Goal: Find contact information: Find contact information

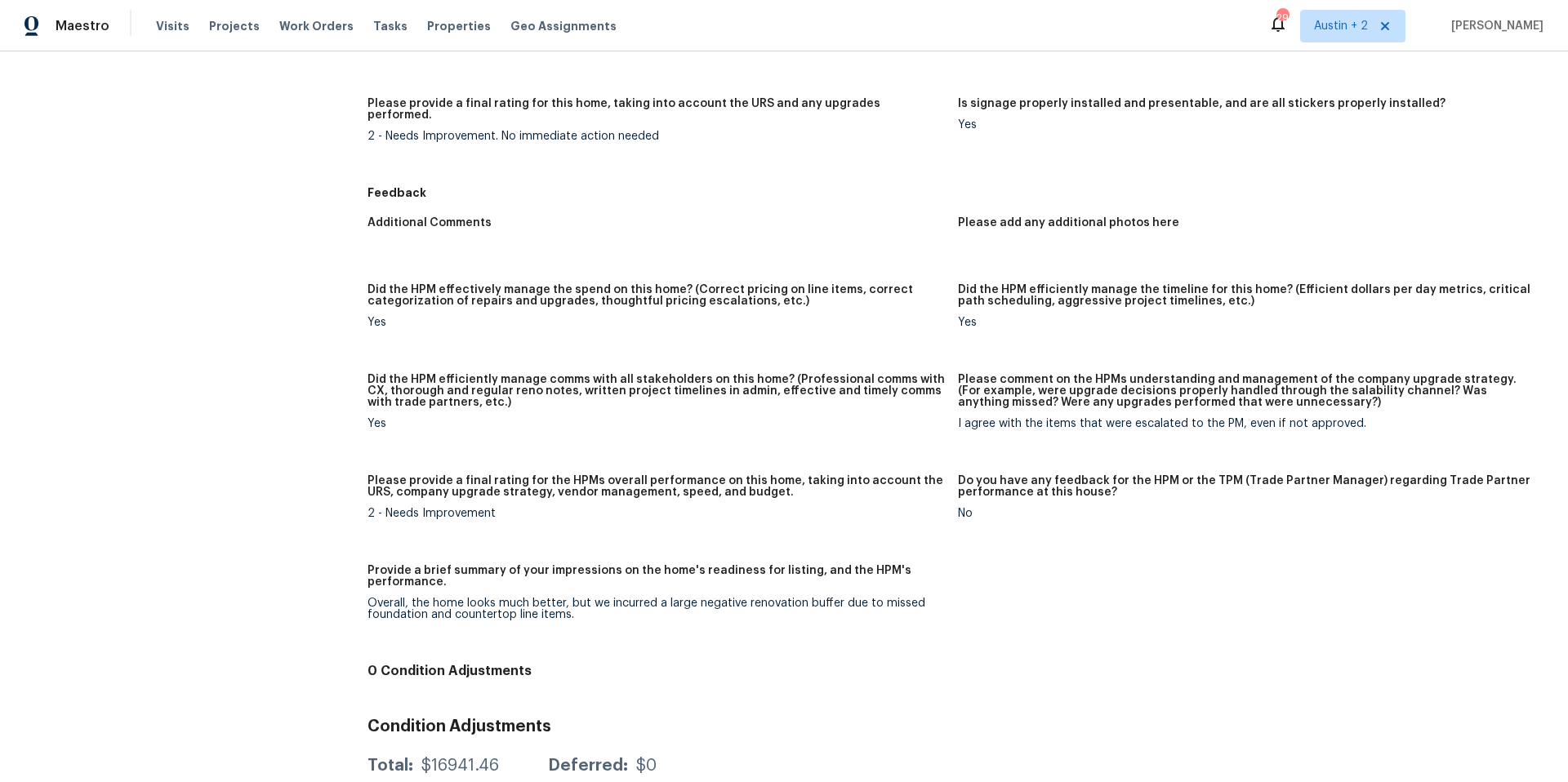
scroll to position [1285, 0]
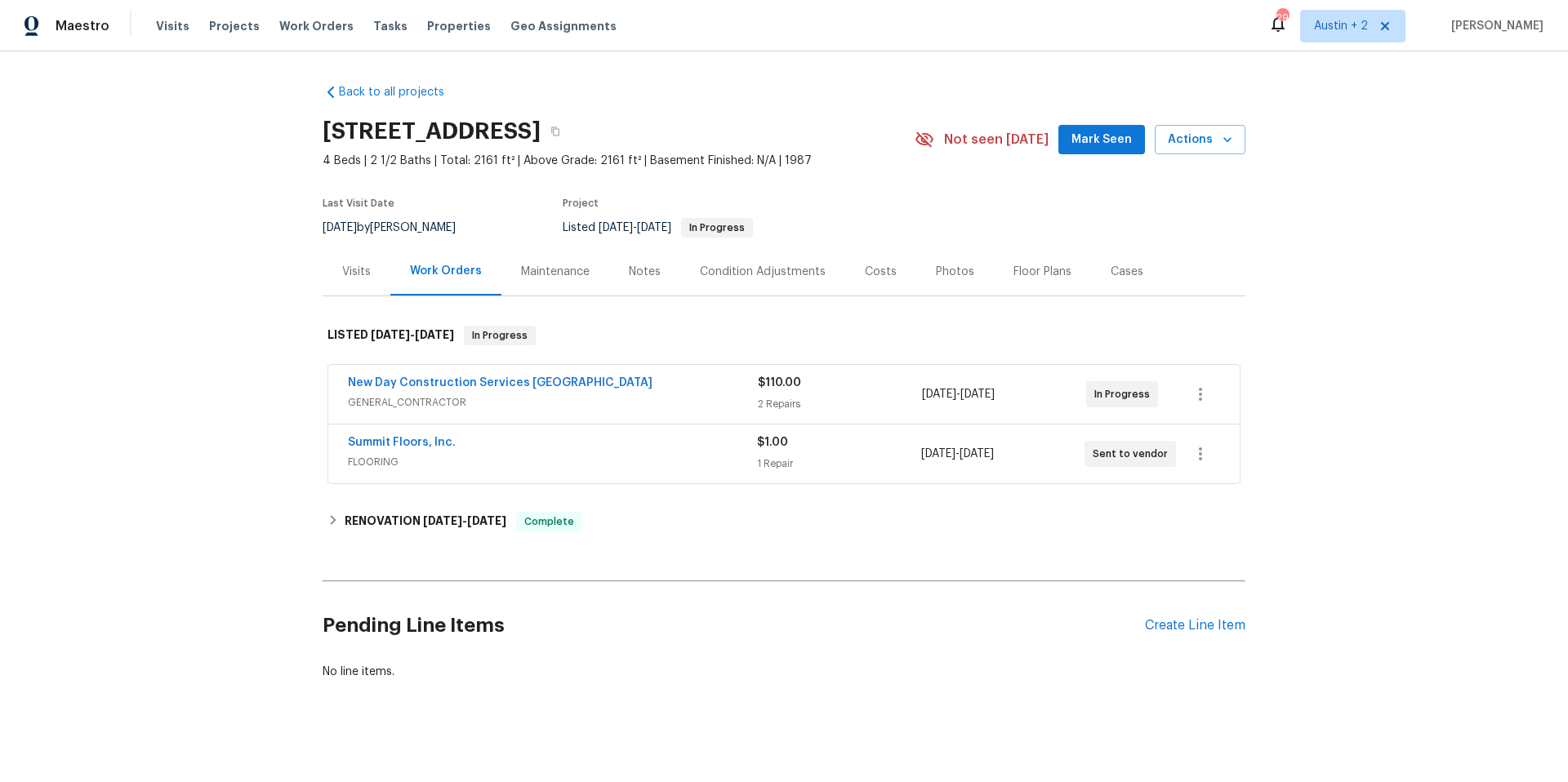
scroll to position [22, 0]
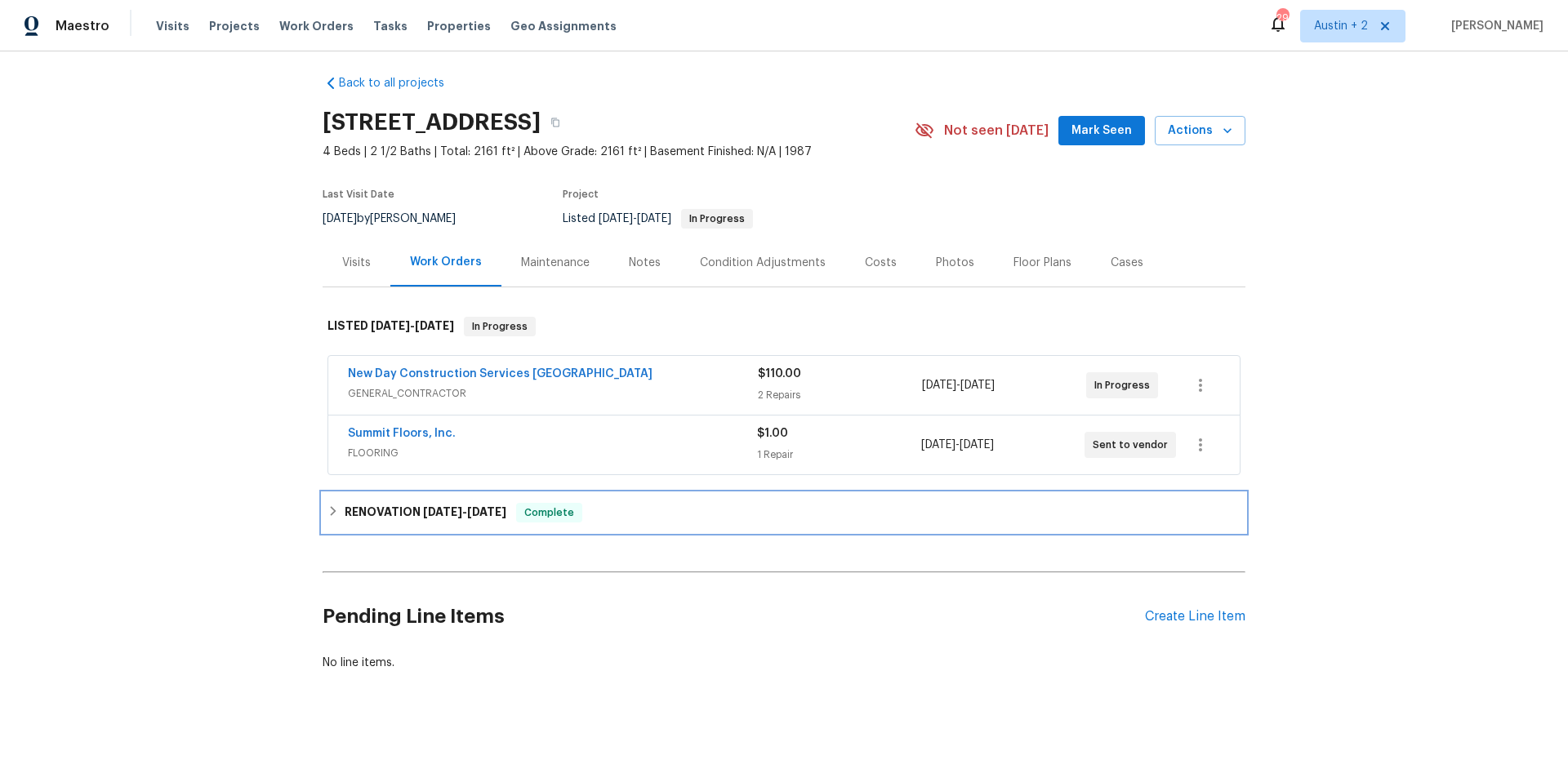
click at [386, 503] on h6 "RENOVATION 8/5/25 - 9/24/25" at bounding box center [426, 512] width 162 height 20
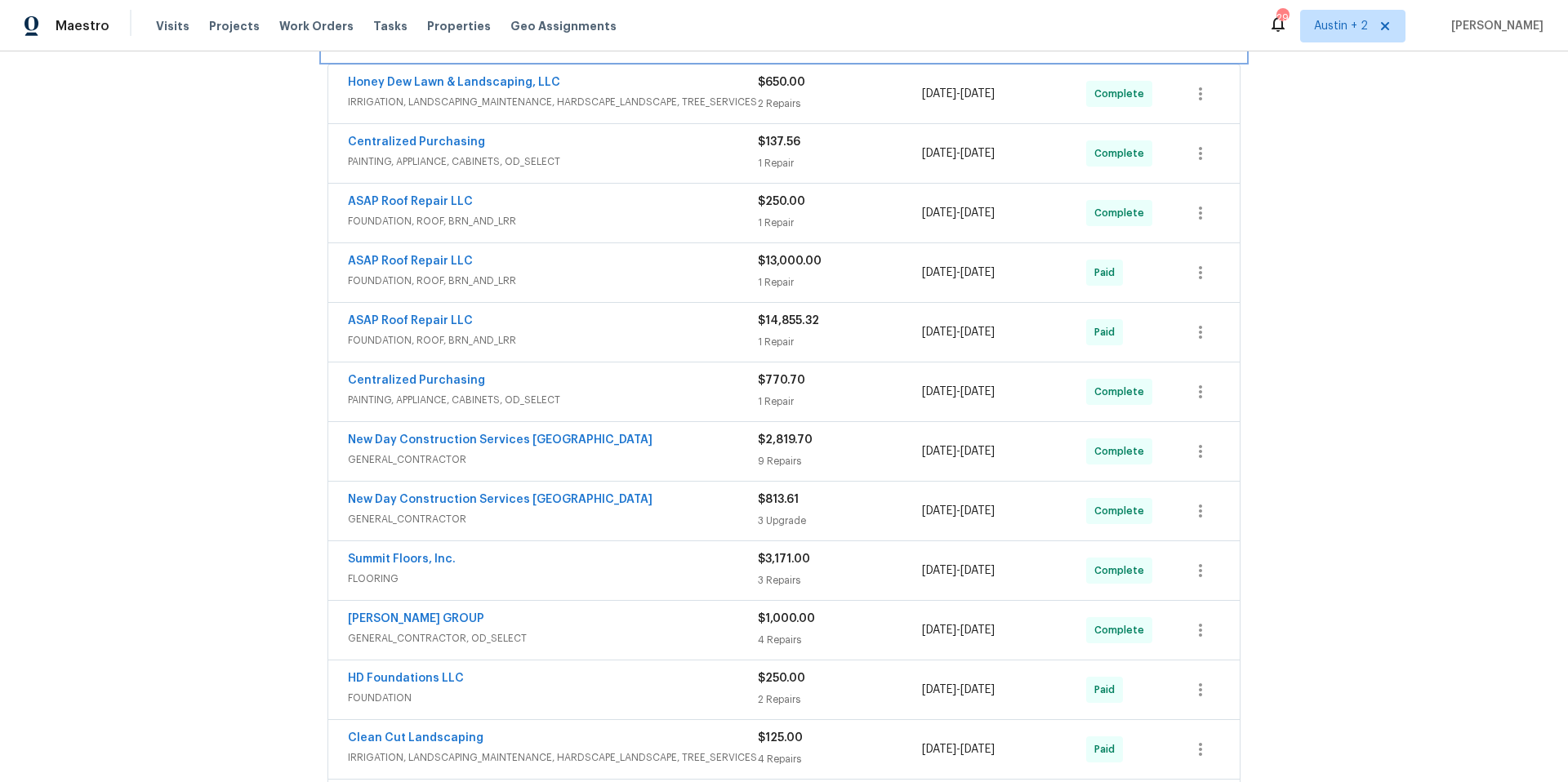
scroll to position [484, 0]
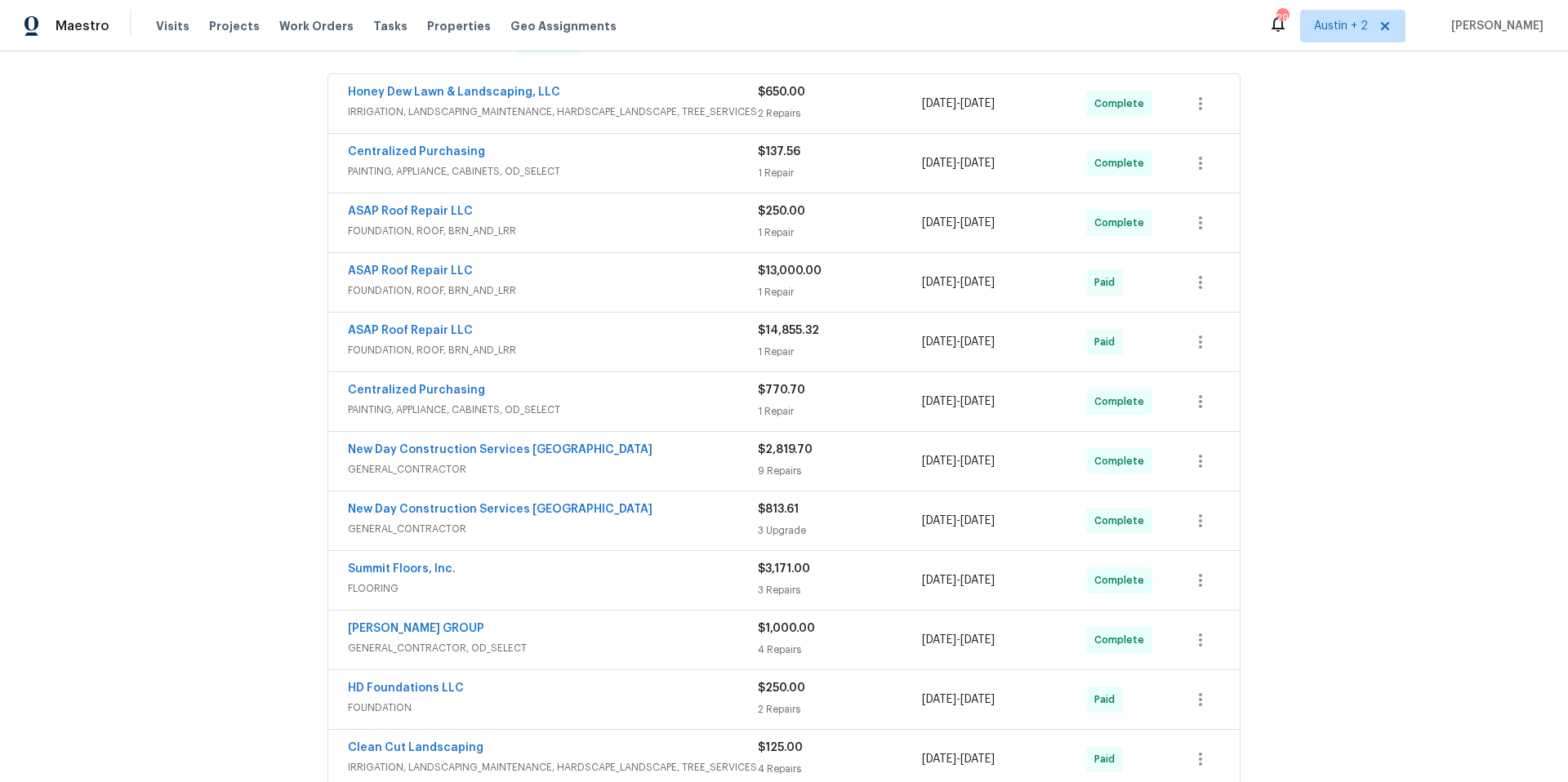
click at [562, 335] on div "ASAP Roof Repair LLC" at bounding box center [552, 332] width 410 height 20
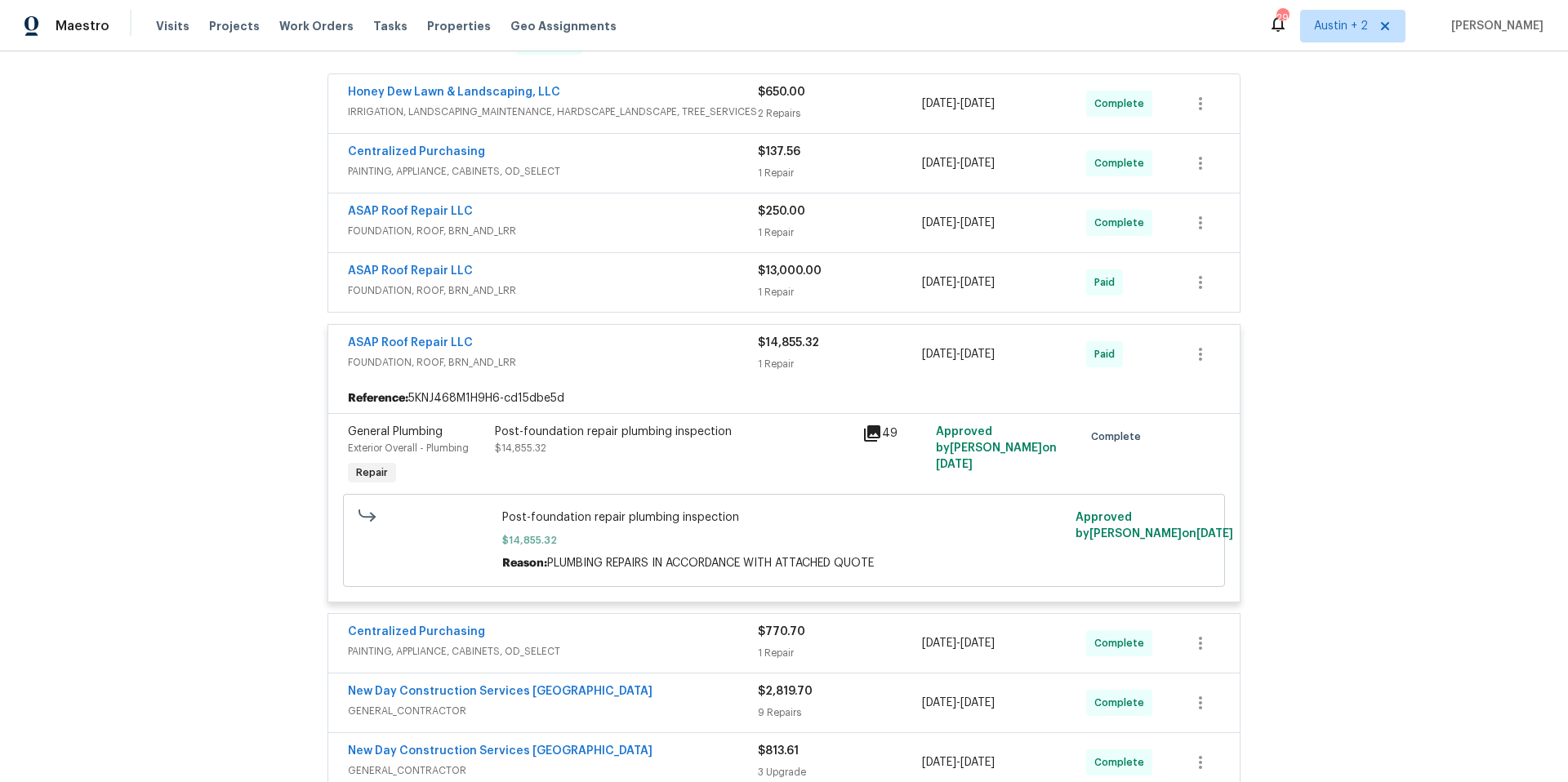
click at [866, 430] on icon at bounding box center [872, 433] width 16 height 16
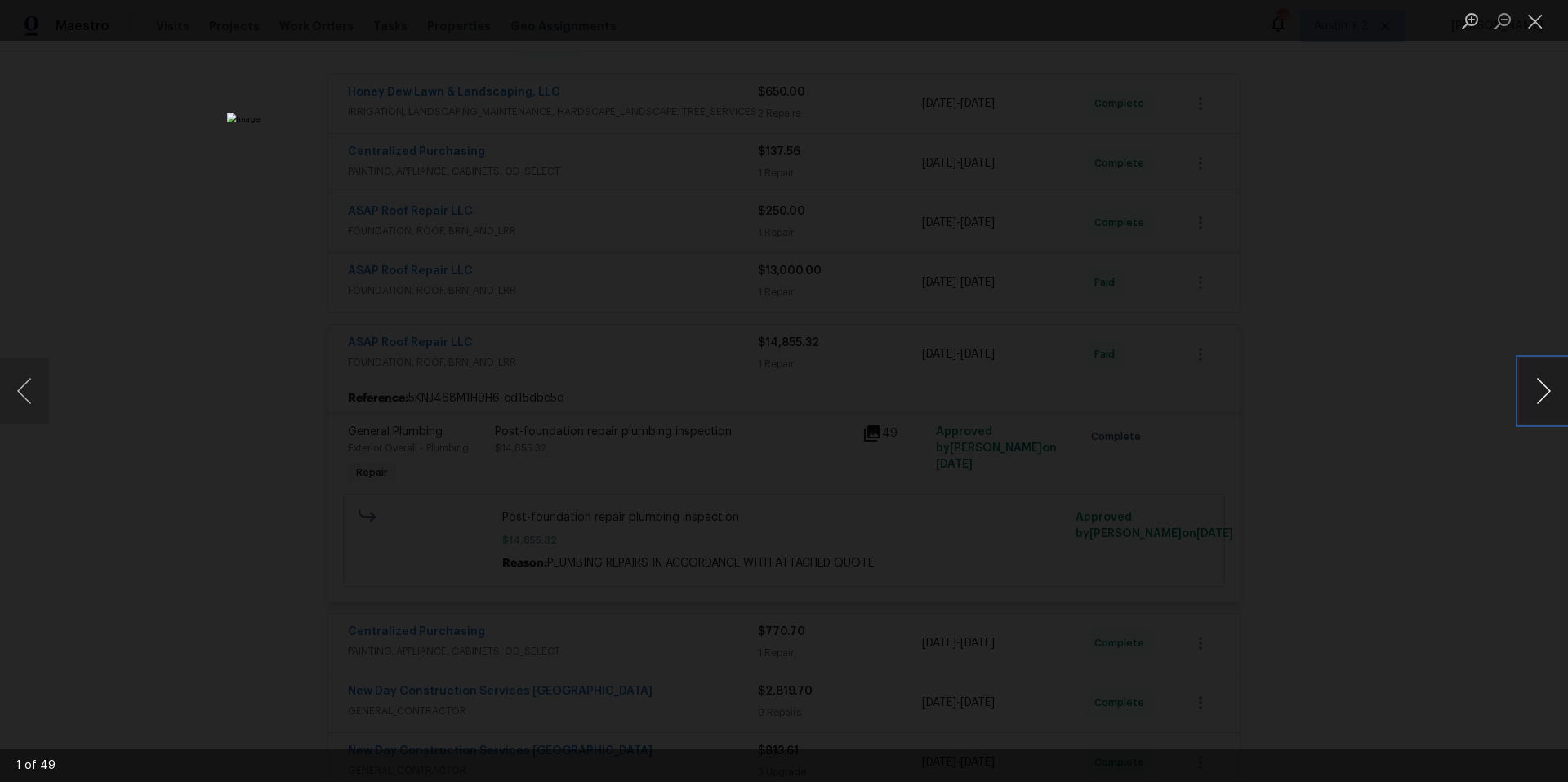
click at [1542, 387] on button "Next image" at bounding box center [1543, 391] width 49 height 66
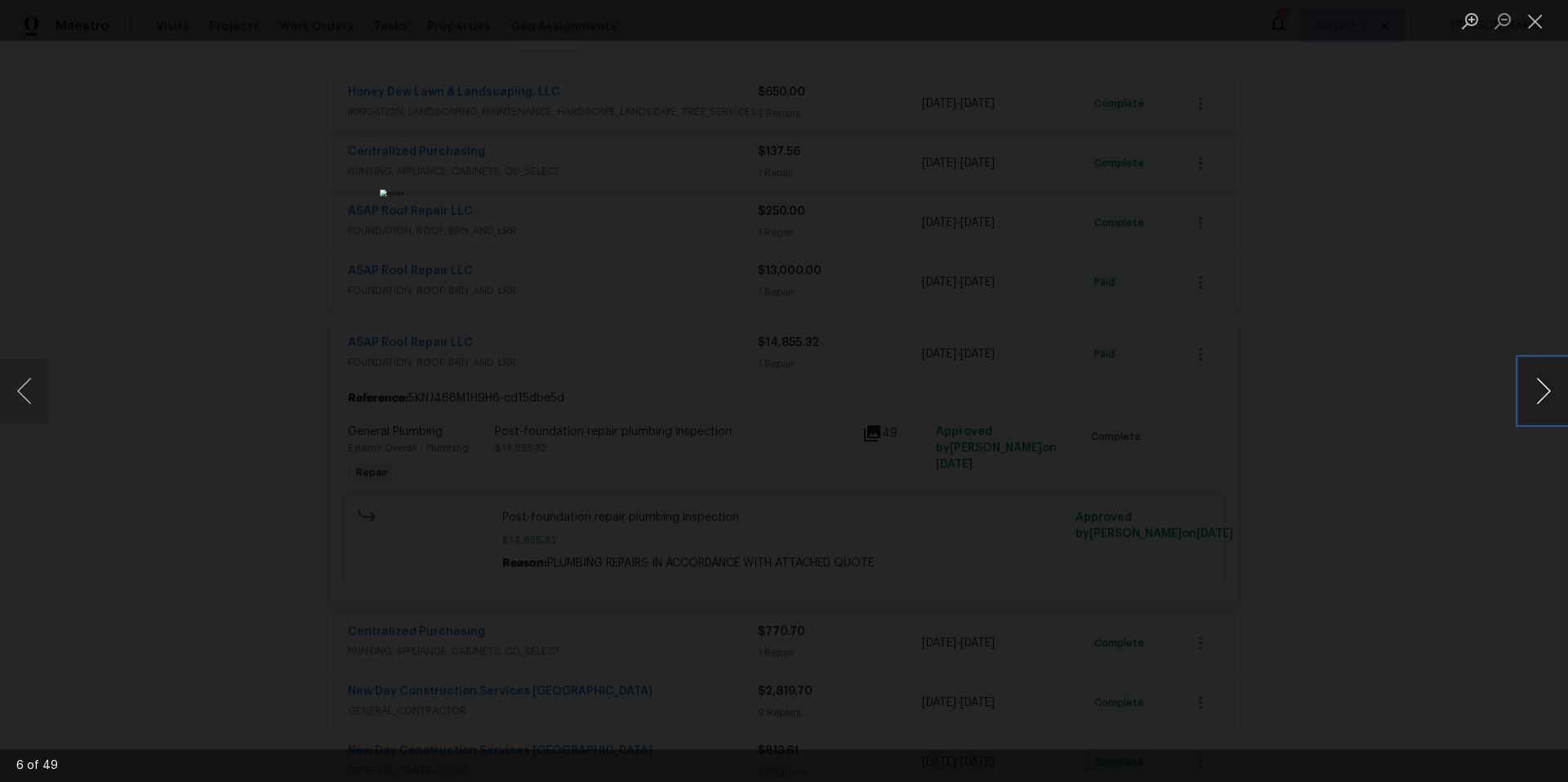
click at [1542, 387] on button "Next image" at bounding box center [1543, 391] width 49 height 66
click at [1534, 24] on button "Close lightbox" at bounding box center [1535, 21] width 33 height 28
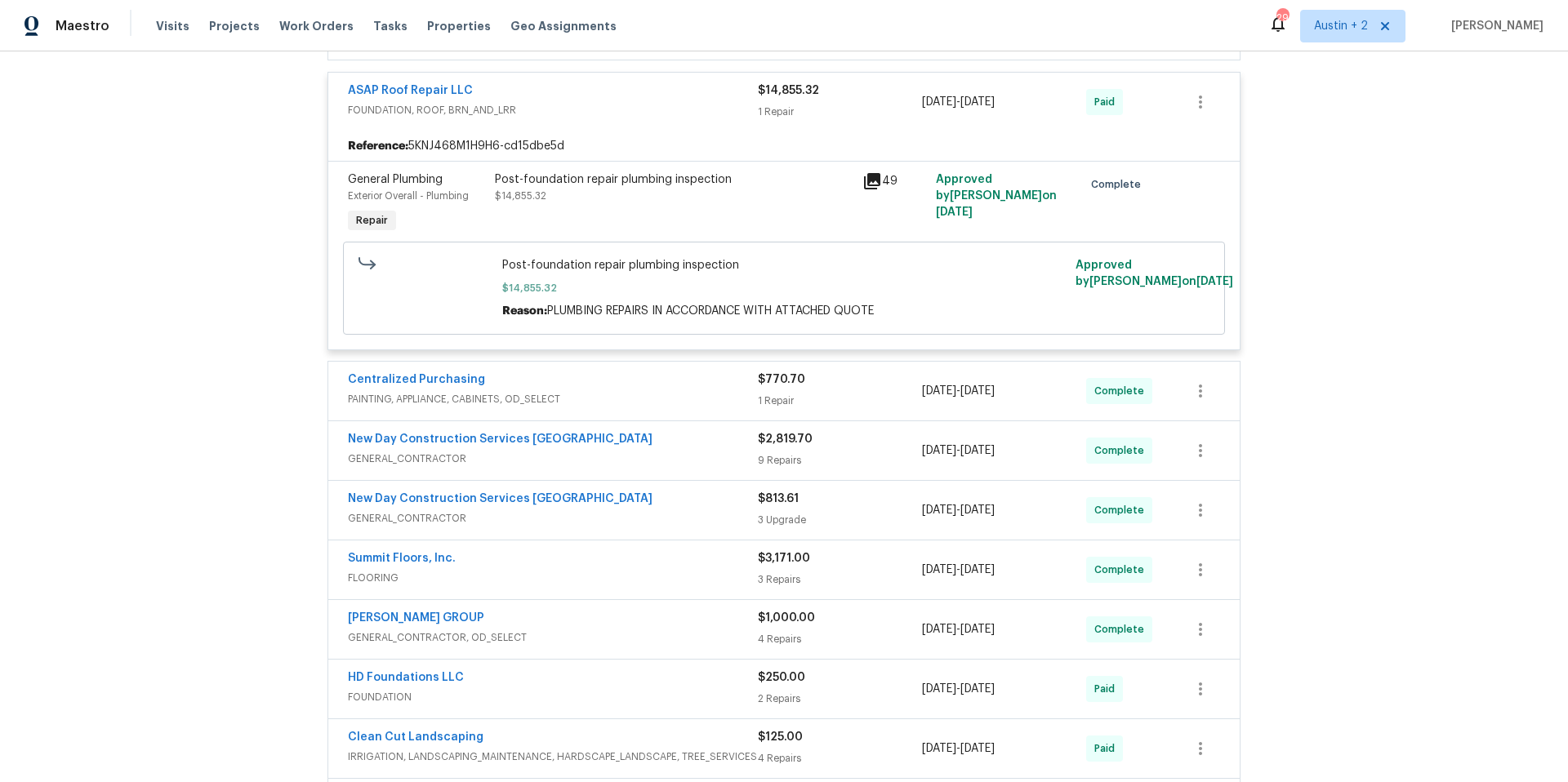
scroll to position [529, 0]
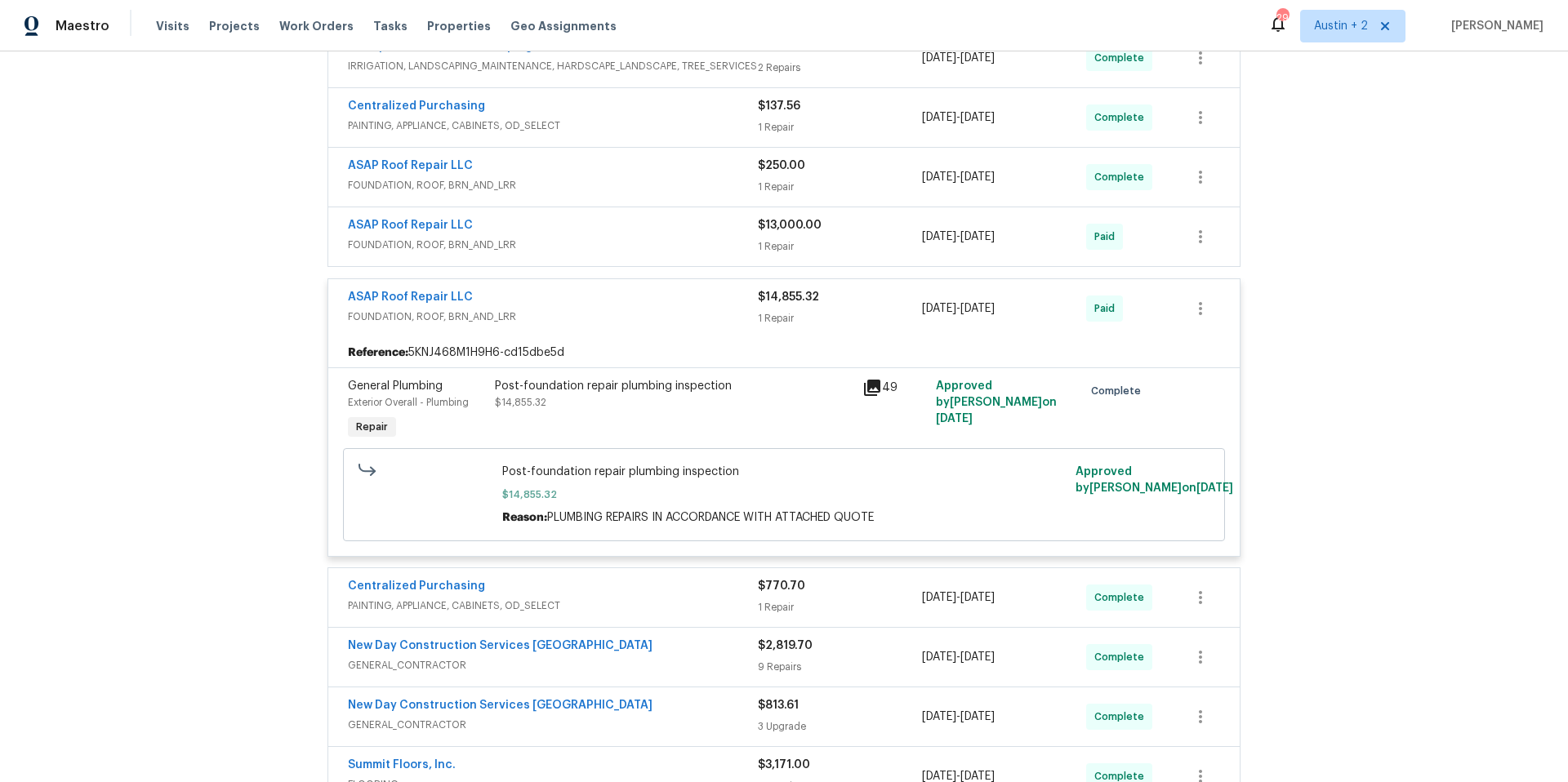
click at [797, 226] on span "$13,000.00" at bounding box center [790, 225] width 64 height 11
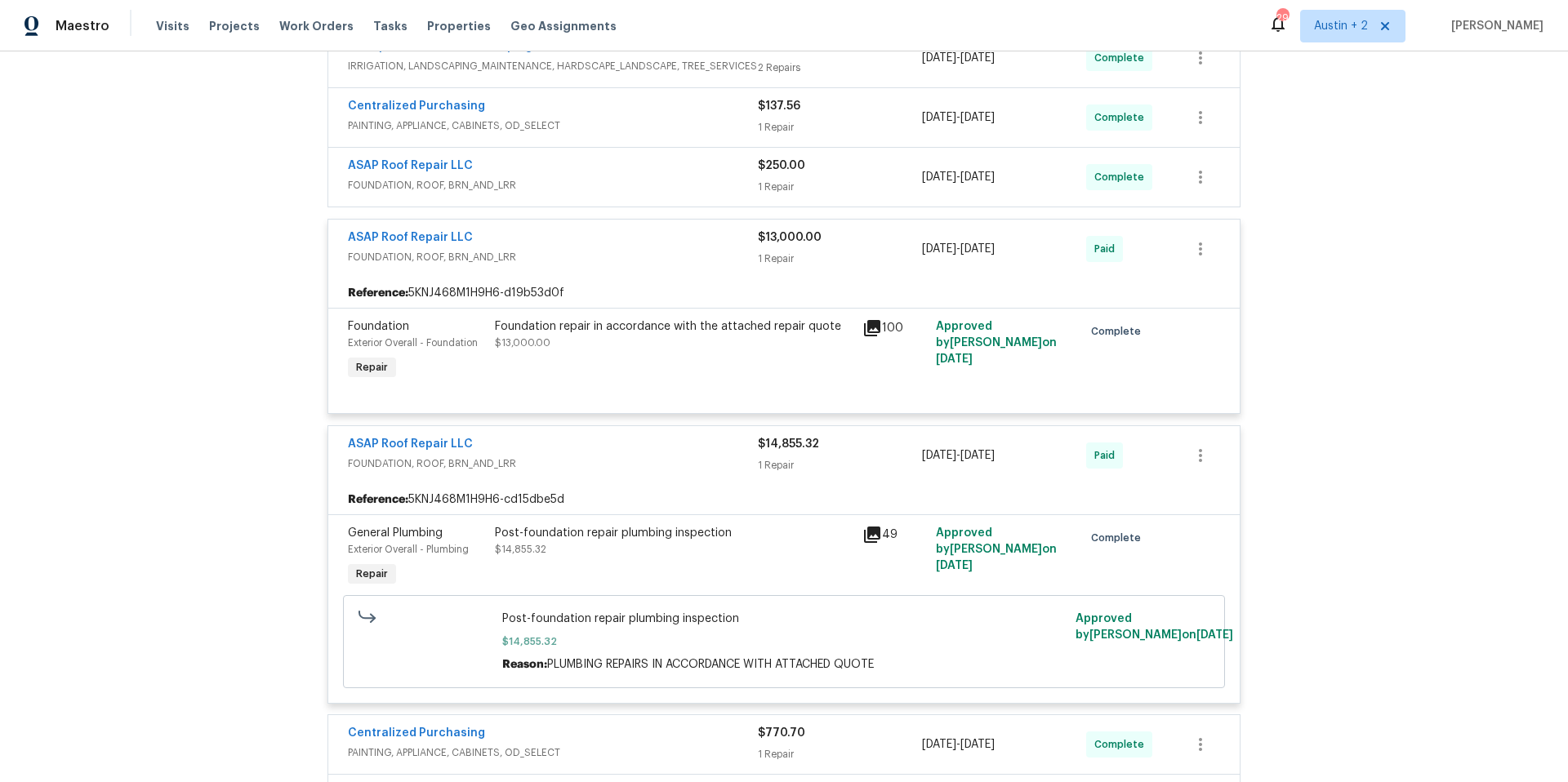
click at [821, 561] on div "Post-foundation repair plumbing inspection $14,855.32" at bounding box center [674, 557] width 367 height 75
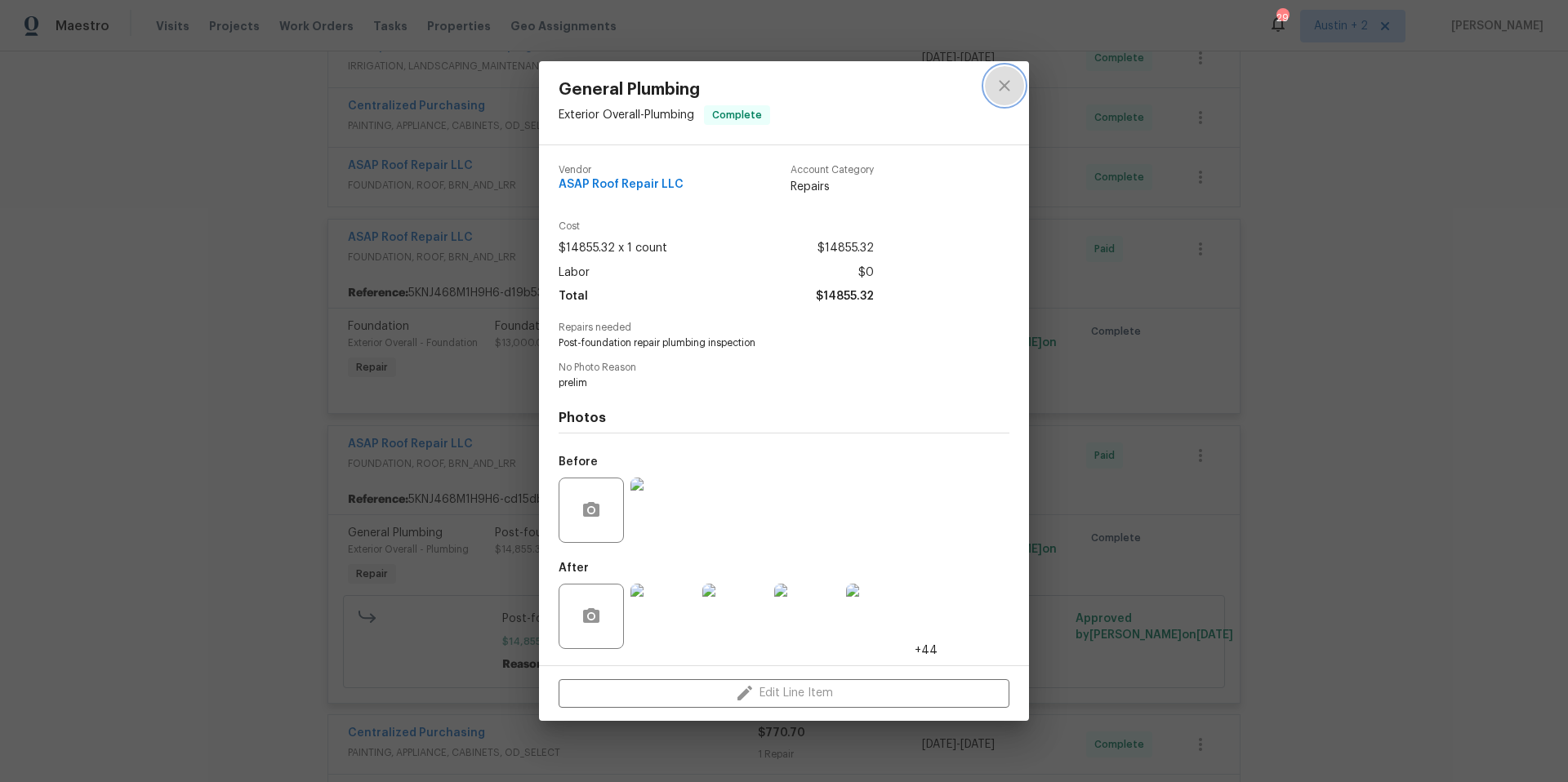
click at [1005, 84] on icon "close" at bounding box center [1004, 85] width 20 height 20
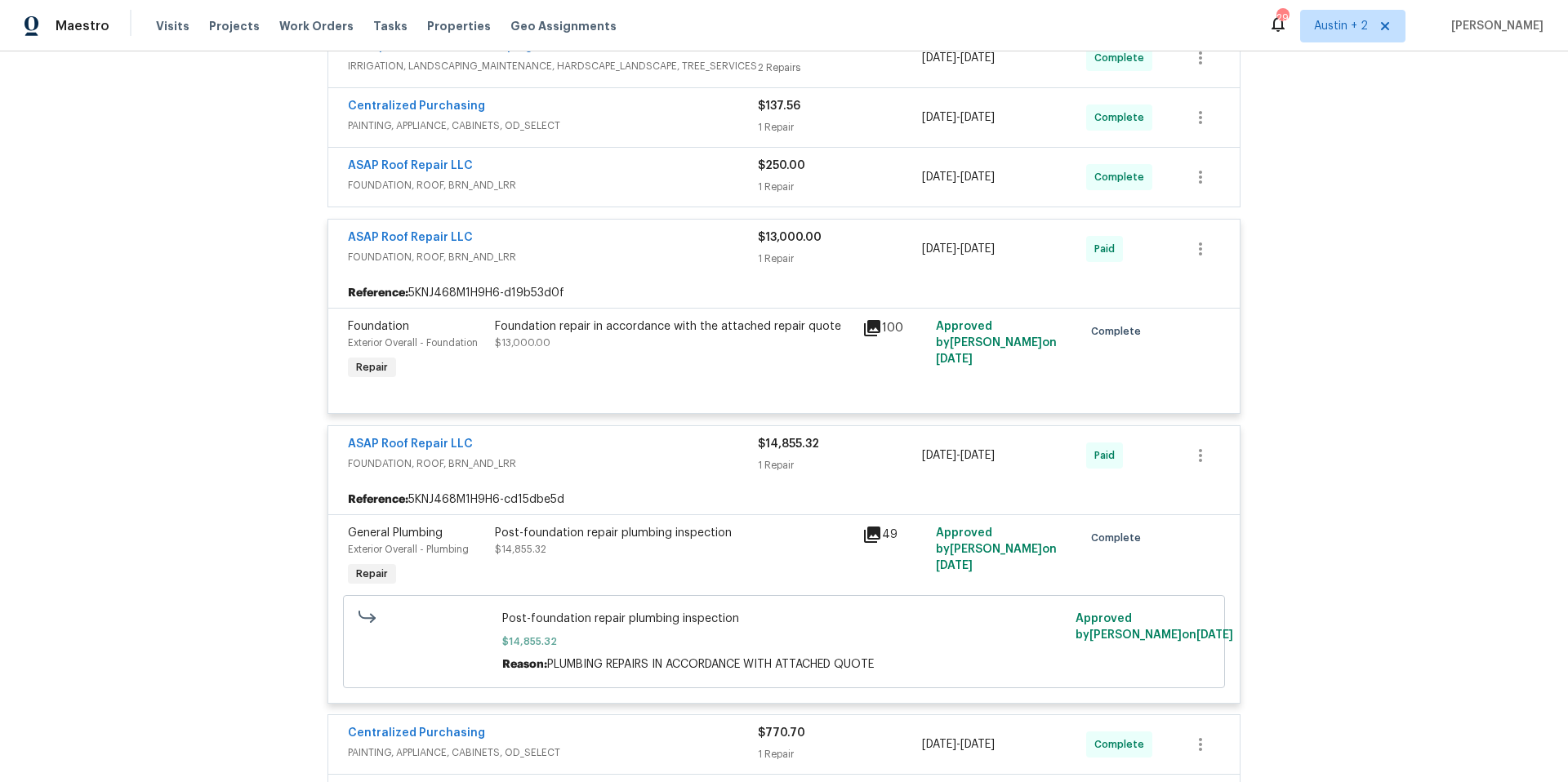
click at [864, 530] on icon at bounding box center [872, 535] width 16 height 16
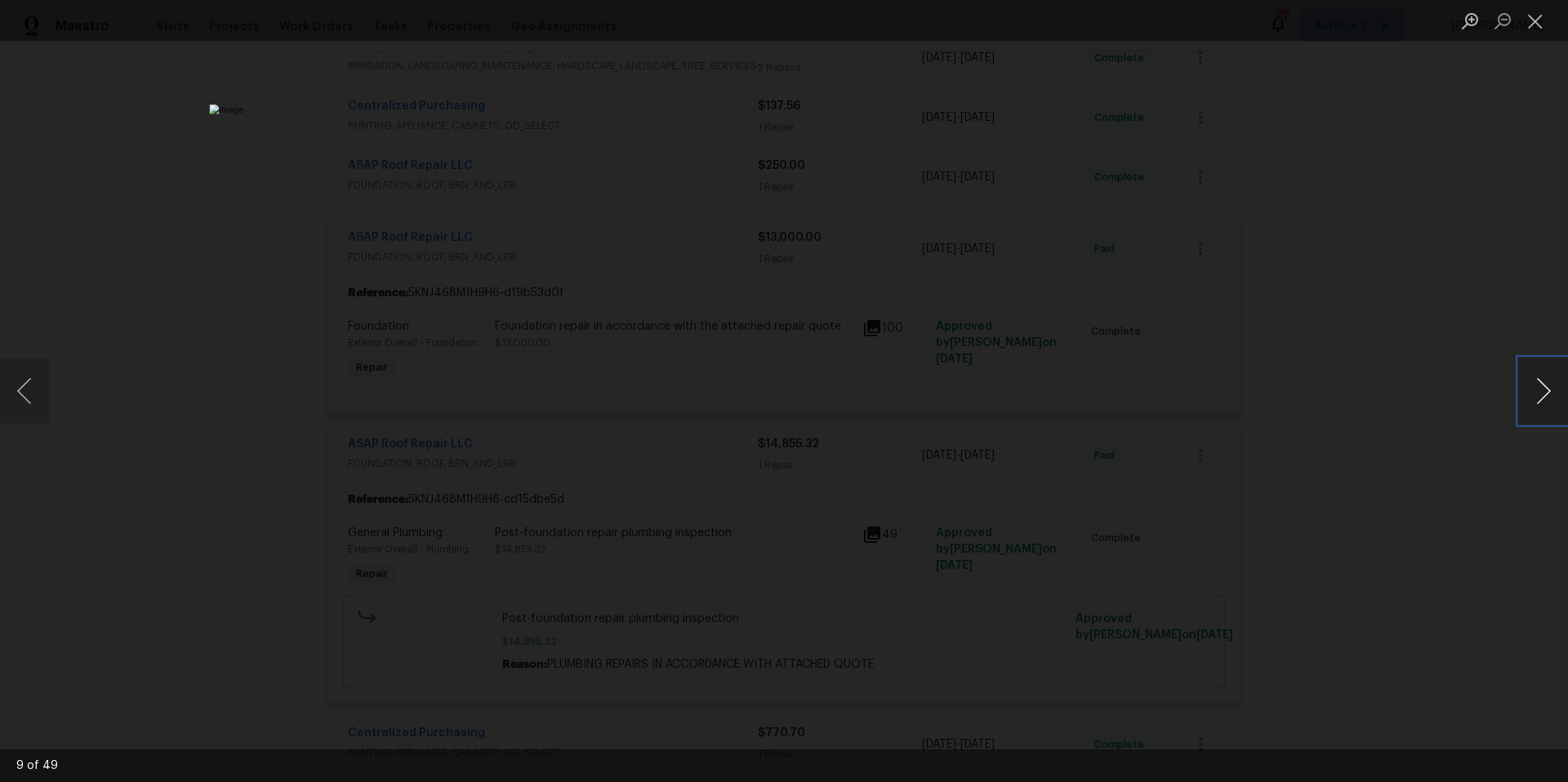
click at [1539, 396] on button "Next image" at bounding box center [1543, 391] width 49 height 66
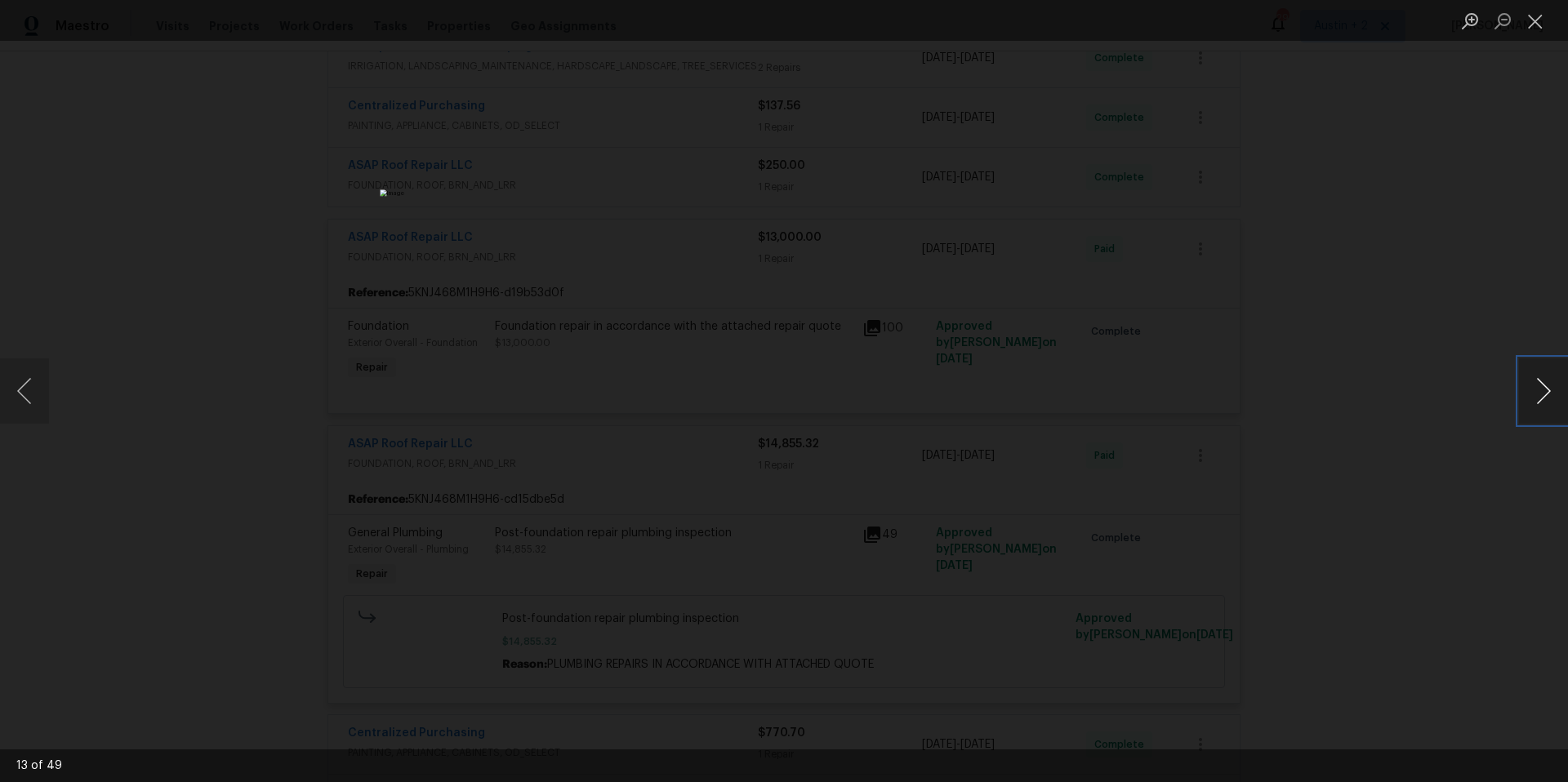
click at [1539, 396] on button "Next image" at bounding box center [1543, 391] width 49 height 66
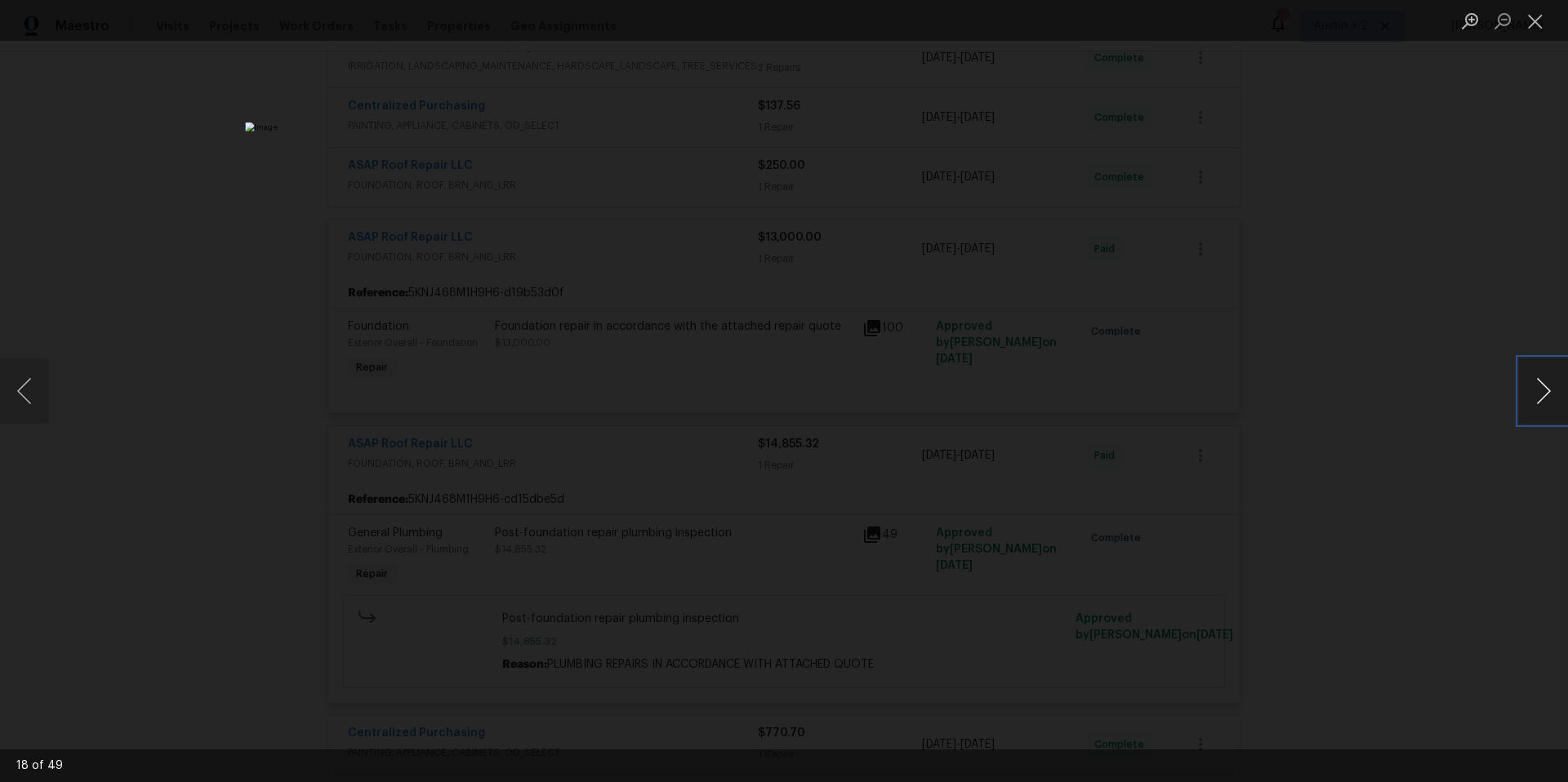
click at [1539, 396] on button "Next image" at bounding box center [1543, 391] width 49 height 66
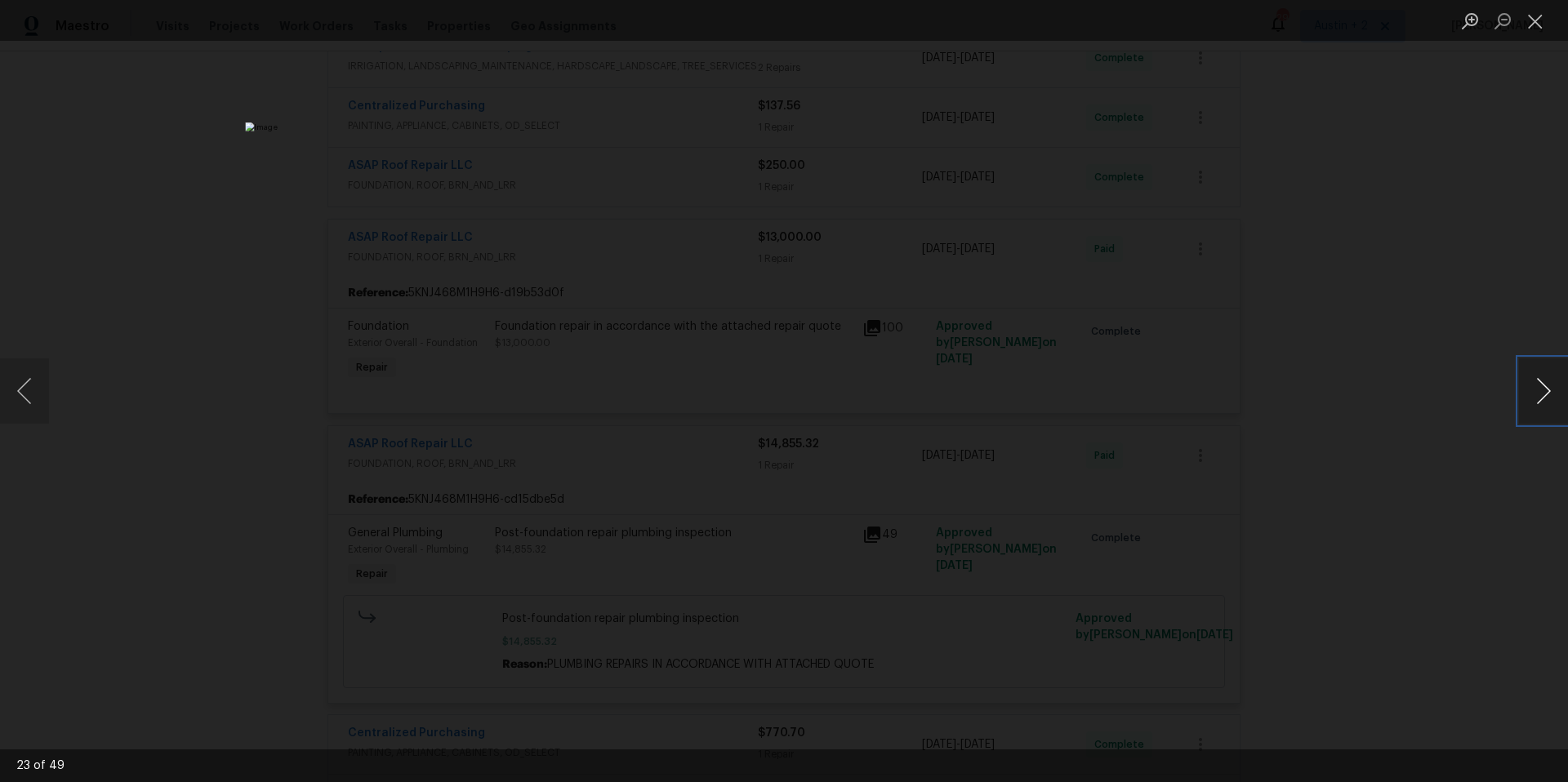
click at [1539, 396] on button "Next image" at bounding box center [1543, 391] width 49 height 66
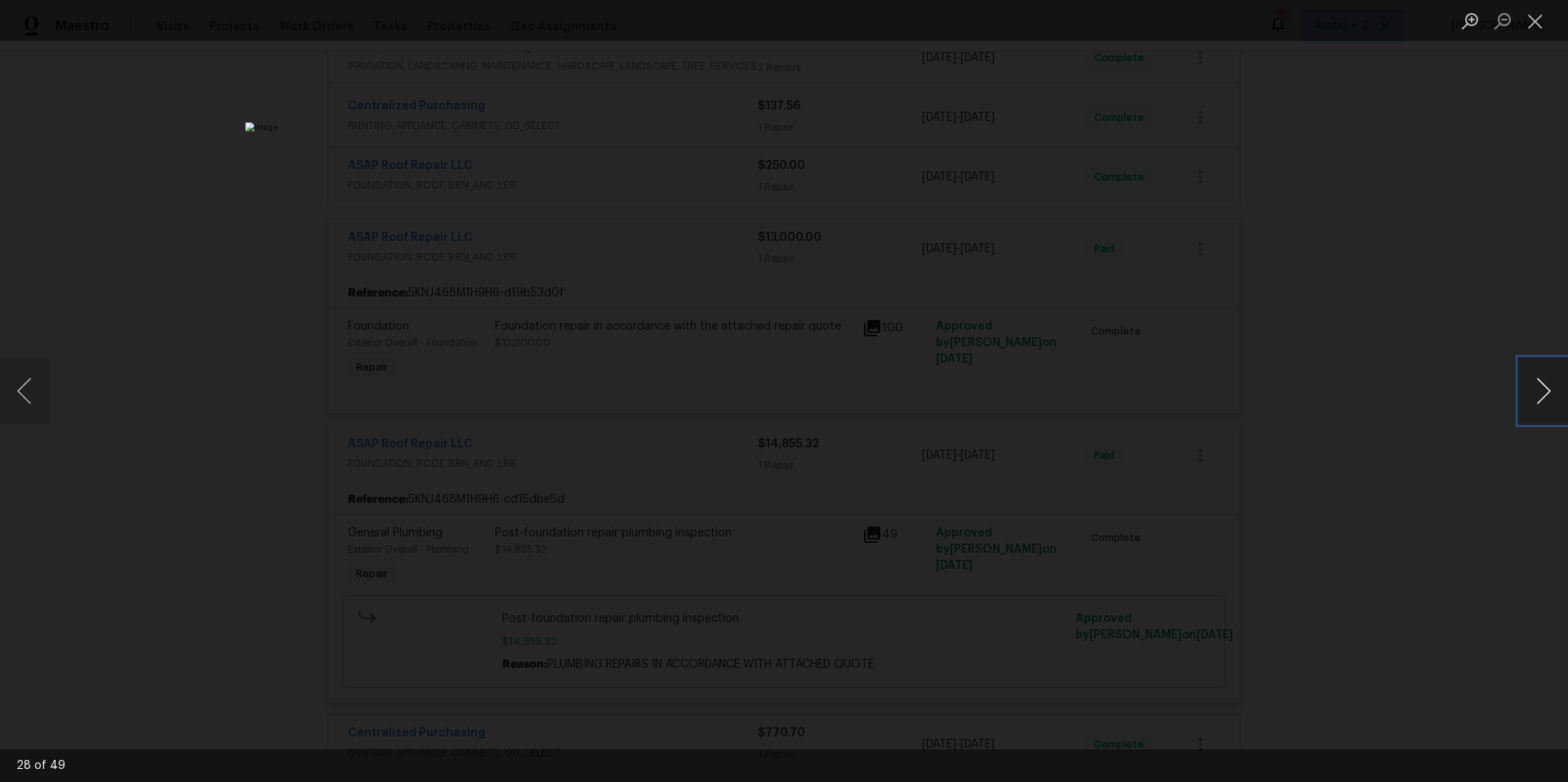
click at [1539, 396] on button "Next image" at bounding box center [1543, 391] width 49 height 66
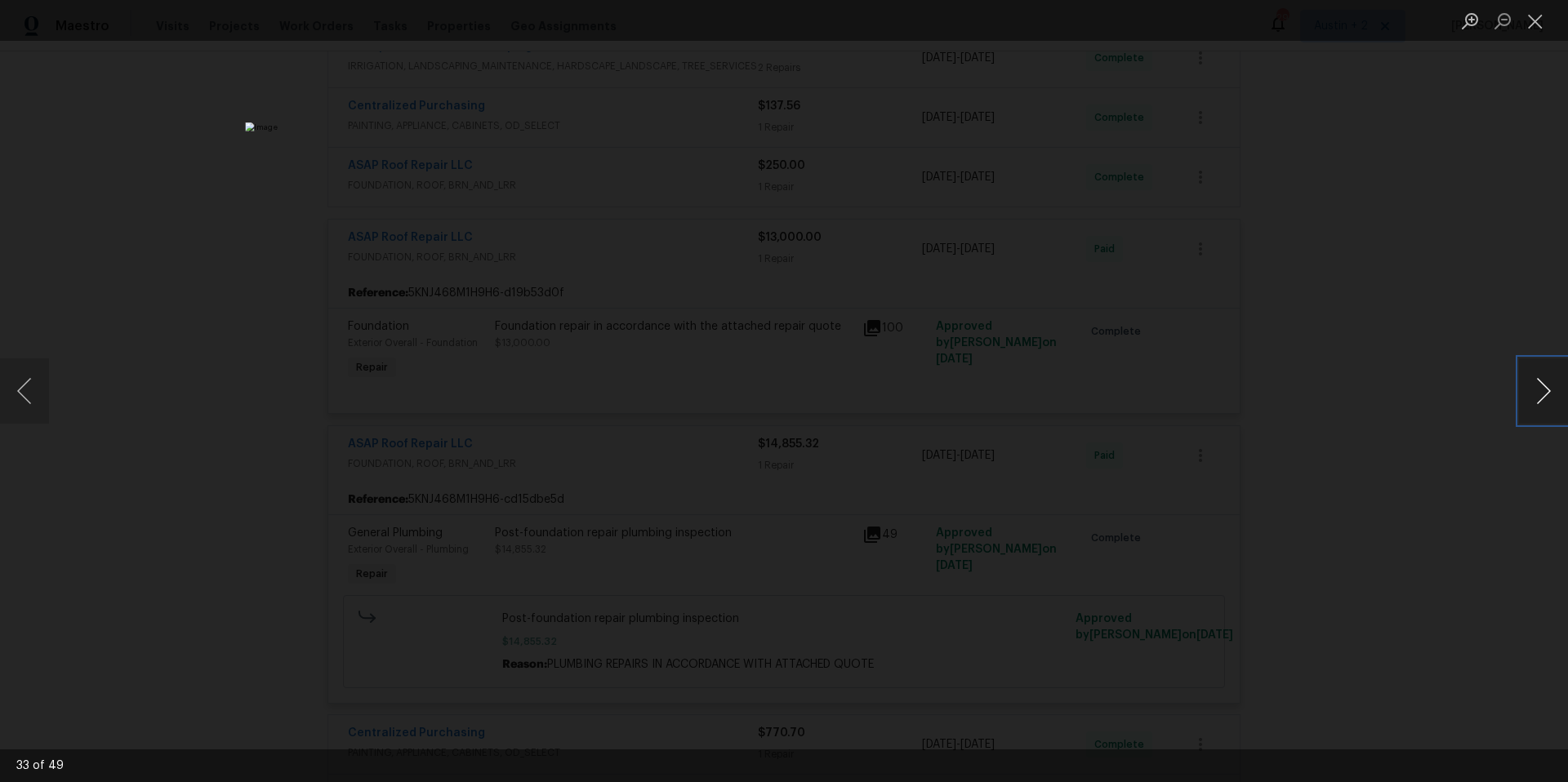
click at [1539, 396] on button "Next image" at bounding box center [1543, 391] width 49 height 66
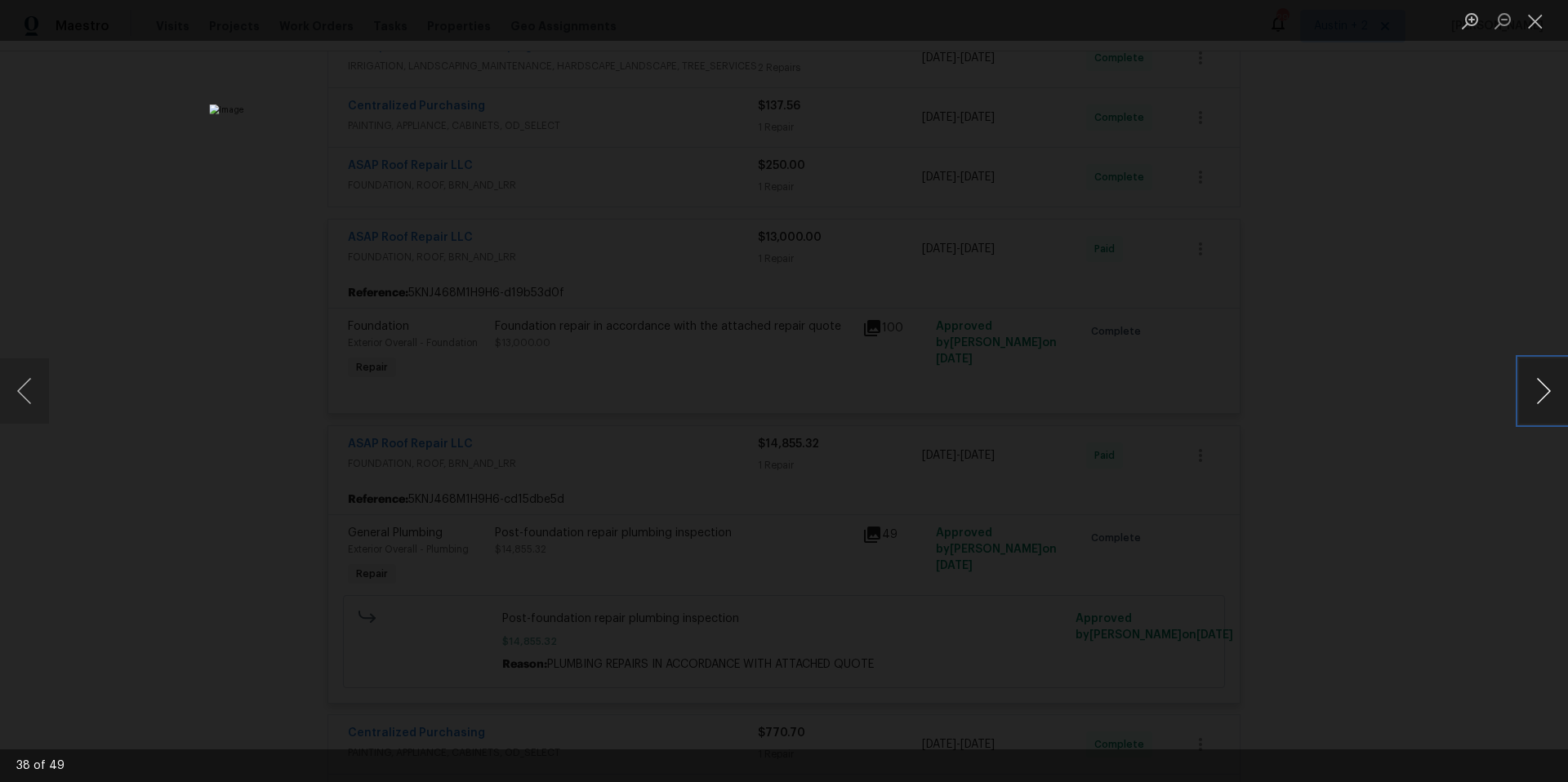
click at [1539, 396] on button "Next image" at bounding box center [1543, 391] width 49 height 66
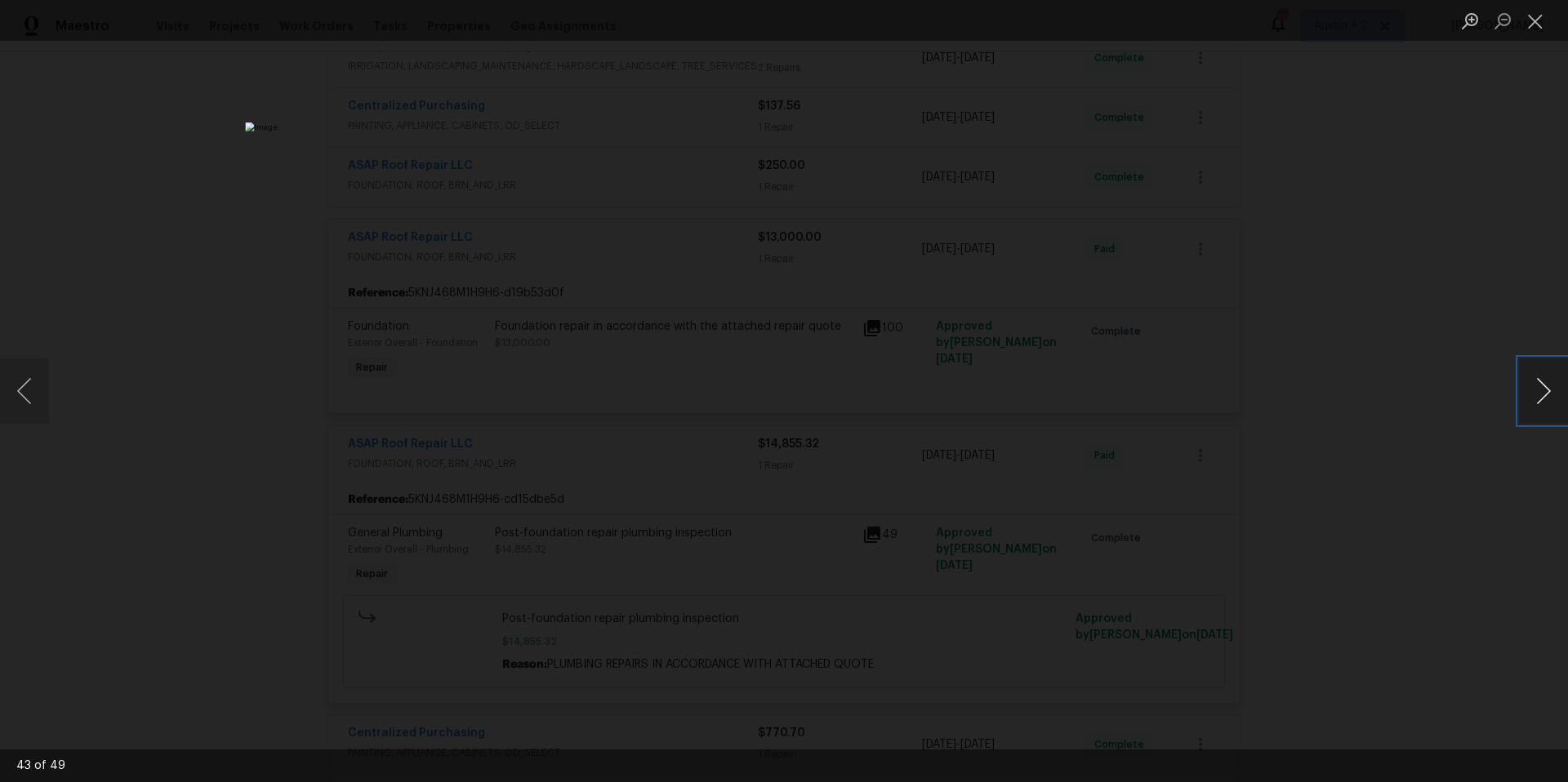
click at [1539, 396] on button "Next image" at bounding box center [1543, 391] width 49 height 66
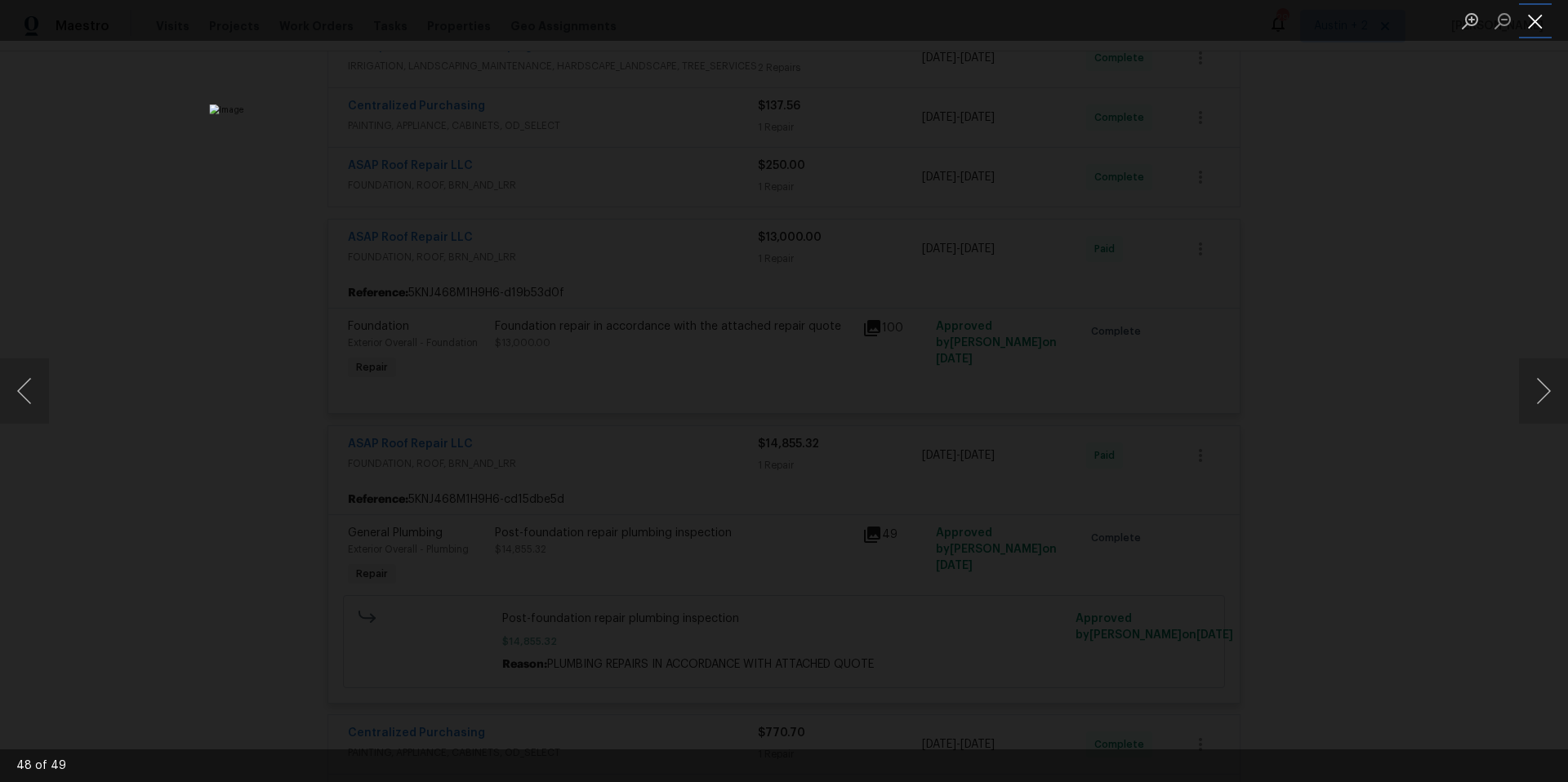
click at [1543, 23] on button "Close lightbox" at bounding box center [1535, 21] width 33 height 28
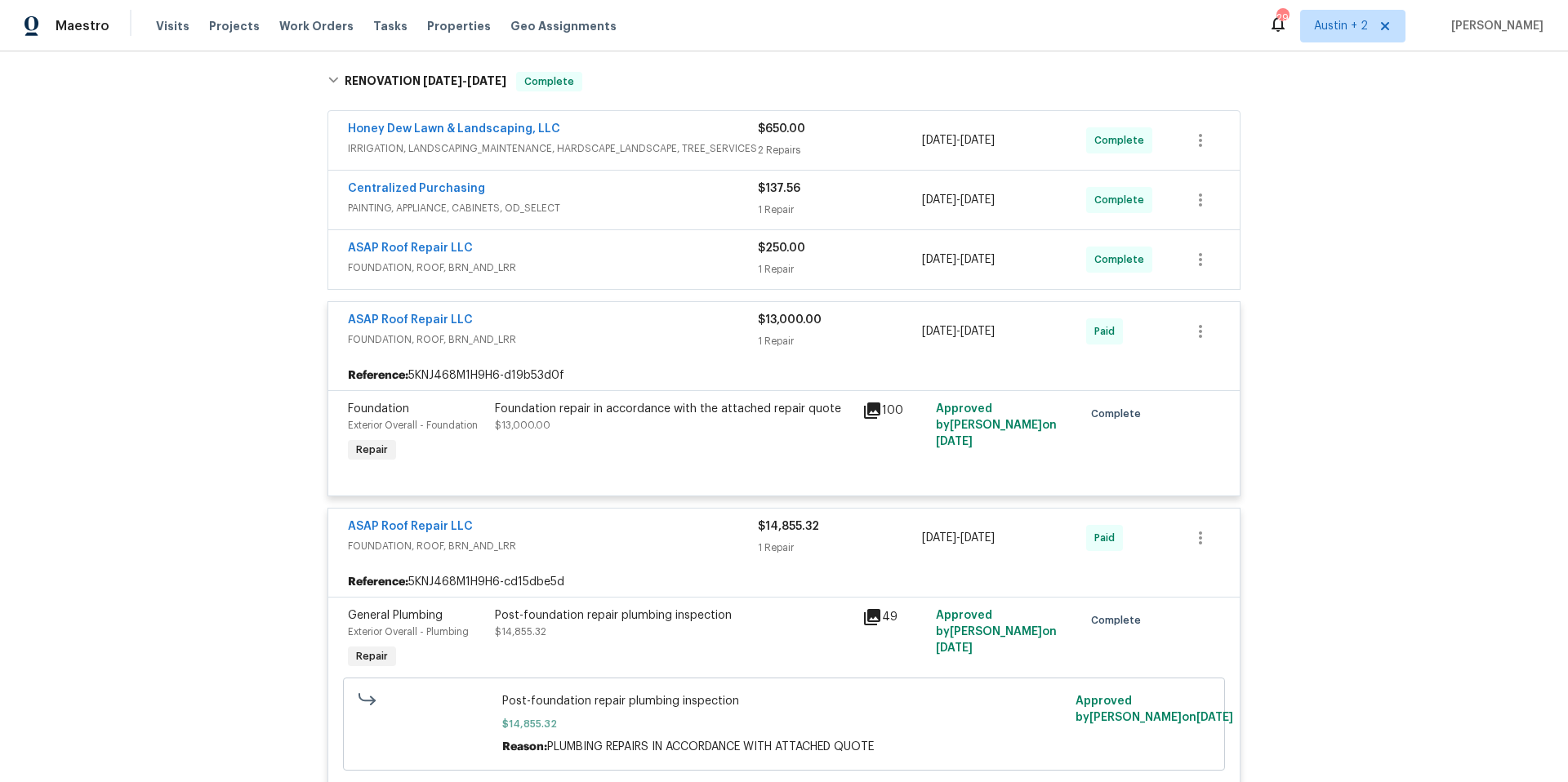
scroll to position [0, 0]
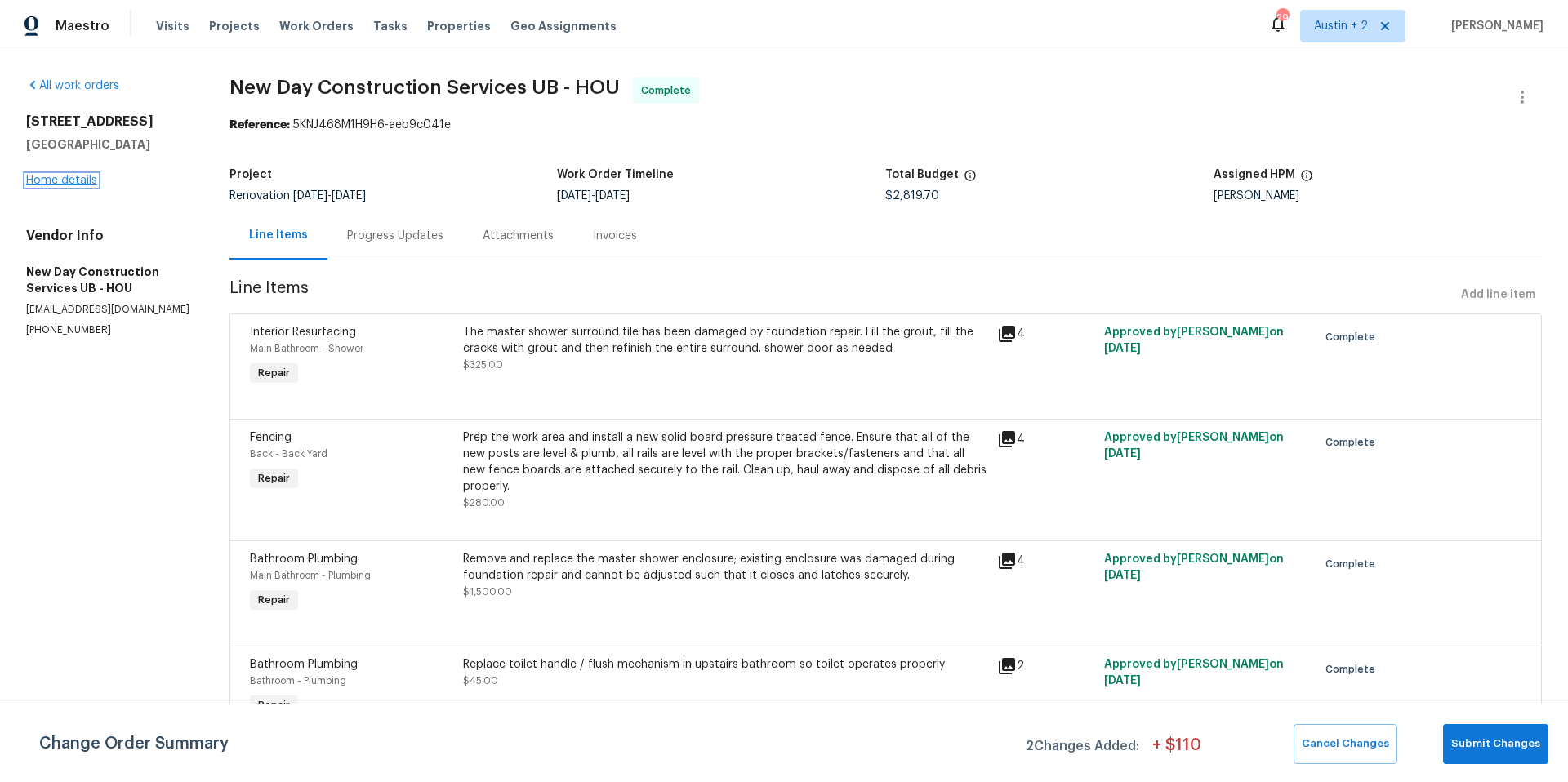
click at [73, 178] on link "Home details" at bounding box center [61, 180] width 71 height 11
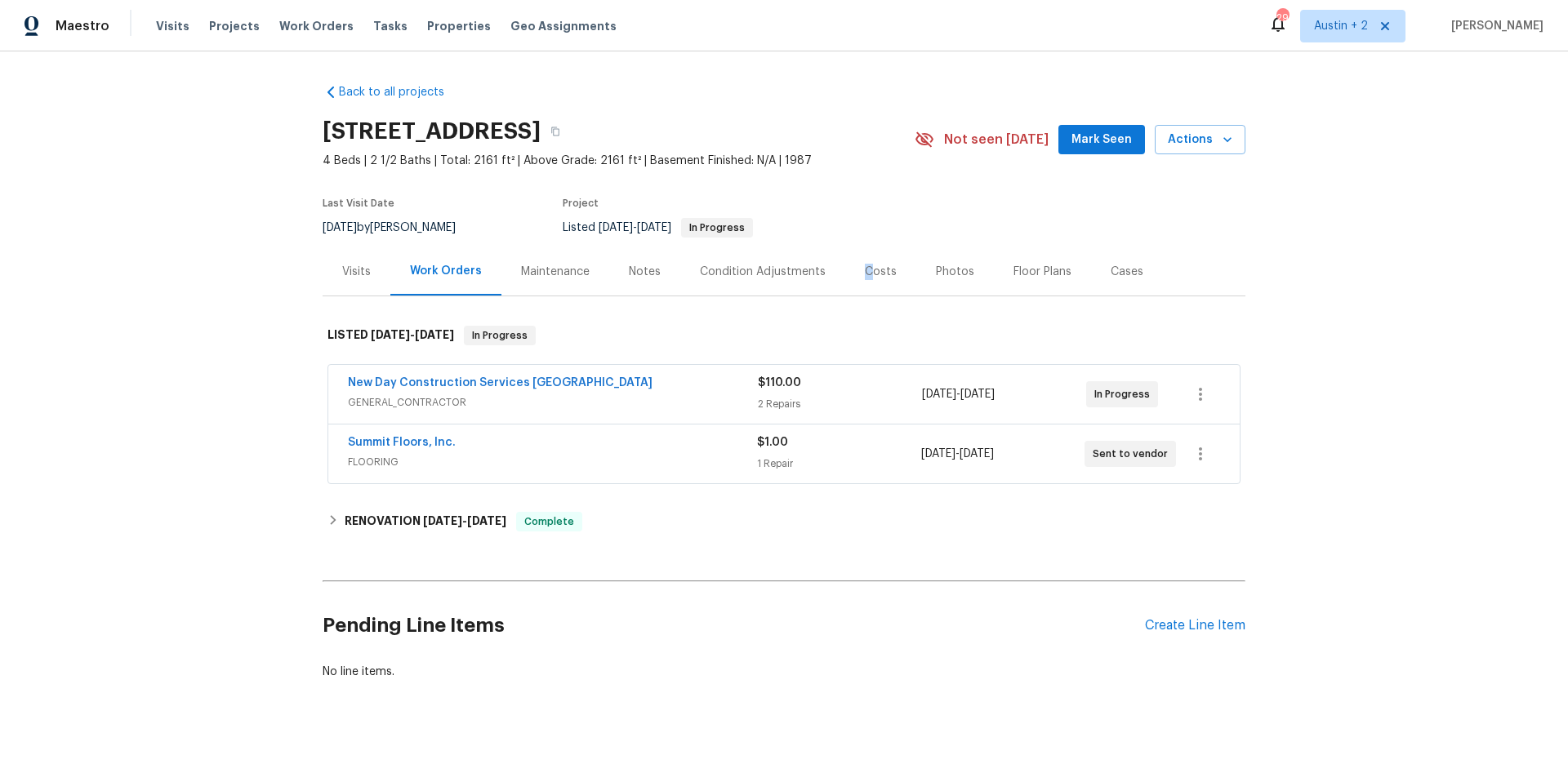
click at [865, 277] on div "Costs" at bounding box center [881, 272] width 32 height 16
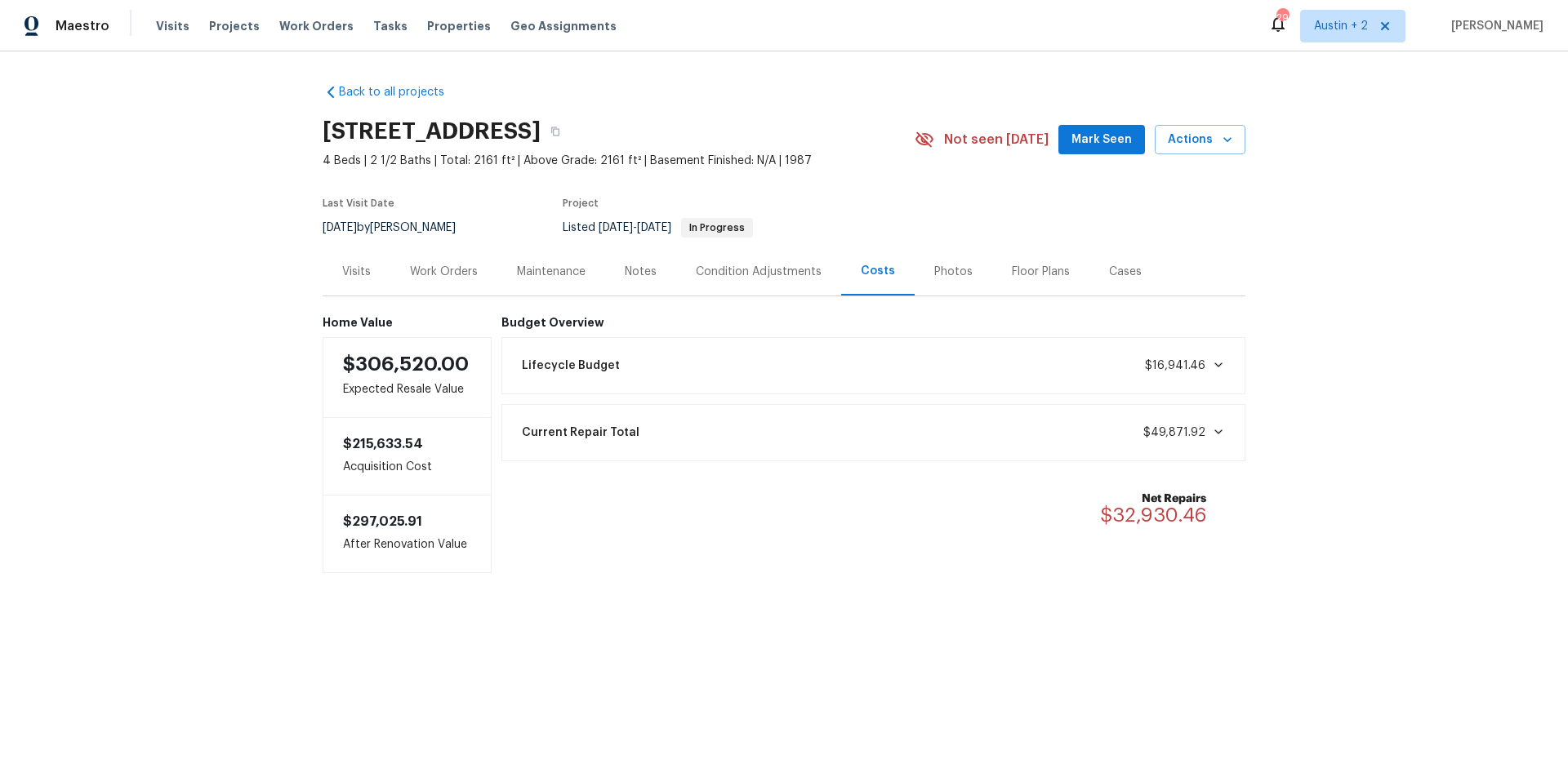
click at [1206, 434] on span at bounding box center [1215, 431] width 20 height 13
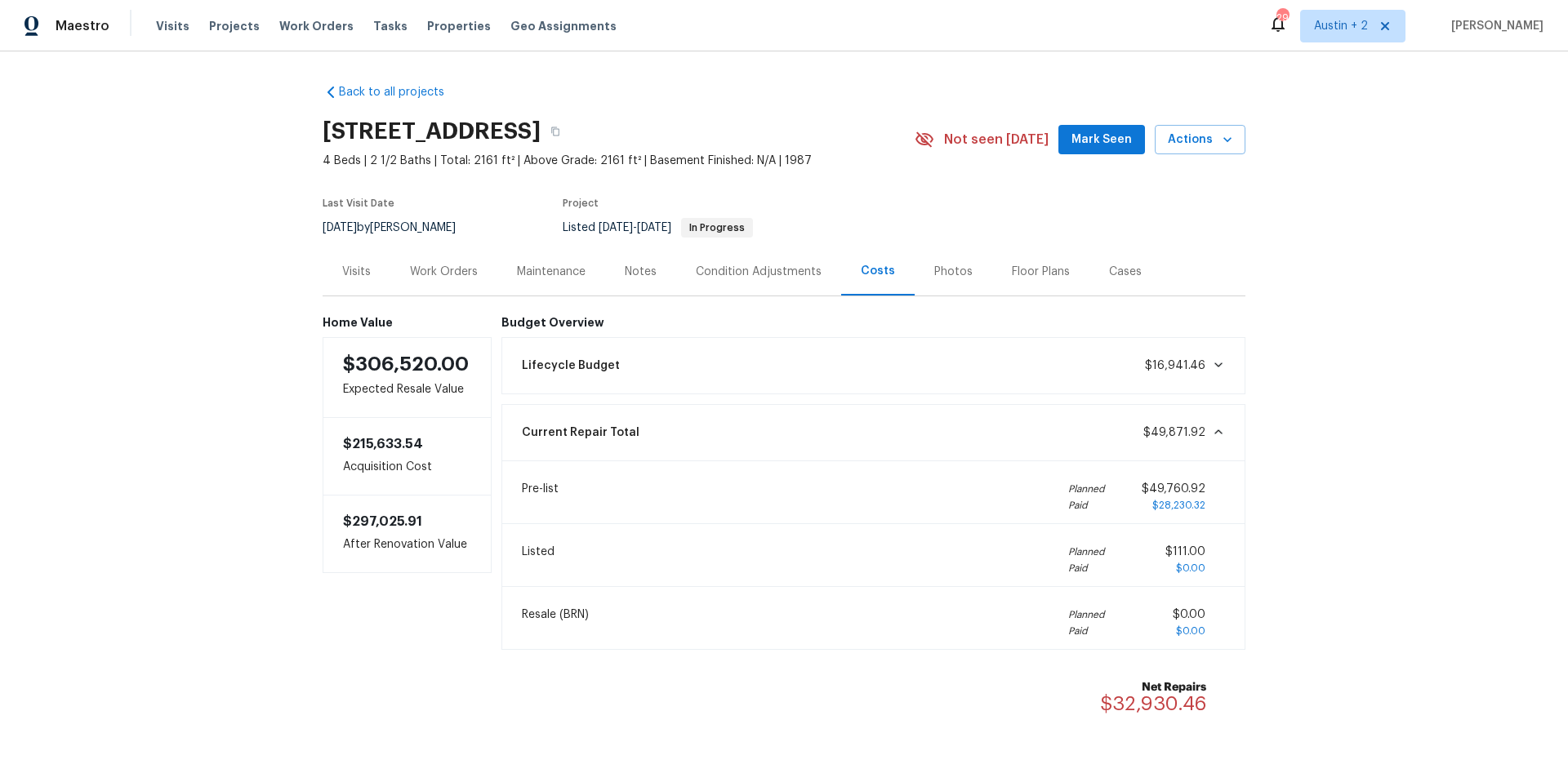
click at [1279, 449] on div "Back to all projects 14542 Circlewood Way, Houston, TX 77062 4 Beds | 2 1/2 Bat…" at bounding box center [784, 417] width 1568 height 731
click at [1215, 435] on icon at bounding box center [1218, 432] width 8 height 5
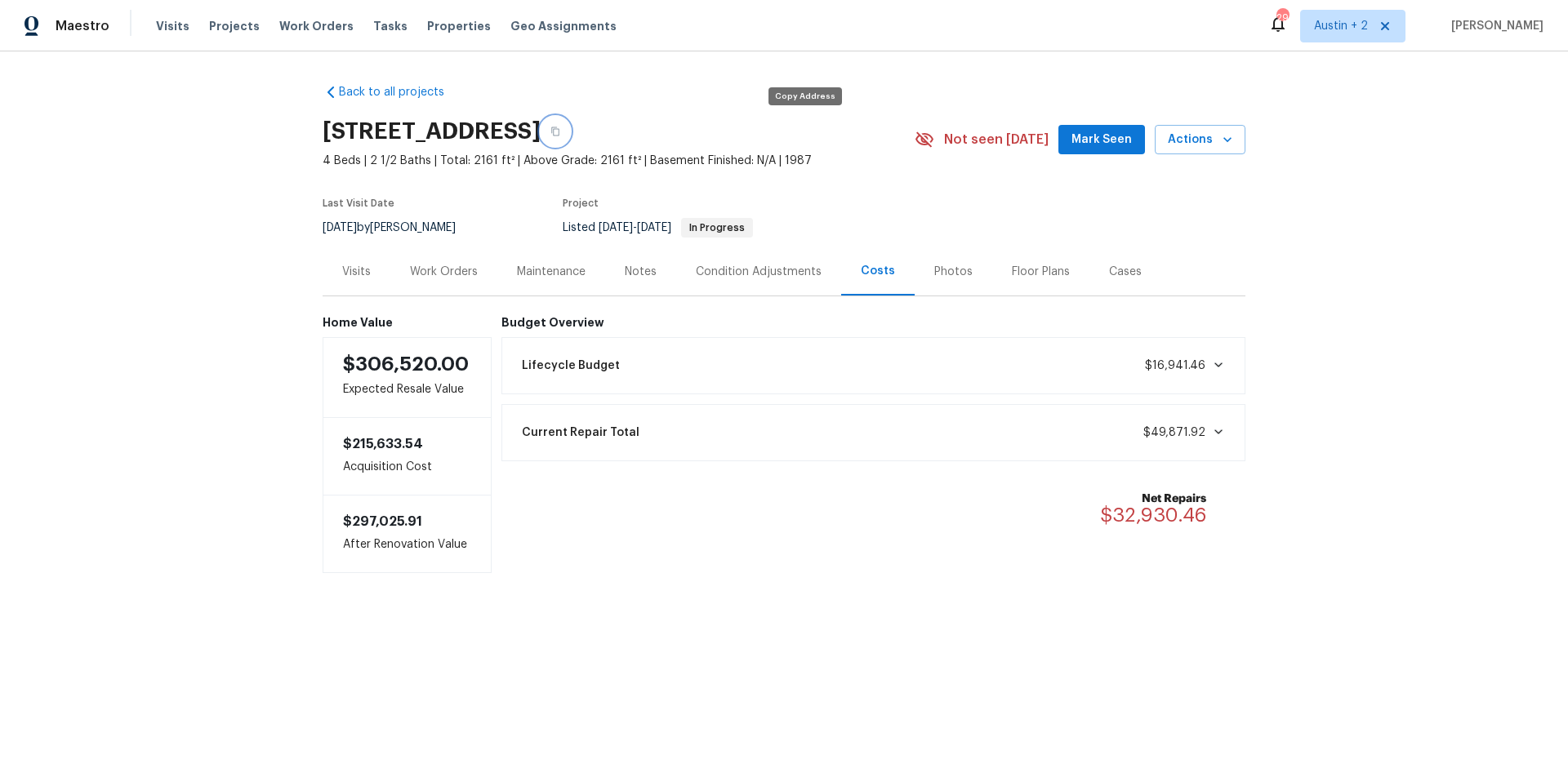
click at [560, 131] on icon "button" at bounding box center [555, 132] width 8 height 9
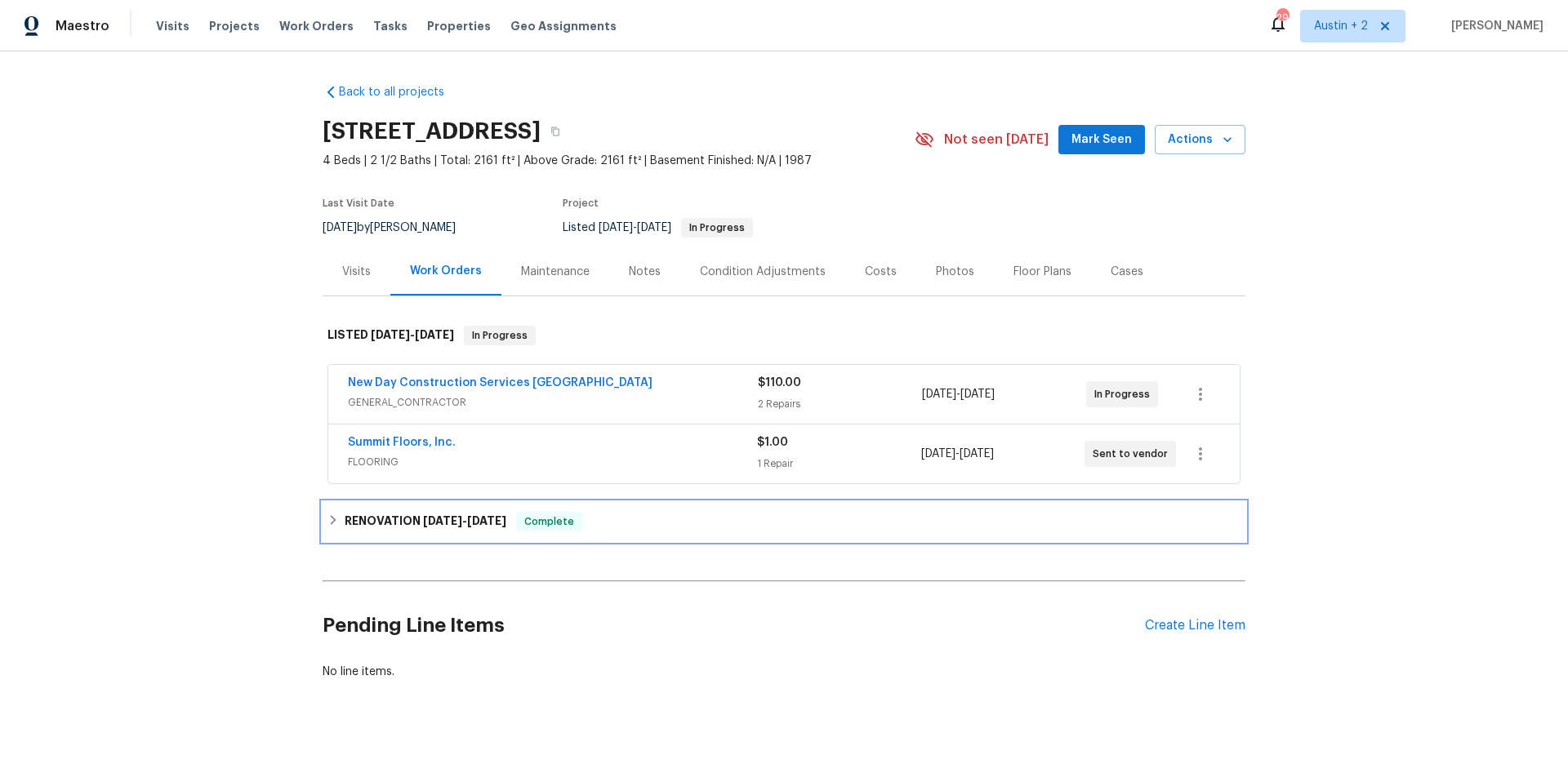
click at [480, 520] on span "[DATE]" at bounding box center [486, 521] width 39 height 11
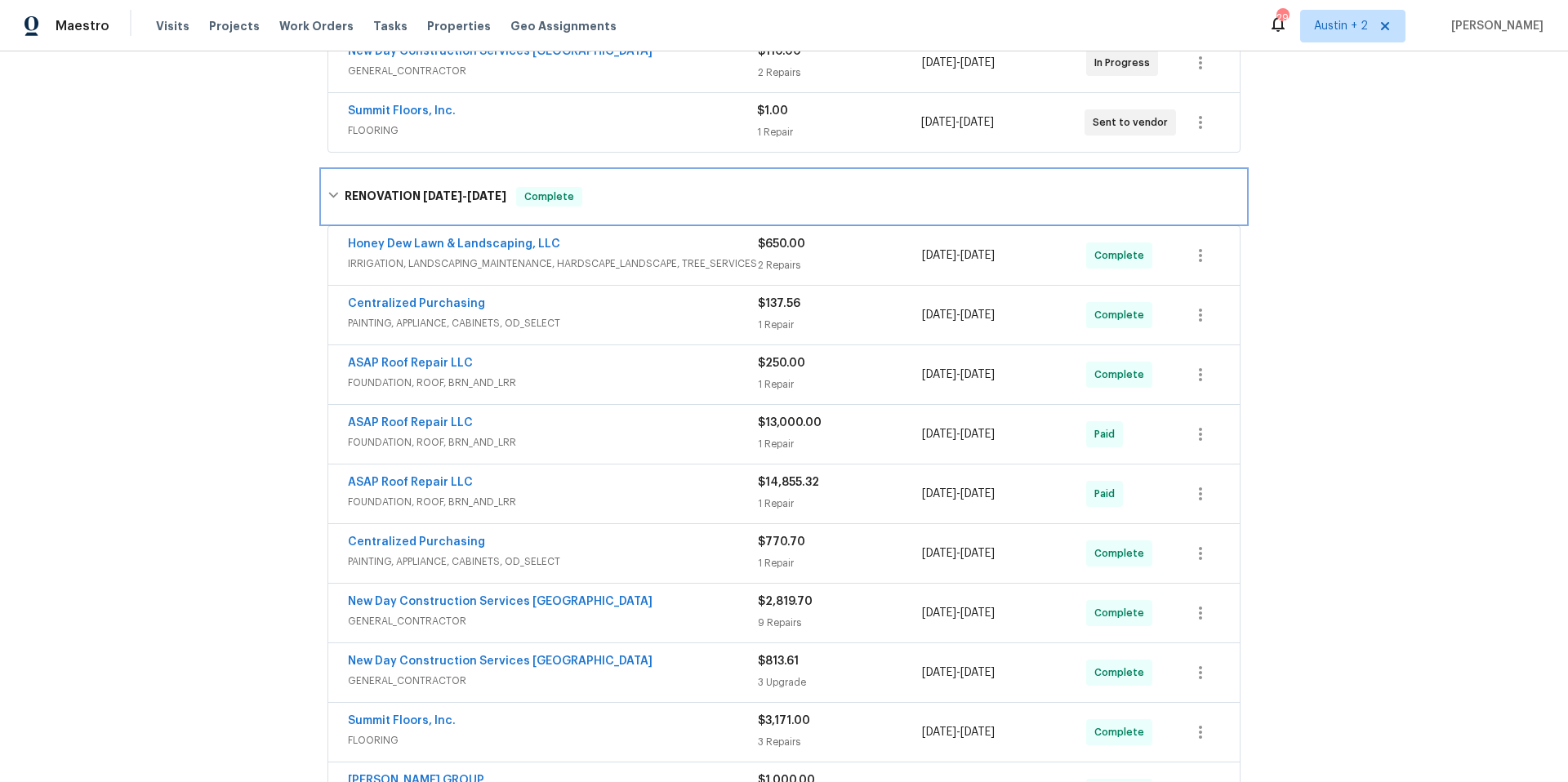
scroll to position [482, 0]
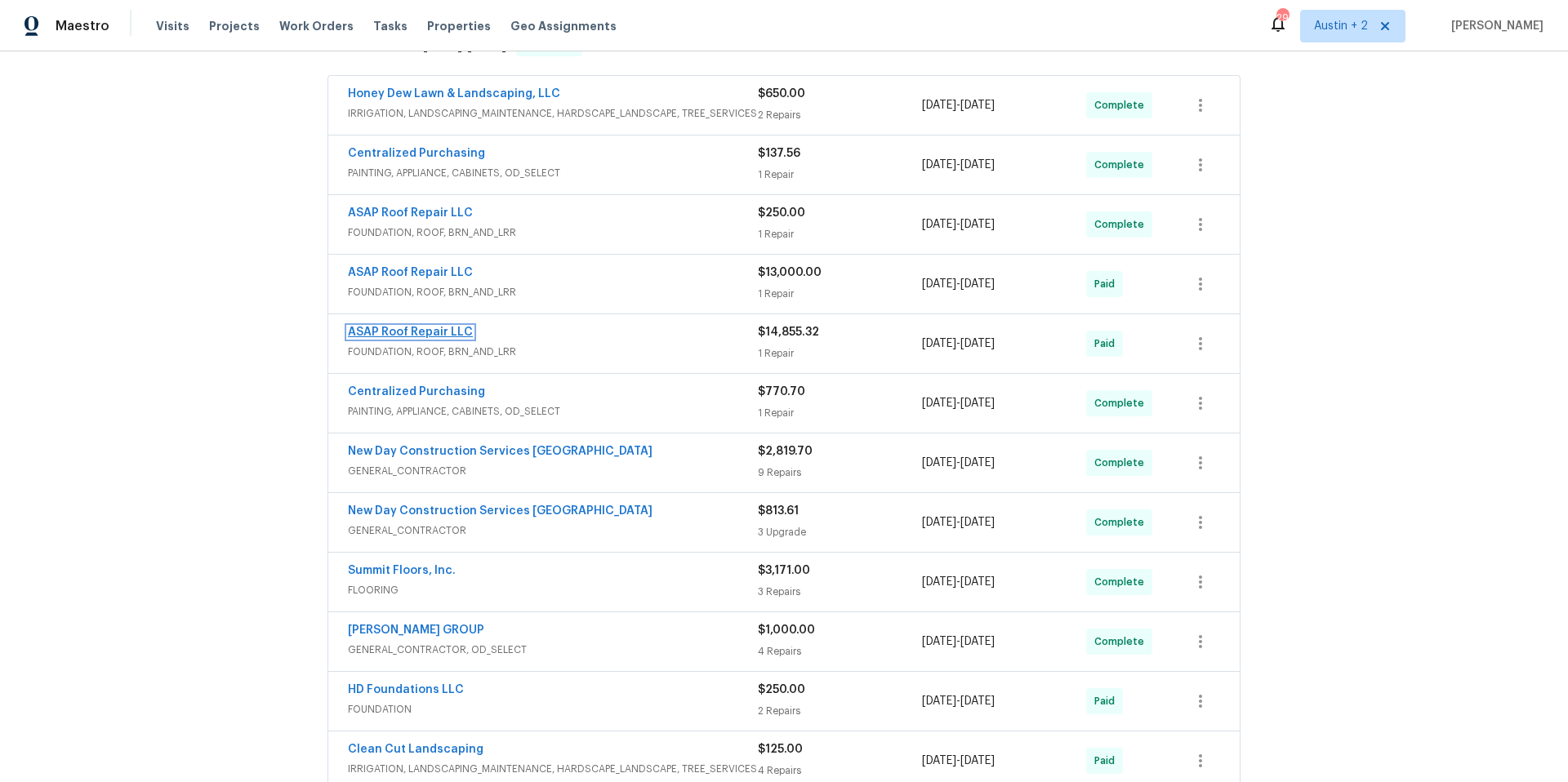
click at [417, 331] on link "ASAP Roof Repair LLC" at bounding box center [410, 332] width 125 height 11
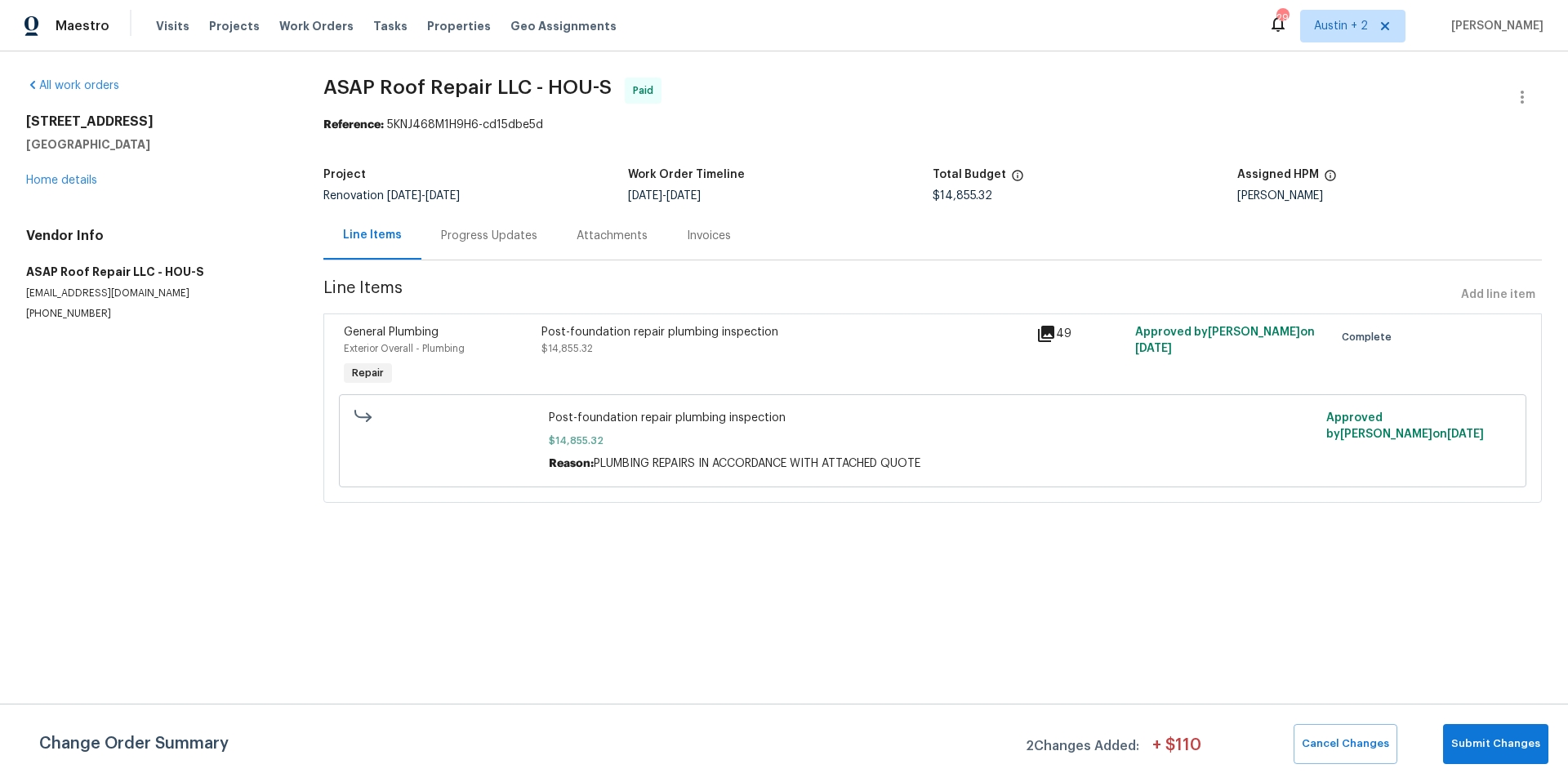
click at [1043, 330] on icon at bounding box center [1046, 334] width 16 height 16
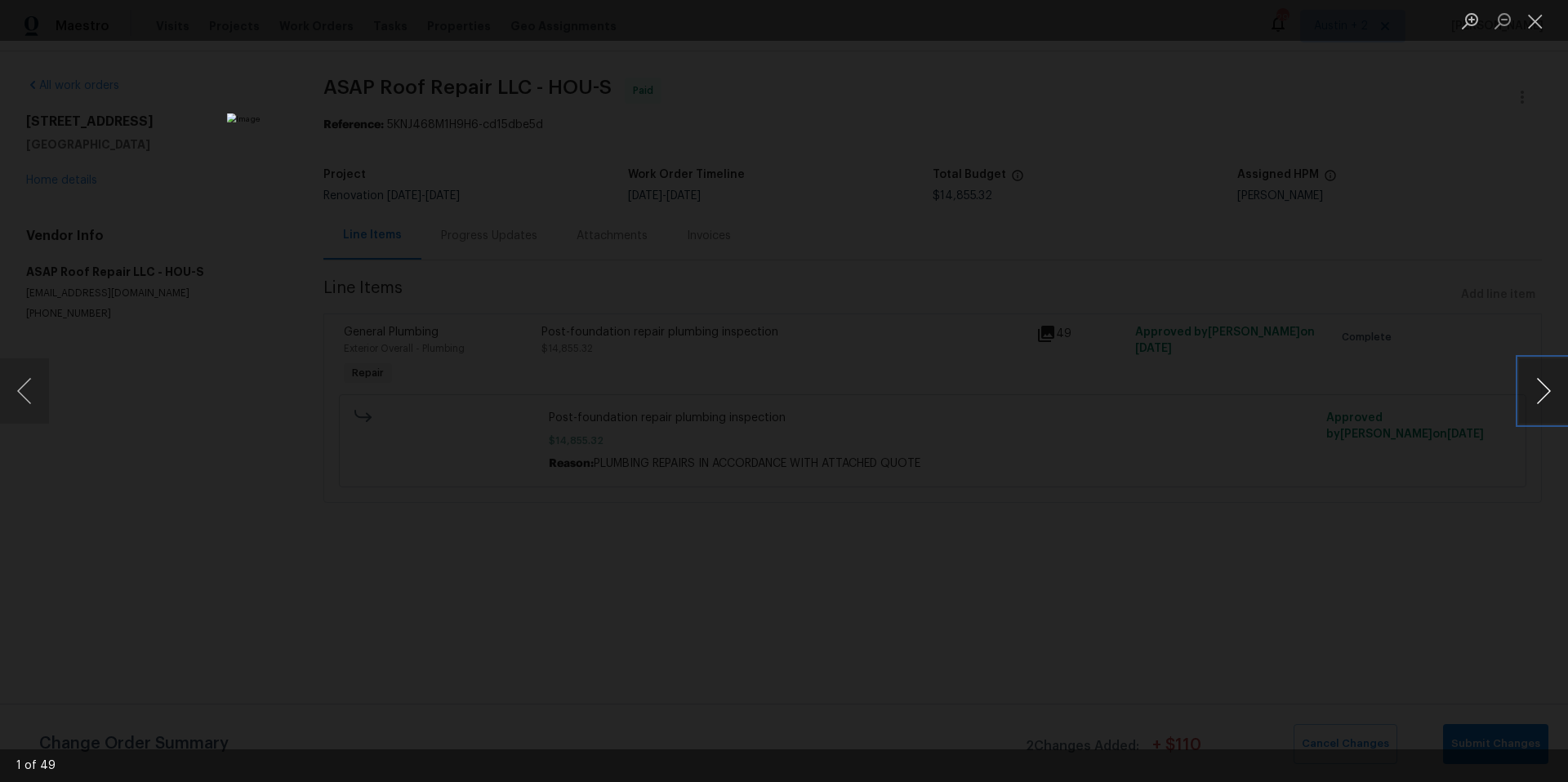
click at [1552, 385] on button "Next image" at bounding box center [1543, 391] width 49 height 66
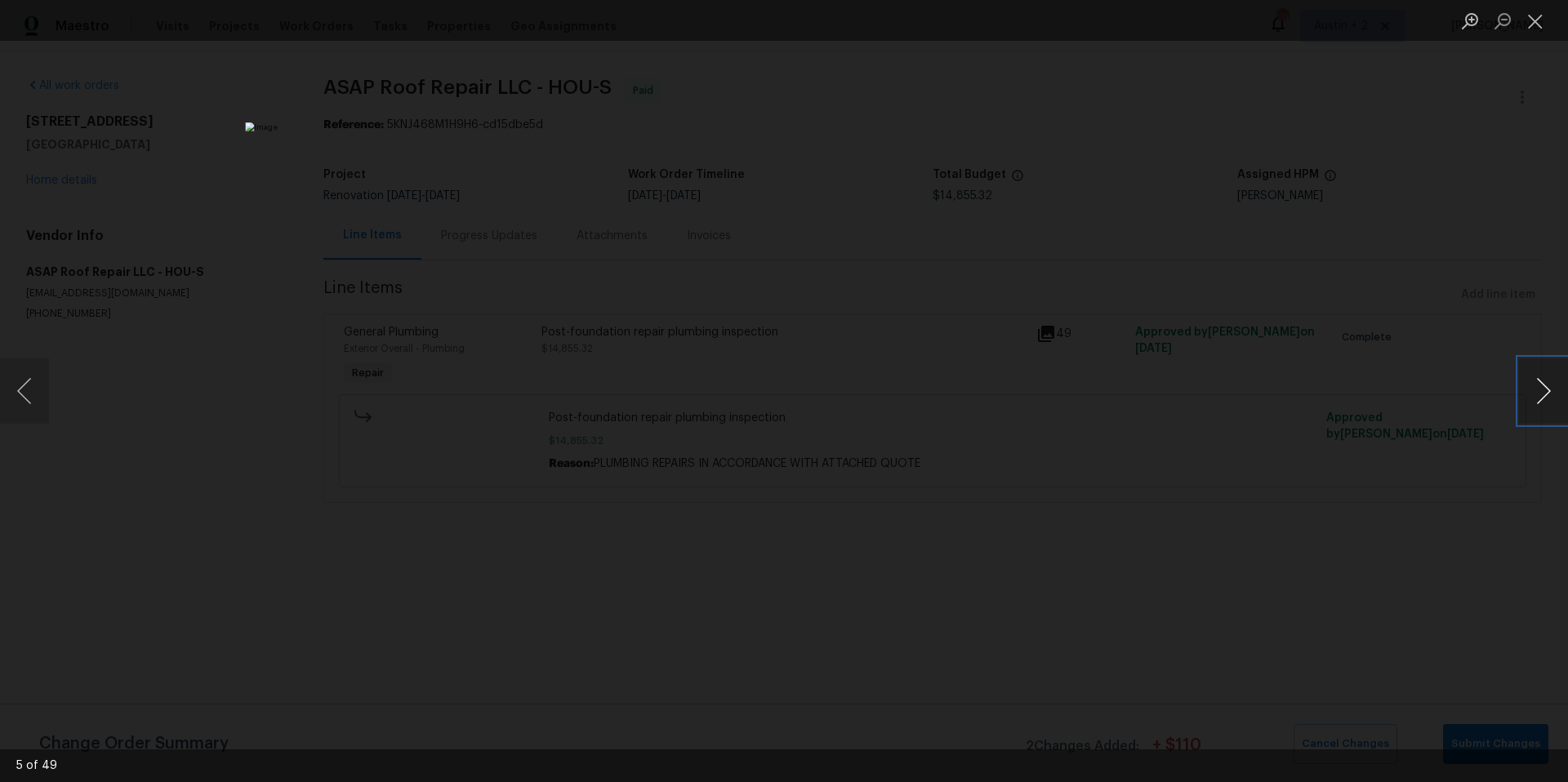
click at [1552, 385] on button "Next image" at bounding box center [1543, 391] width 49 height 66
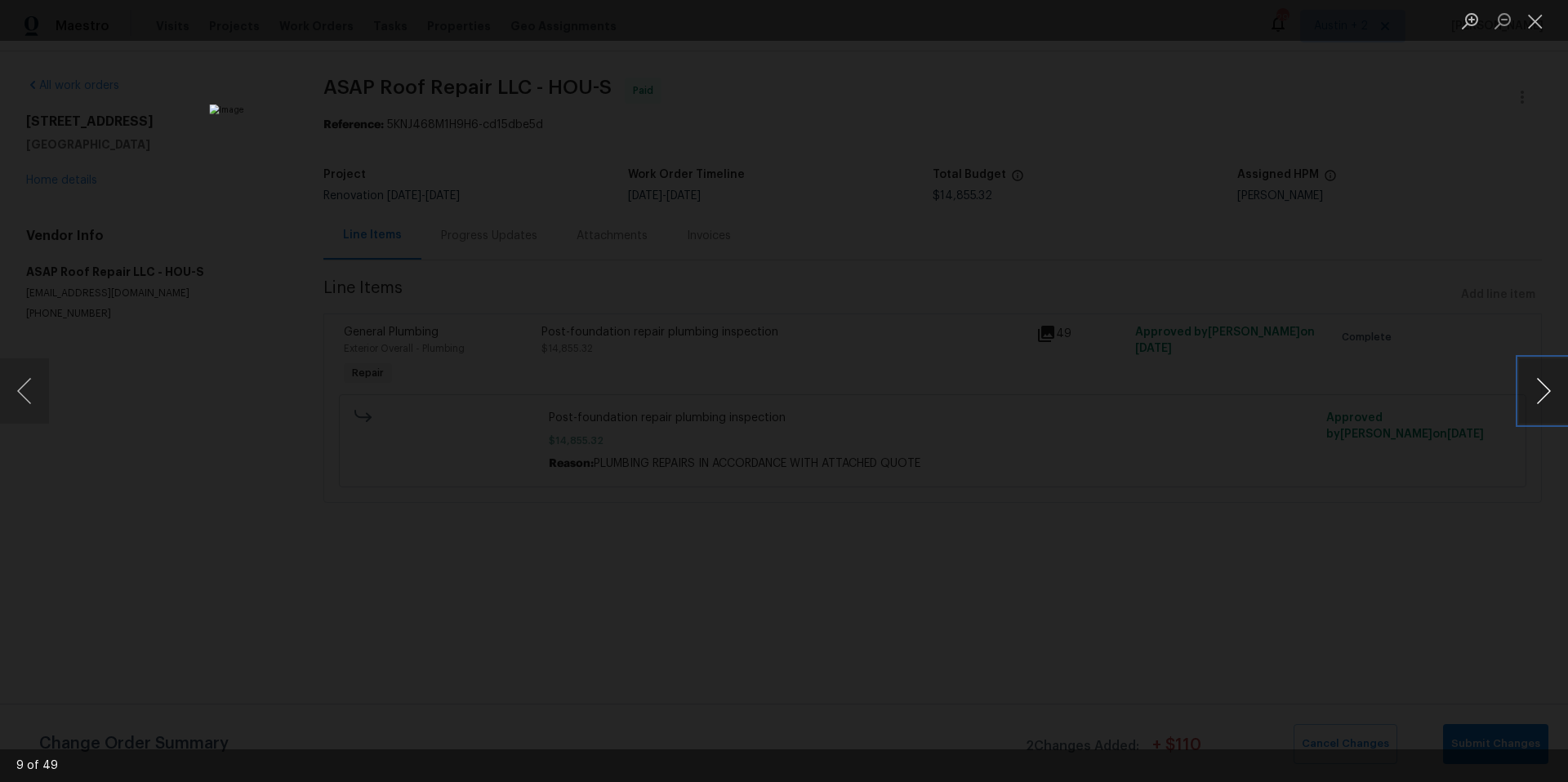
click at [1552, 385] on button "Next image" at bounding box center [1543, 391] width 49 height 66
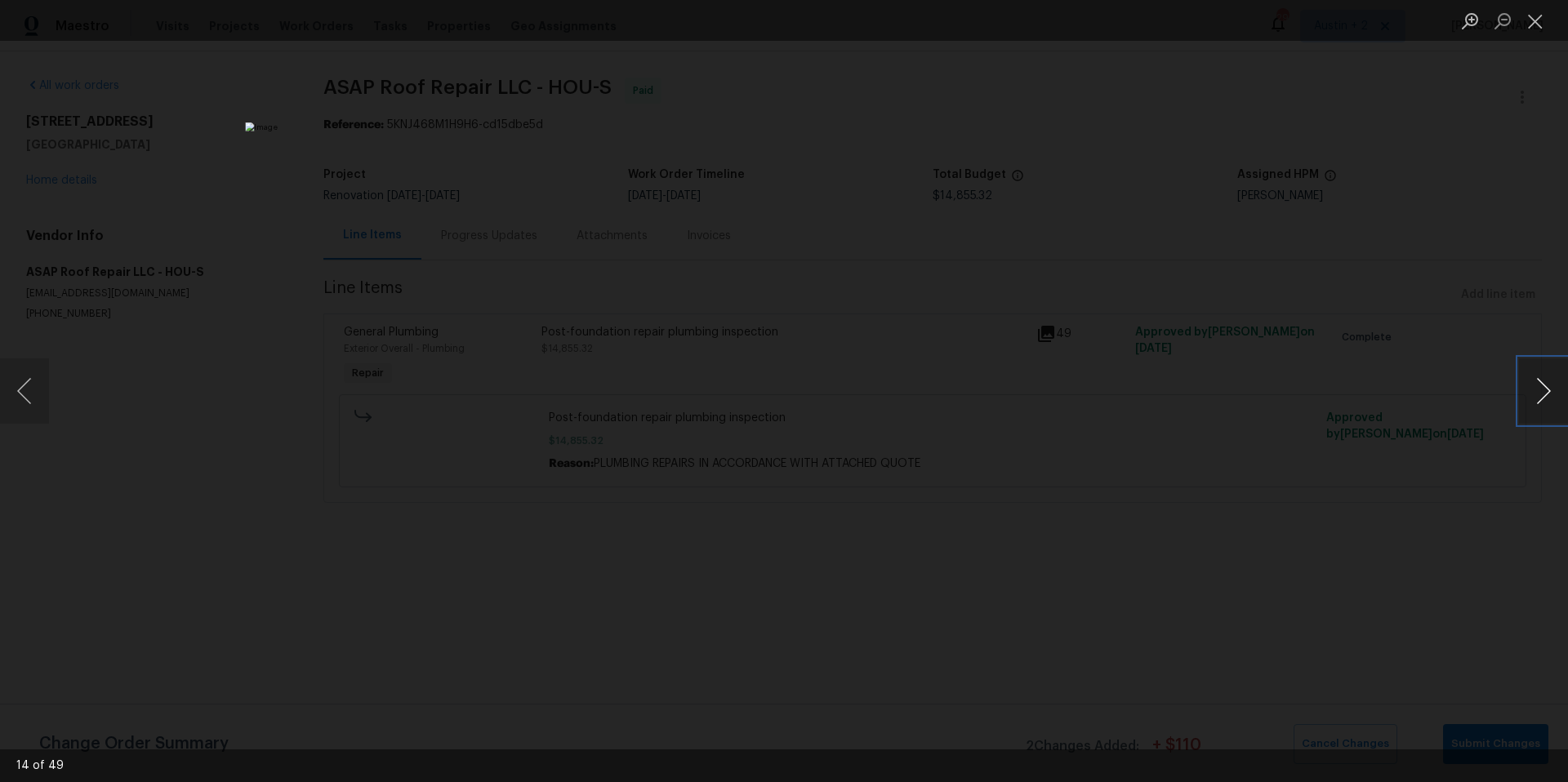
click at [1552, 385] on button "Next image" at bounding box center [1543, 391] width 49 height 66
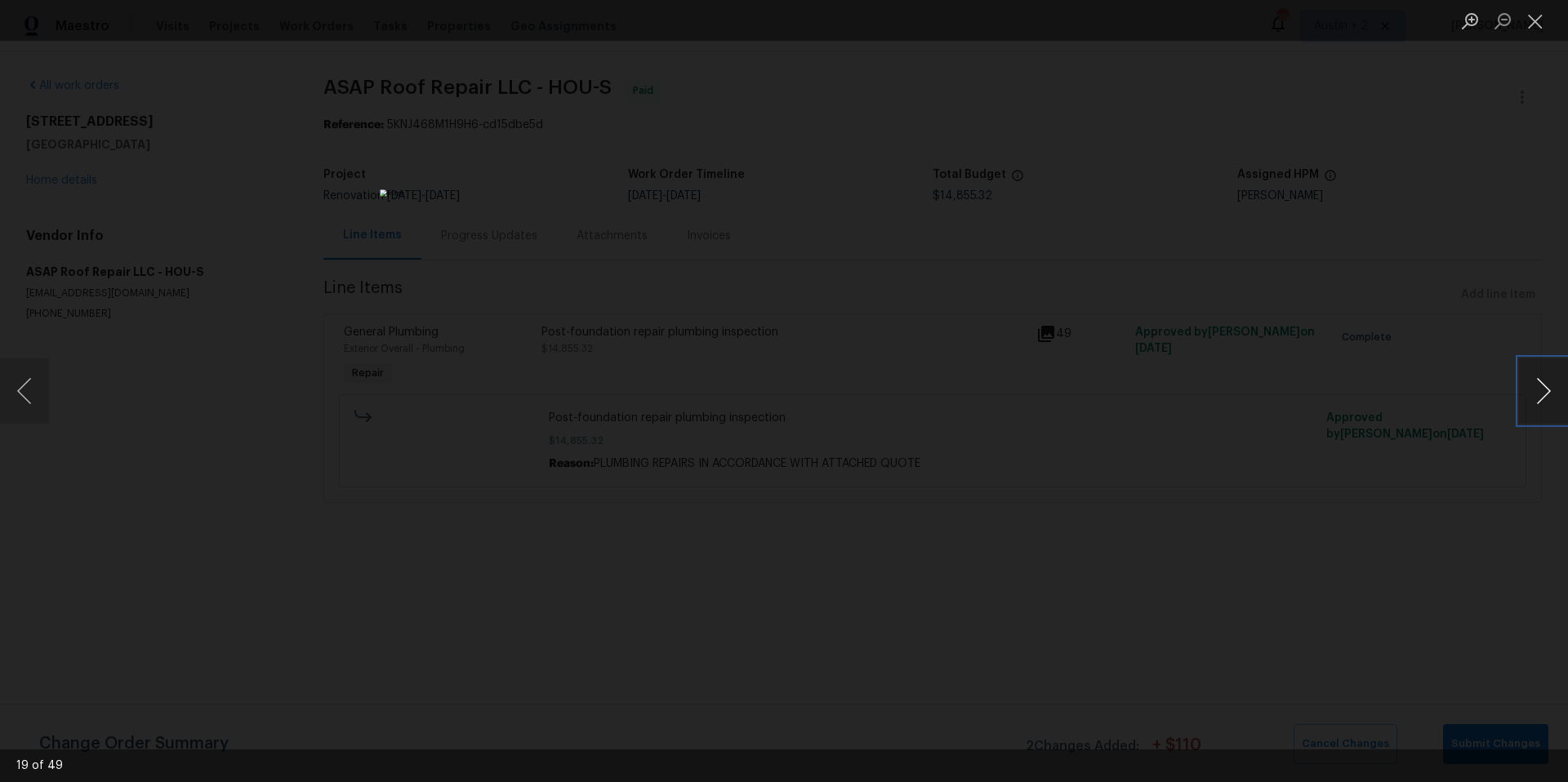
click at [1552, 385] on button "Next image" at bounding box center [1543, 391] width 49 height 66
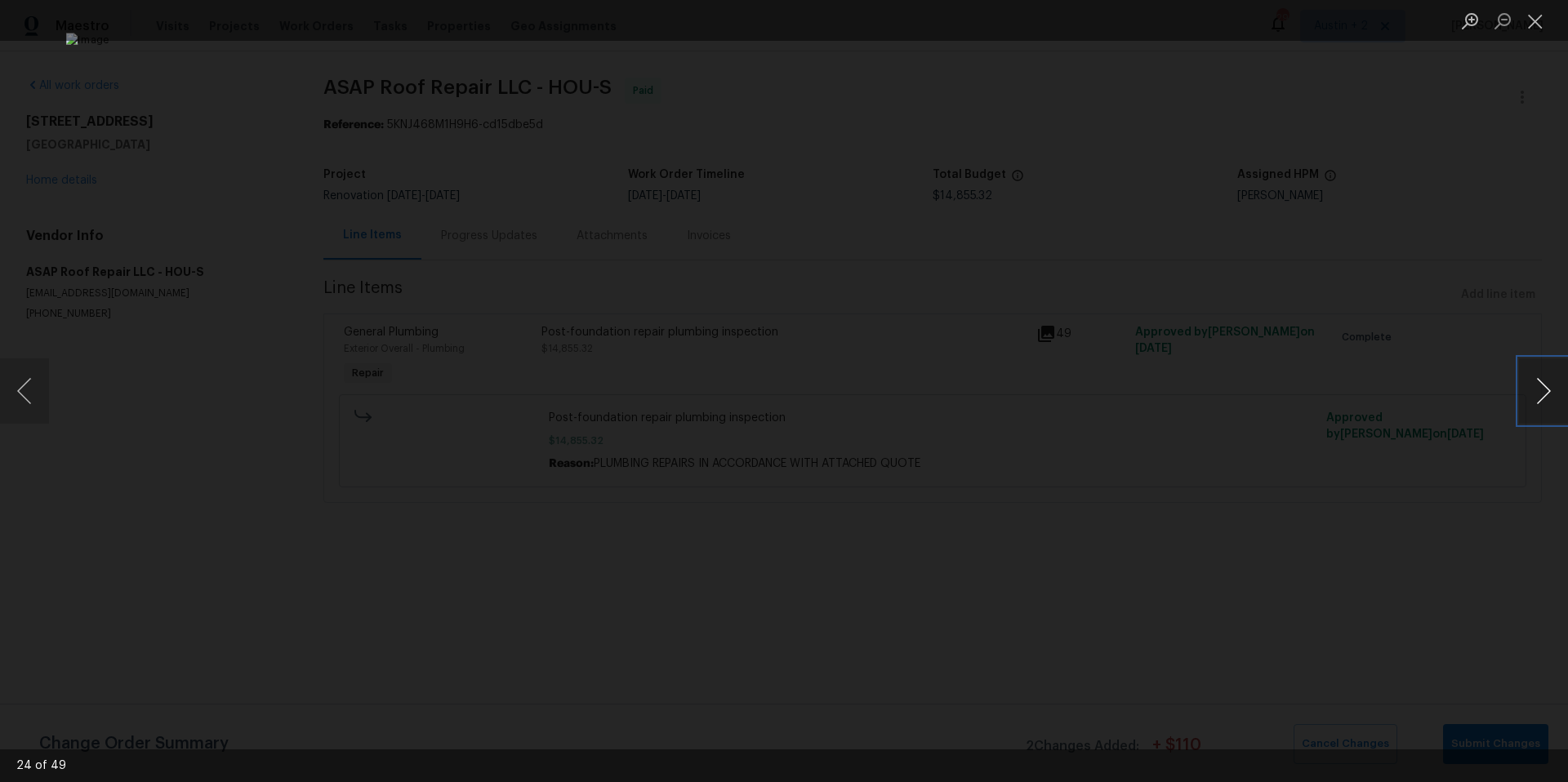
click at [1552, 385] on button "Next image" at bounding box center [1543, 391] width 49 height 66
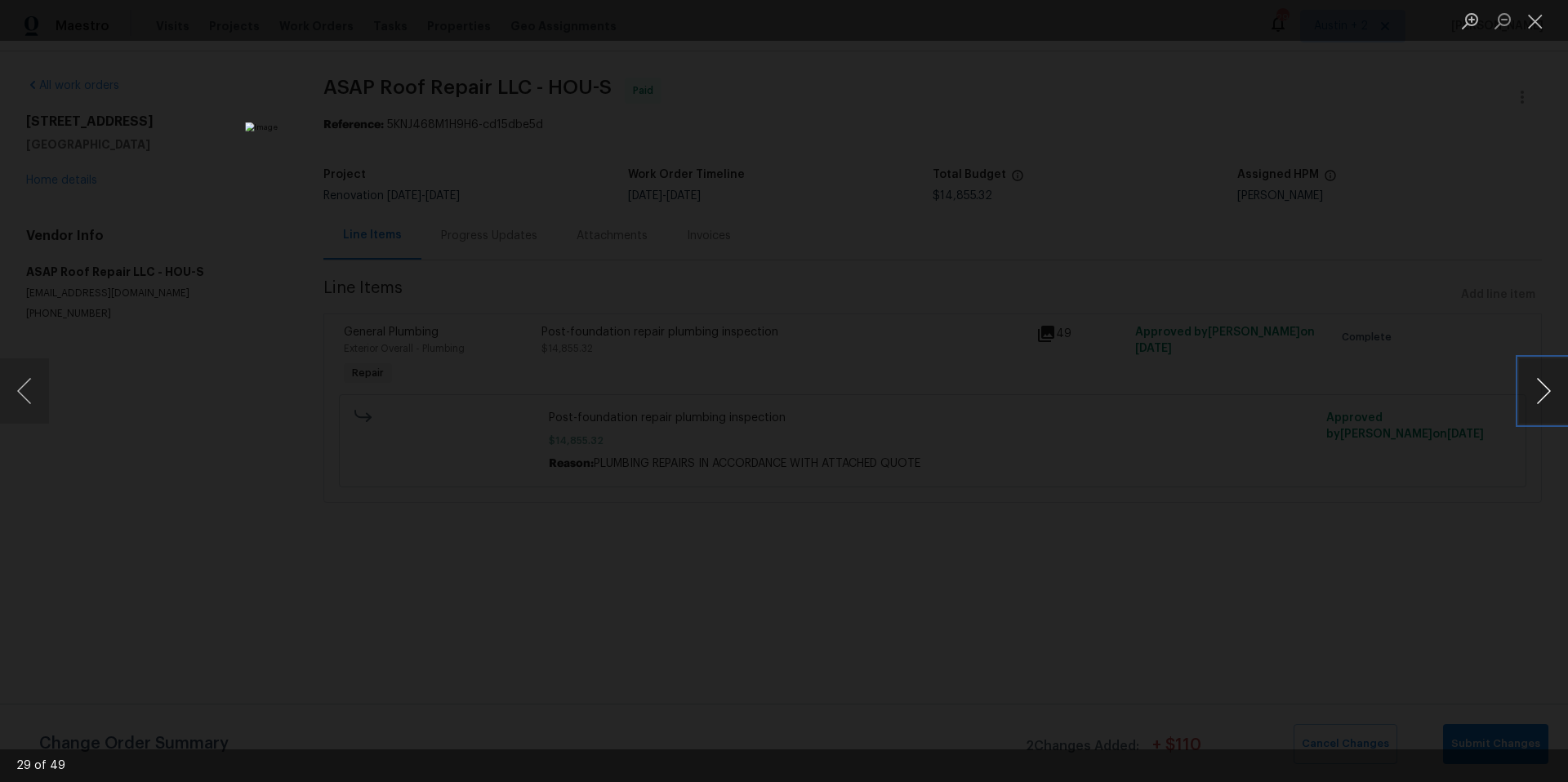
click at [1552, 385] on button "Next image" at bounding box center [1543, 391] width 49 height 66
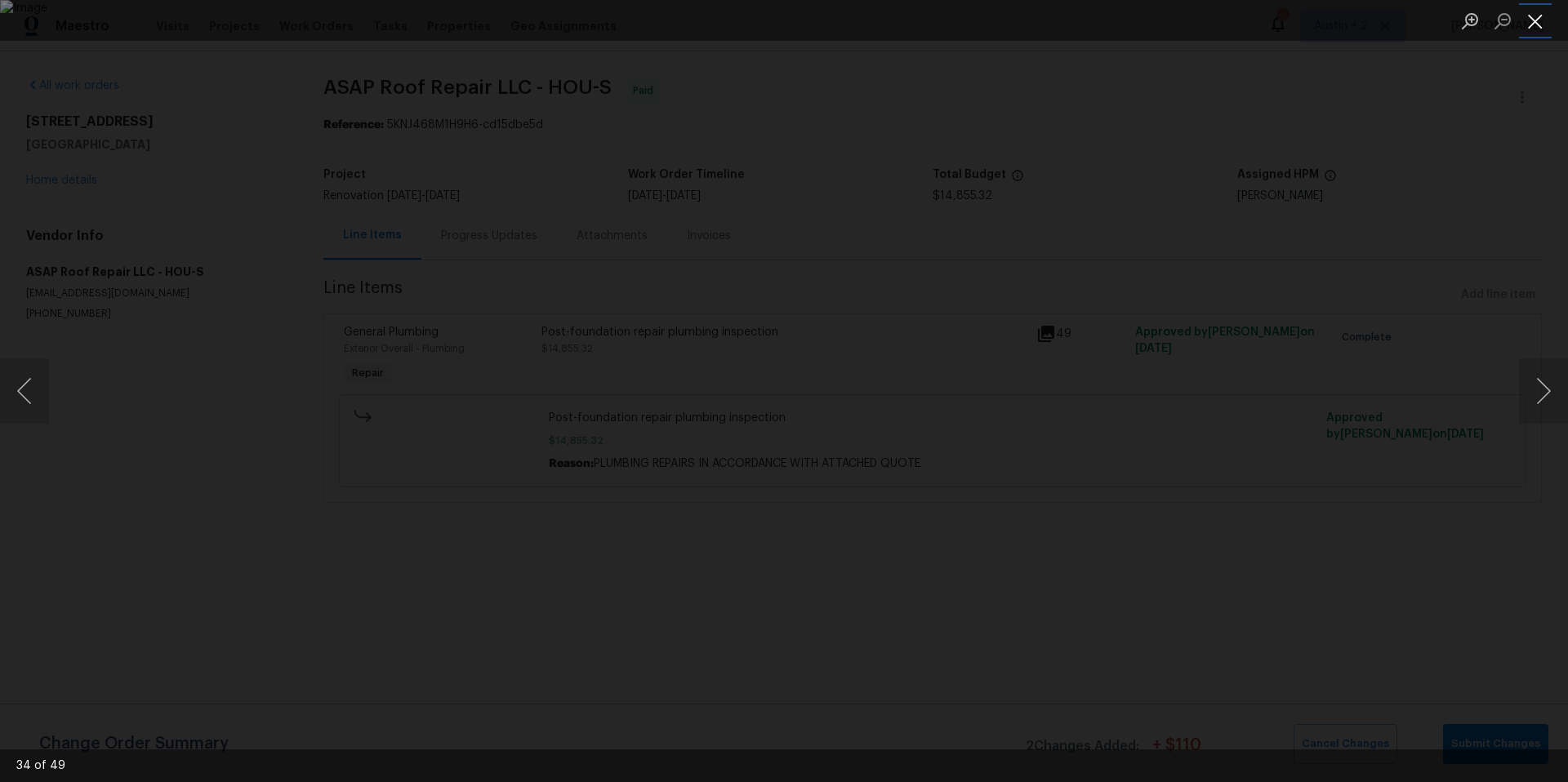
click at [1529, 18] on button "Close lightbox" at bounding box center [1535, 21] width 33 height 28
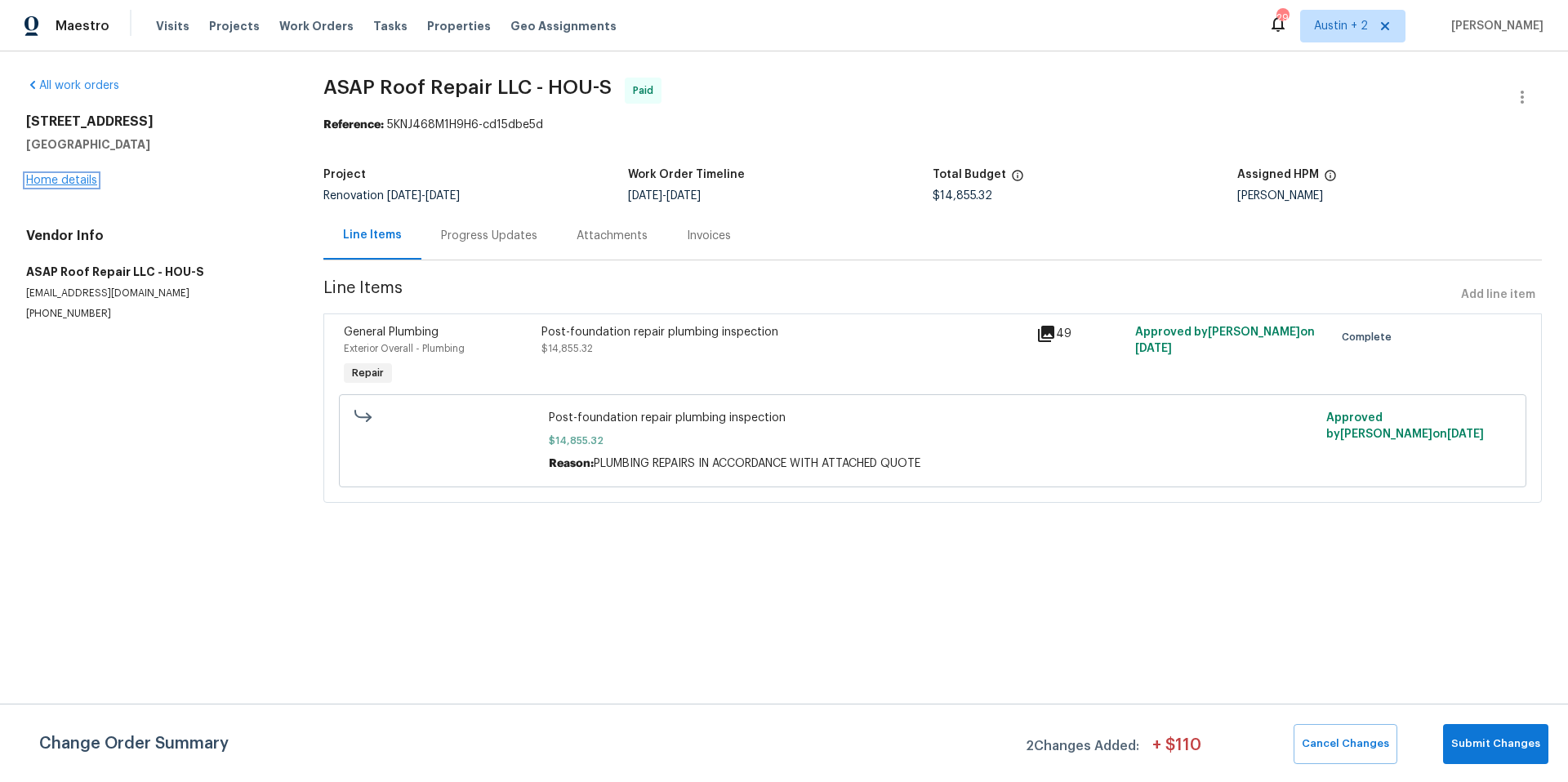
click at [78, 178] on link "Home details" at bounding box center [61, 180] width 71 height 11
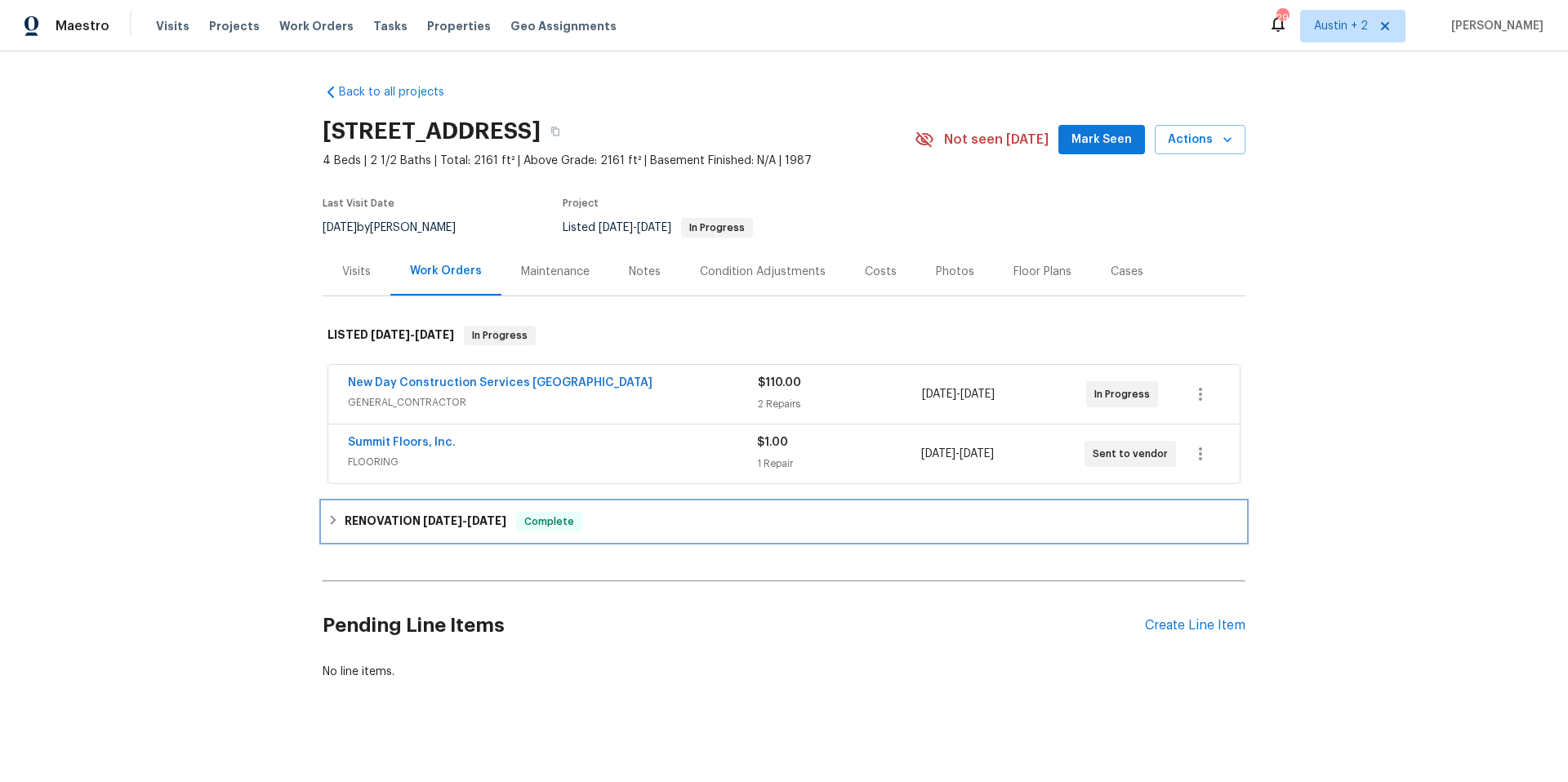
click at [447, 525] on span "8/5/25" at bounding box center [442, 521] width 39 height 11
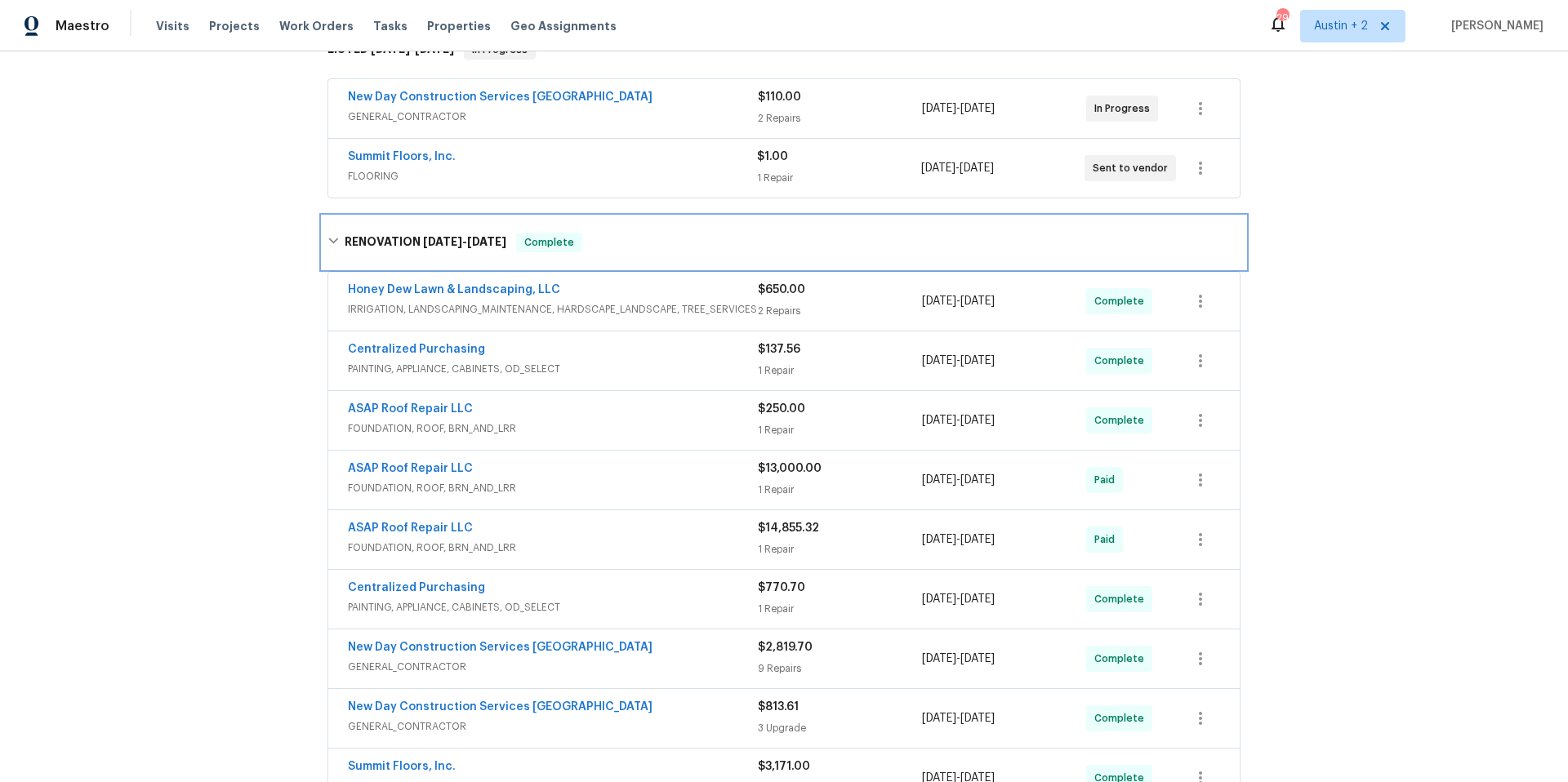
scroll to position [297, 0]
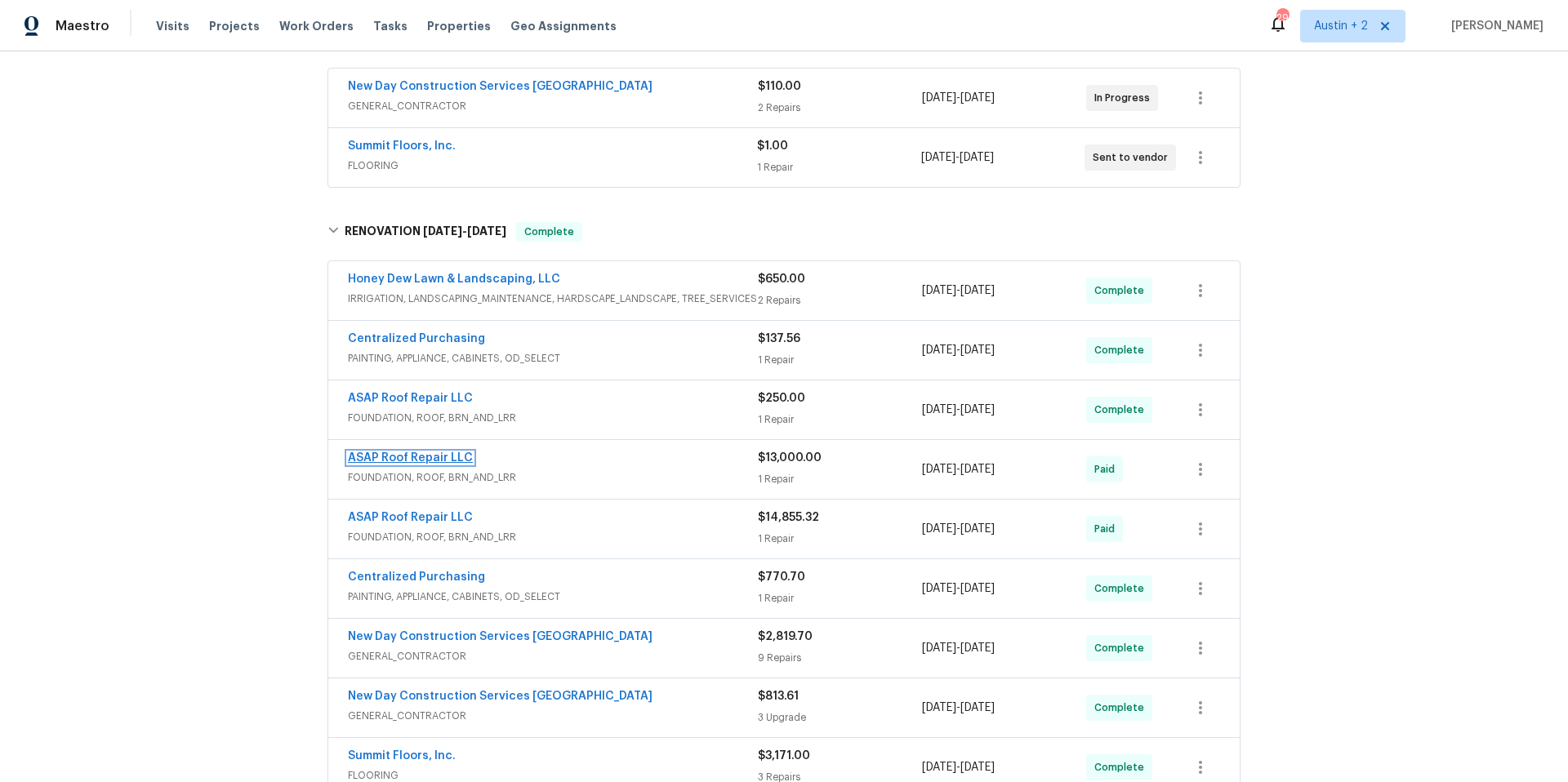
click at [379, 453] on link "ASAP Roof Repair LLC" at bounding box center [410, 458] width 125 height 11
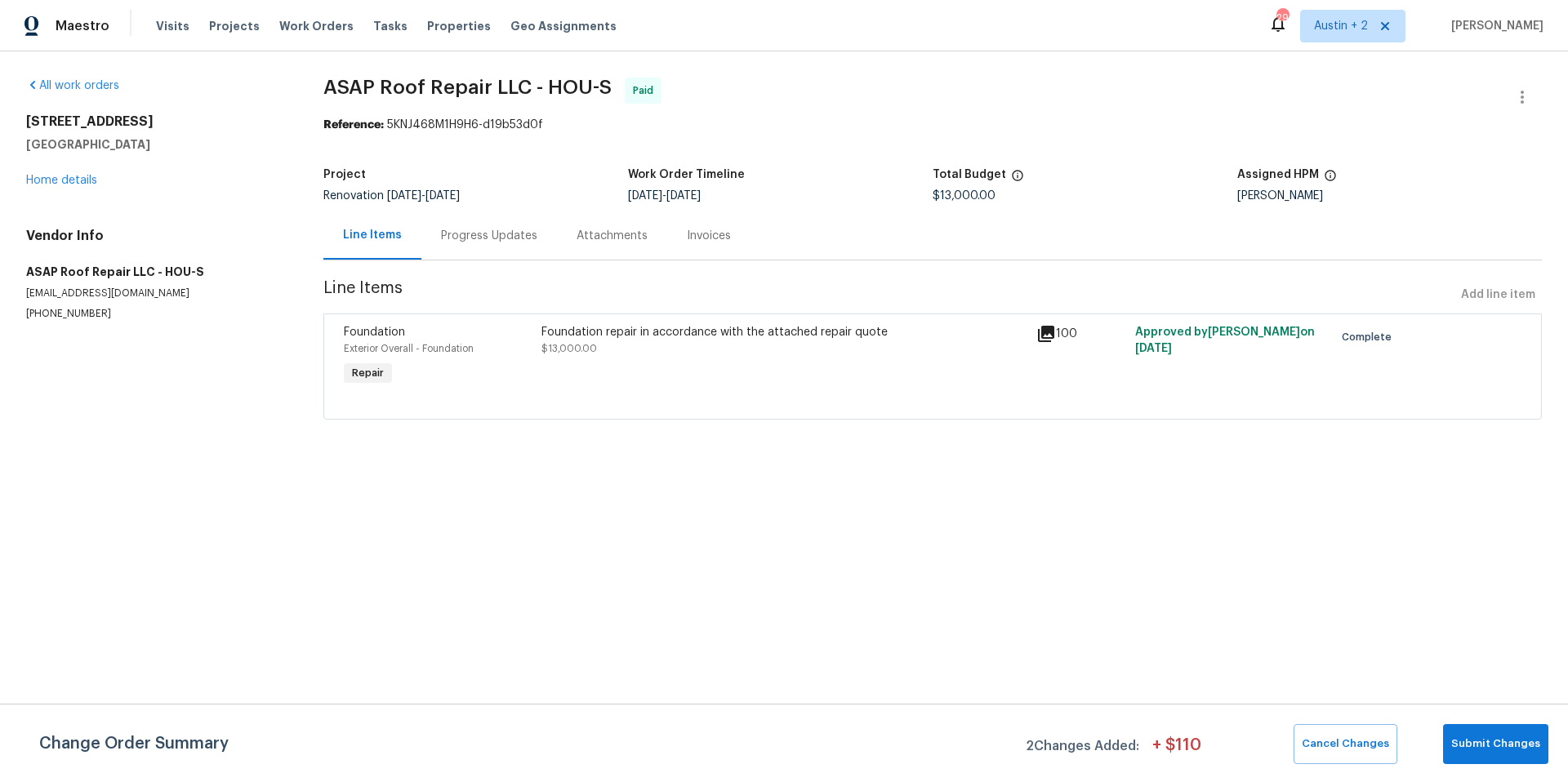
click at [1043, 335] on icon at bounding box center [1046, 334] width 20 height 20
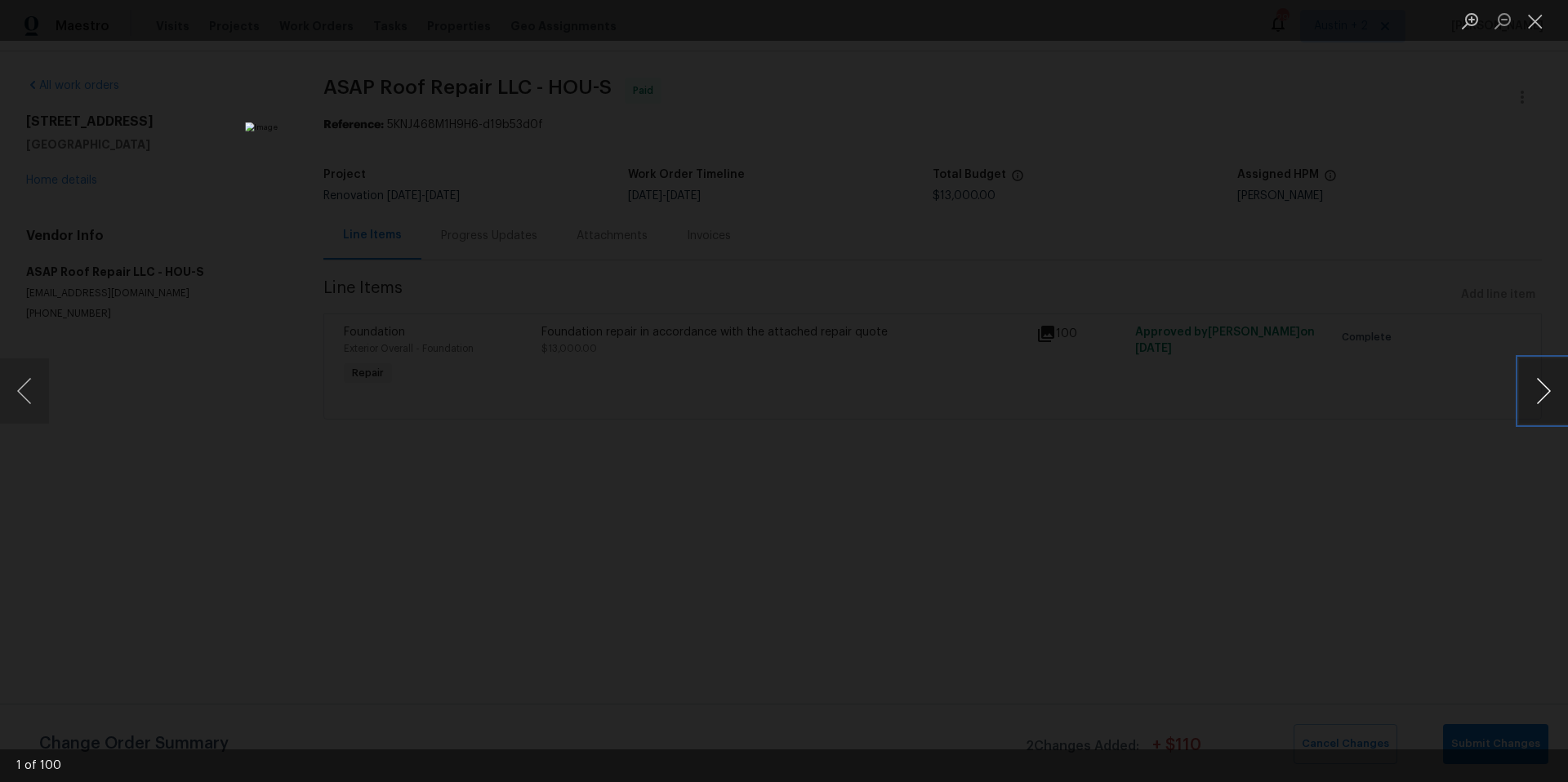
click at [1550, 390] on button "Next image" at bounding box center [1543, 391] width 49 height 66
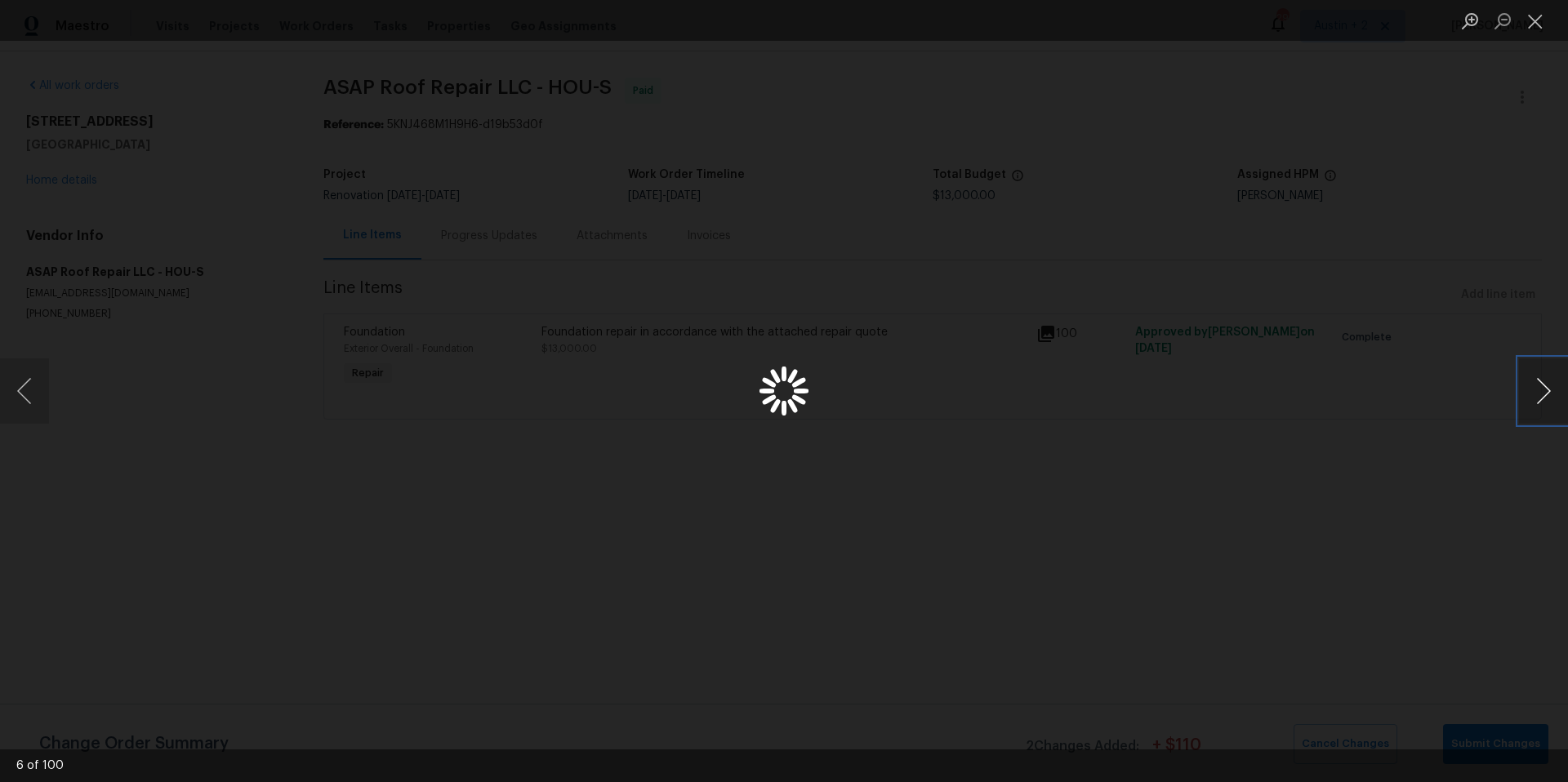
click at [1550, 390] on button "Next image" at bounding box center [1543, 391] width 49 height 66
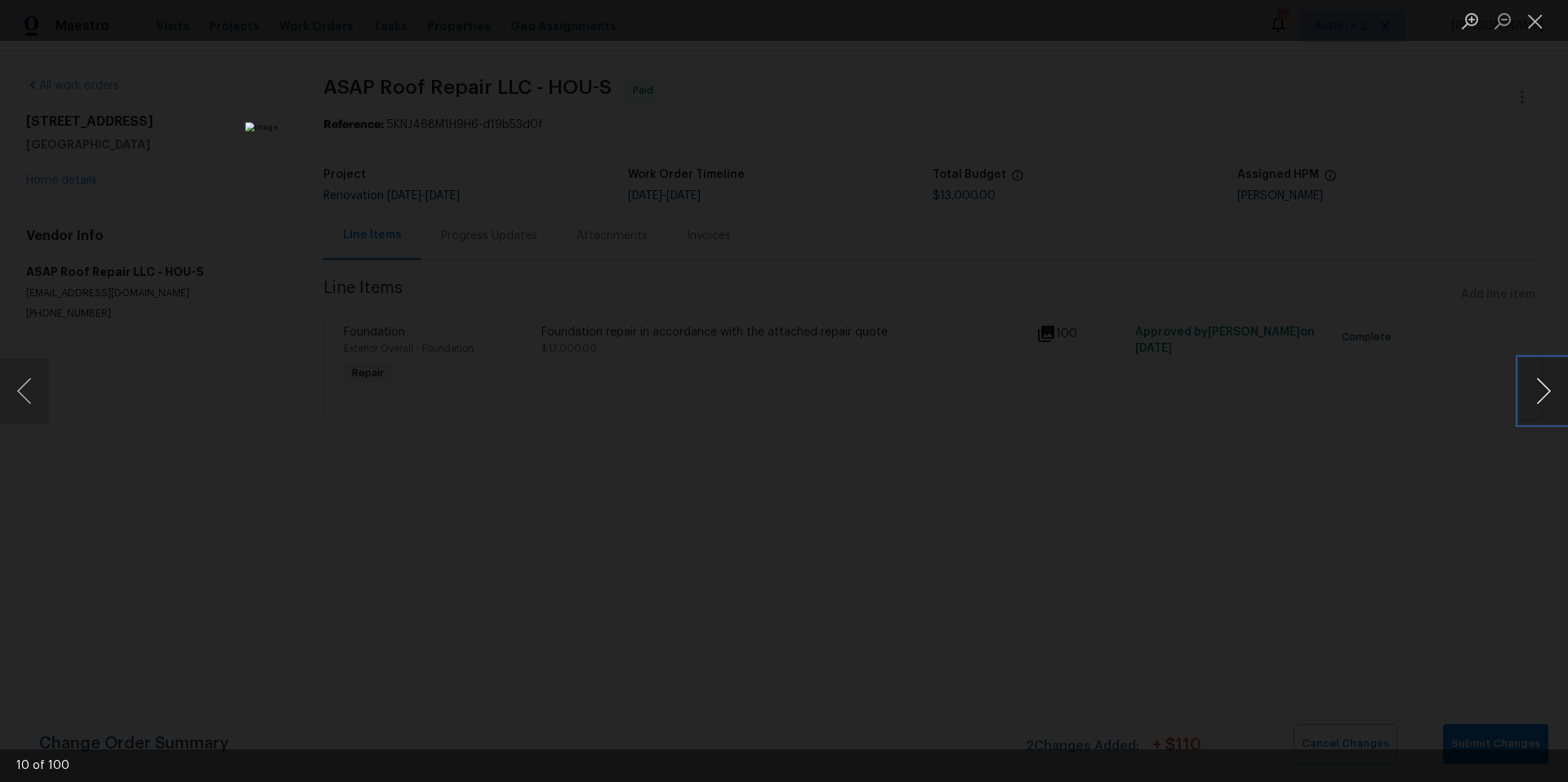
click at [1550, 390] on button "Next image" at bounding box center [1543, 391] width 49 height 66
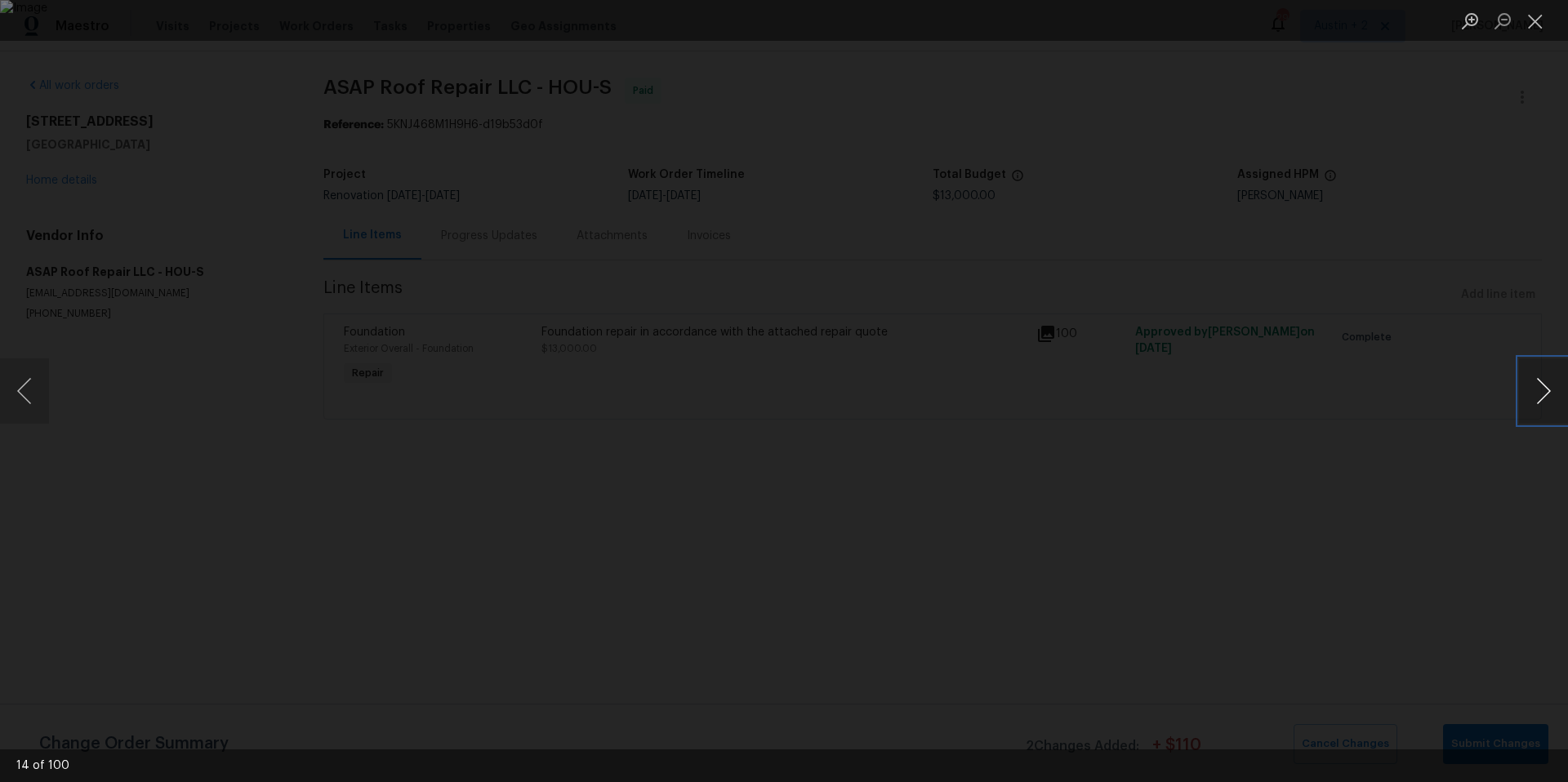
click at [1550, 390] on button "Next image" at bounding box center [1543, 391] width 49 height 66
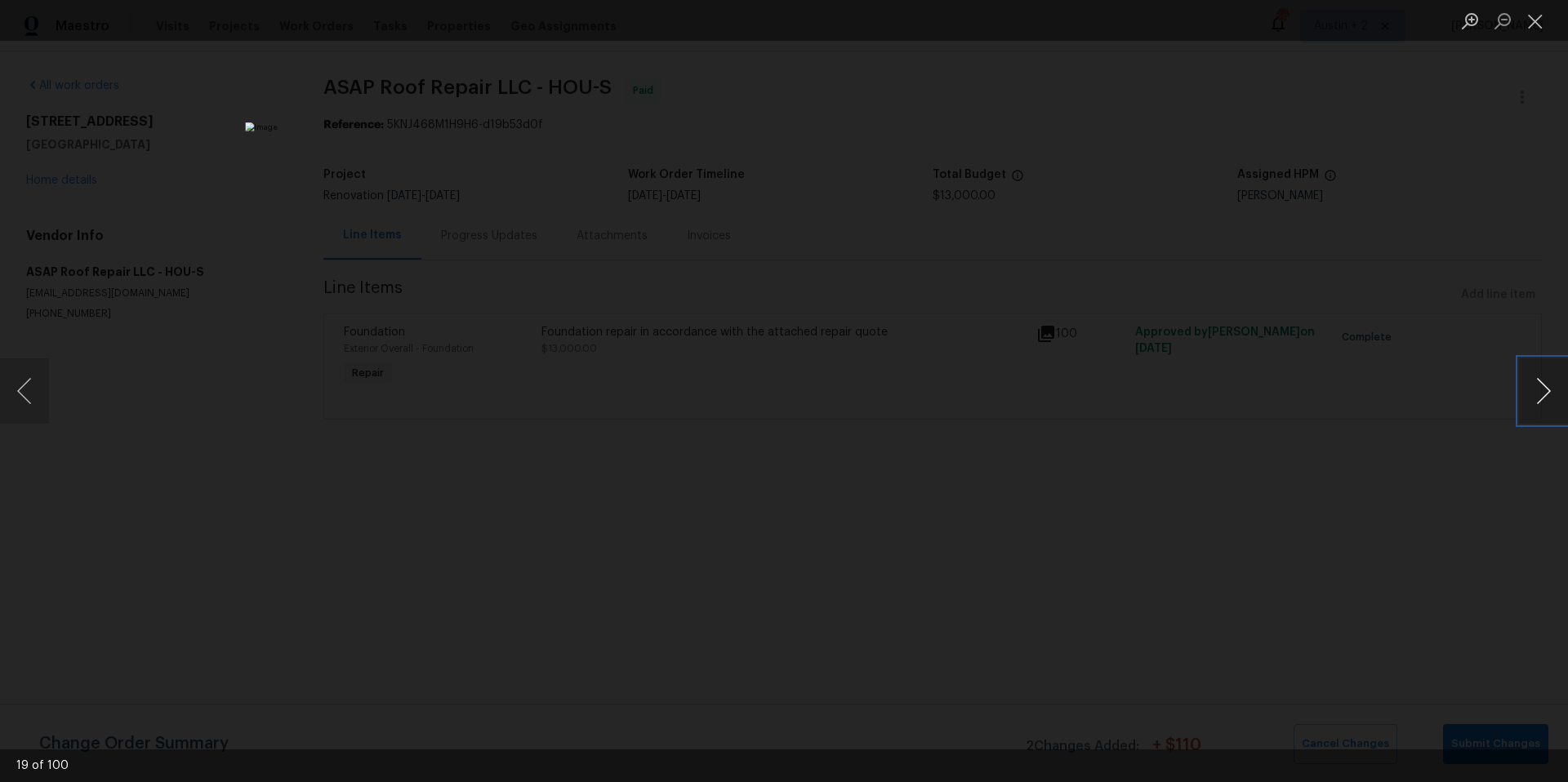
click at [1550, 390] on button "Next image" at bounding box center [1543, 391] width 49 height 66
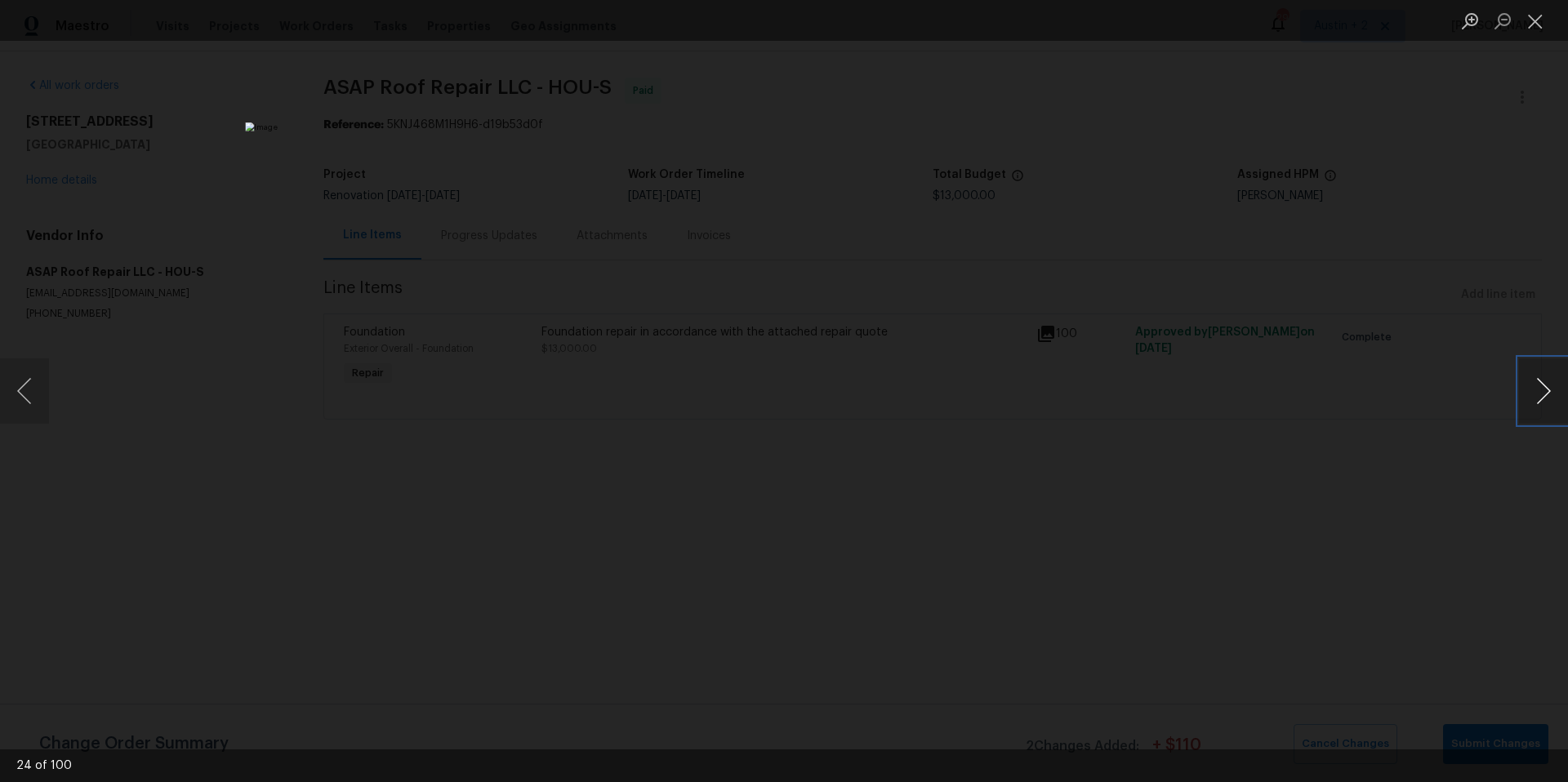
click at [1550, 390] on button "Next image" at bounding box center [1543, 391] width 49 height 66
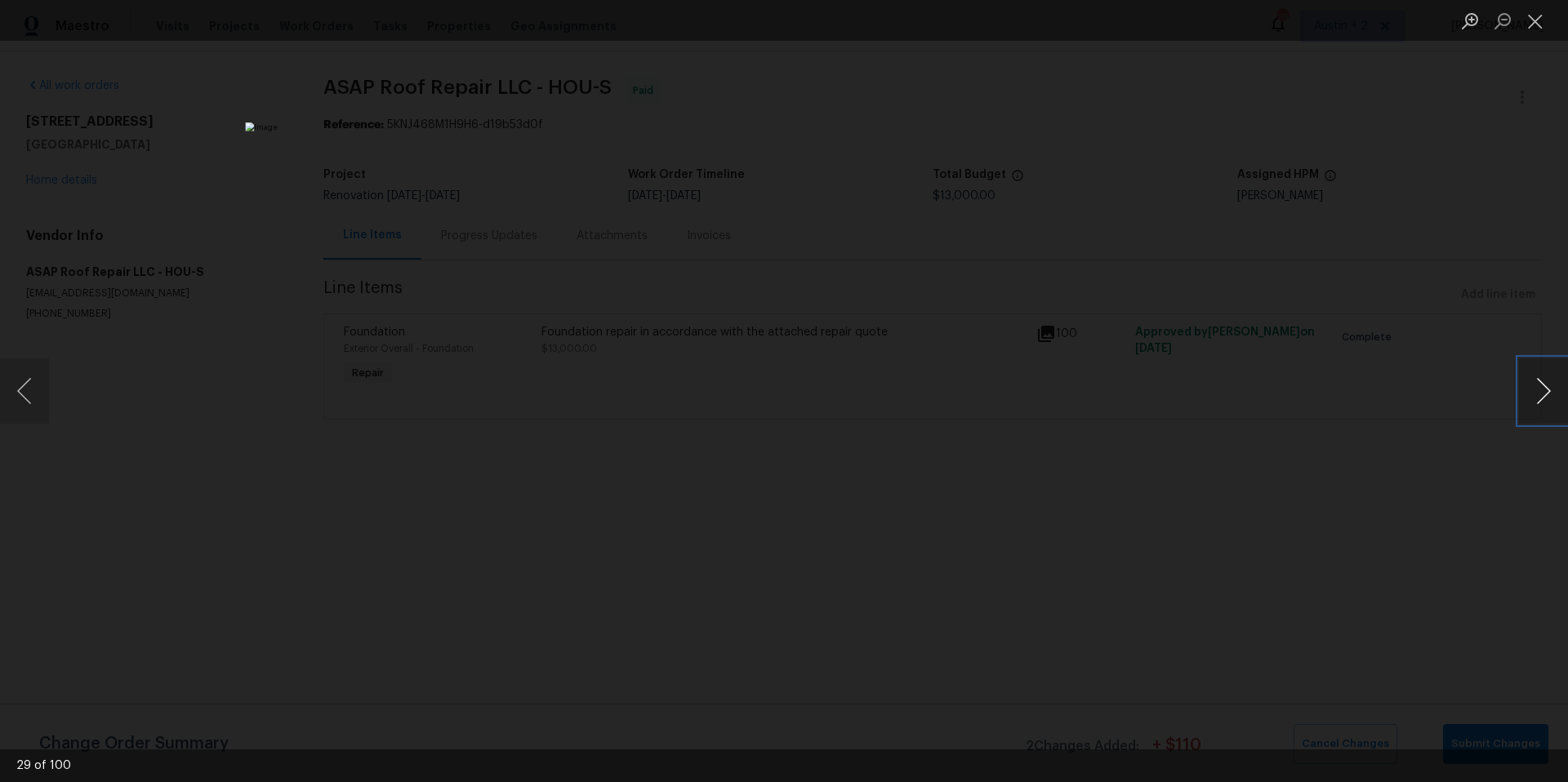
click at [1550, 390] on button "Next image" at bounding box center [1543, 391] width 49 height 66
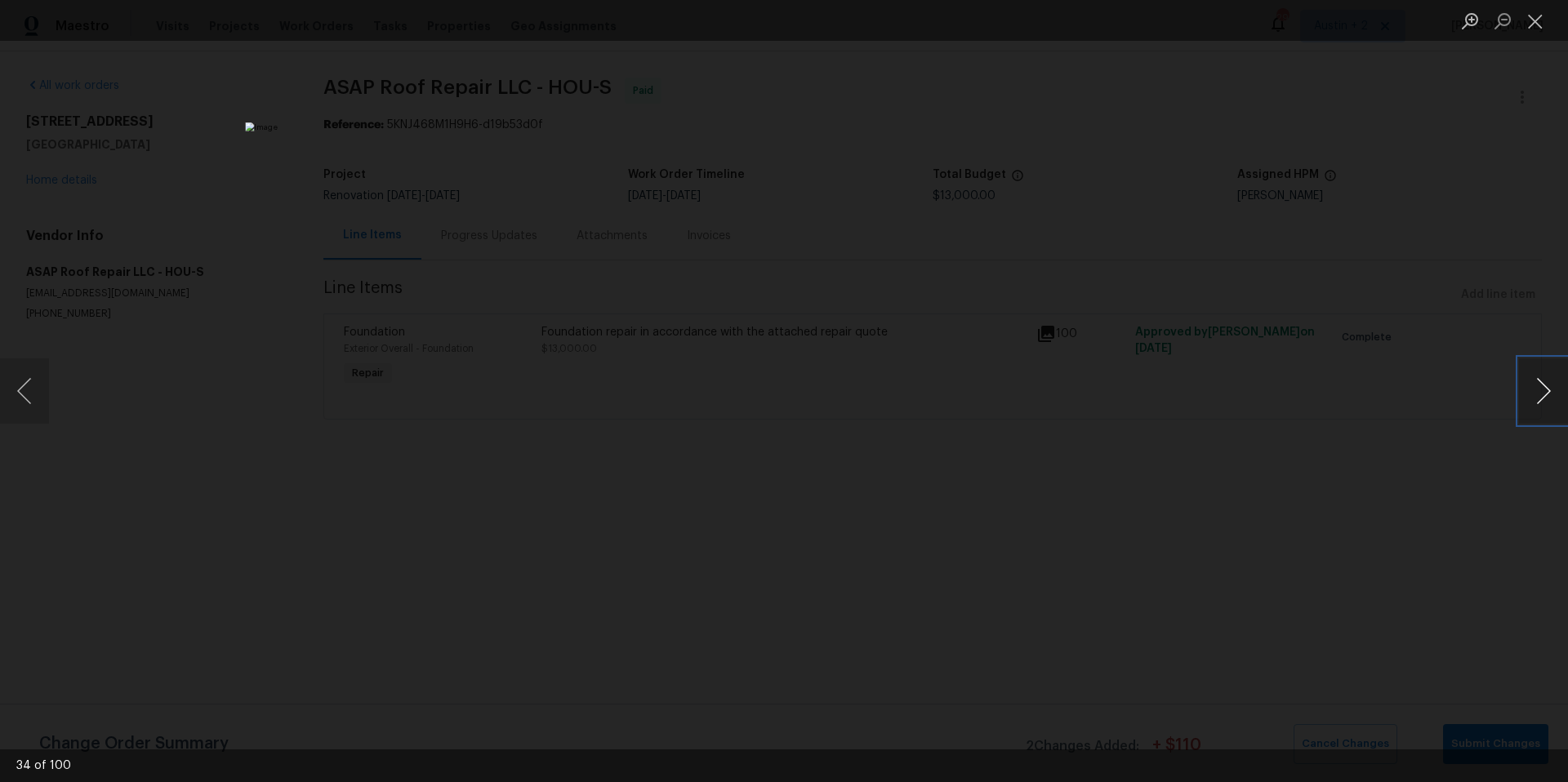
click at [1550, 390] on button "Next image" at bounding box center [1543, 391] width 49 height 66
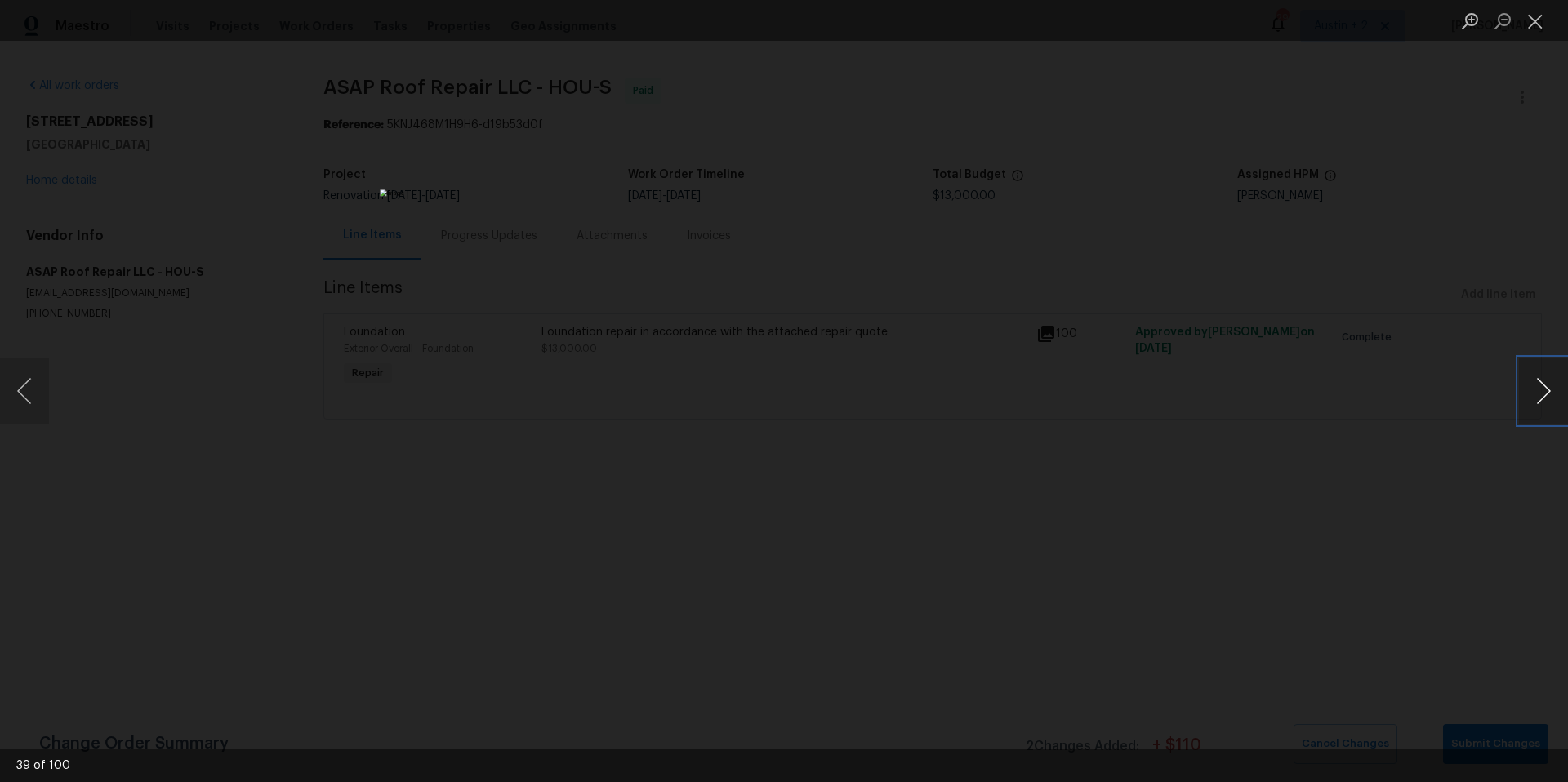
click at [1550, 390] on button "Next image" at bounding box center [1543, 391] width 49 height 66
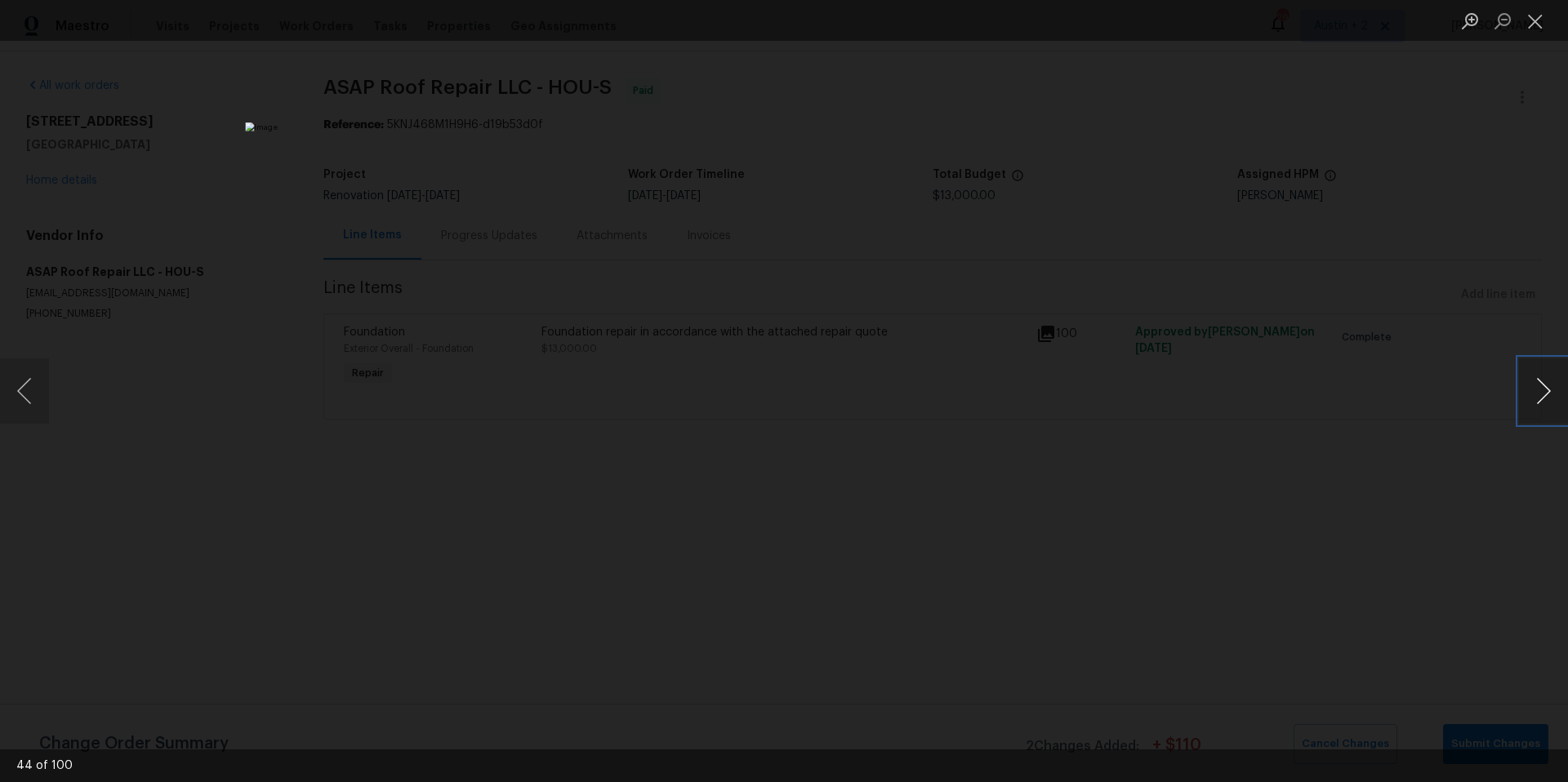
click at [1550, 390] on button "Next image" at bounding box center [1543, 391] width 49 height 66
click at [32, 391] on button "Previous image" at bounding box center [24, 391] width 49 height 66
click at [1540, 393] on button "Next image" at bounding box center [1543, 391] width 49 height 66
click at [1546, 392] on button "Next image" at bounding box center [1543, 391] width 49 height 66
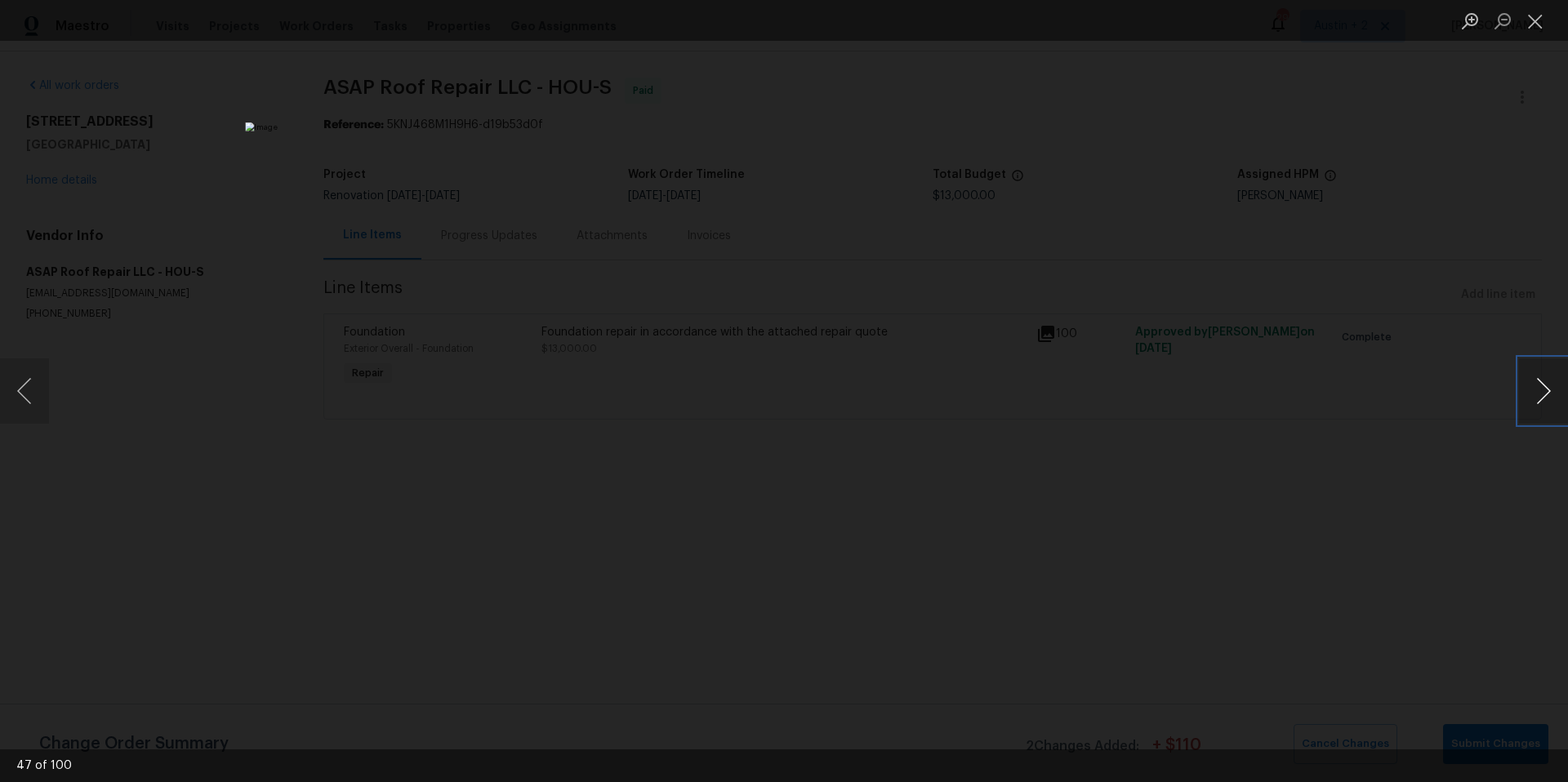
click at [1546, 392] on button "Next image" at bounding box center [1543, 391] width 49 height 66
click at [1549, 390] on button "Next image" at bounding box center [1543, 391] width 49 height 66
click at [1551, 391] on button "Next image" at bounding box center [1543, 391] width 49 height 66
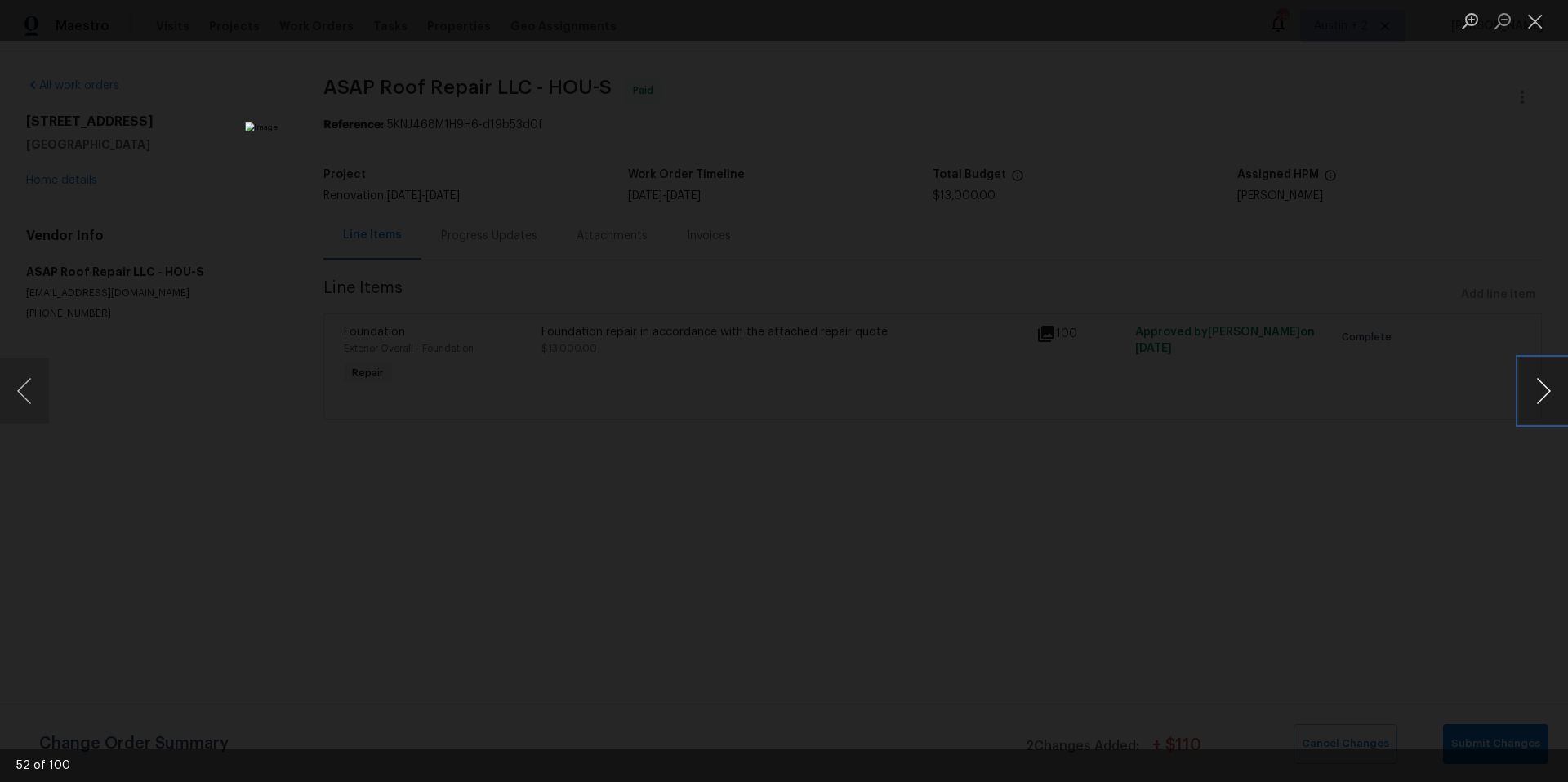
click at [1551, 391] on button "Next image" at bounding box center [1543, 391] width 49 height 66
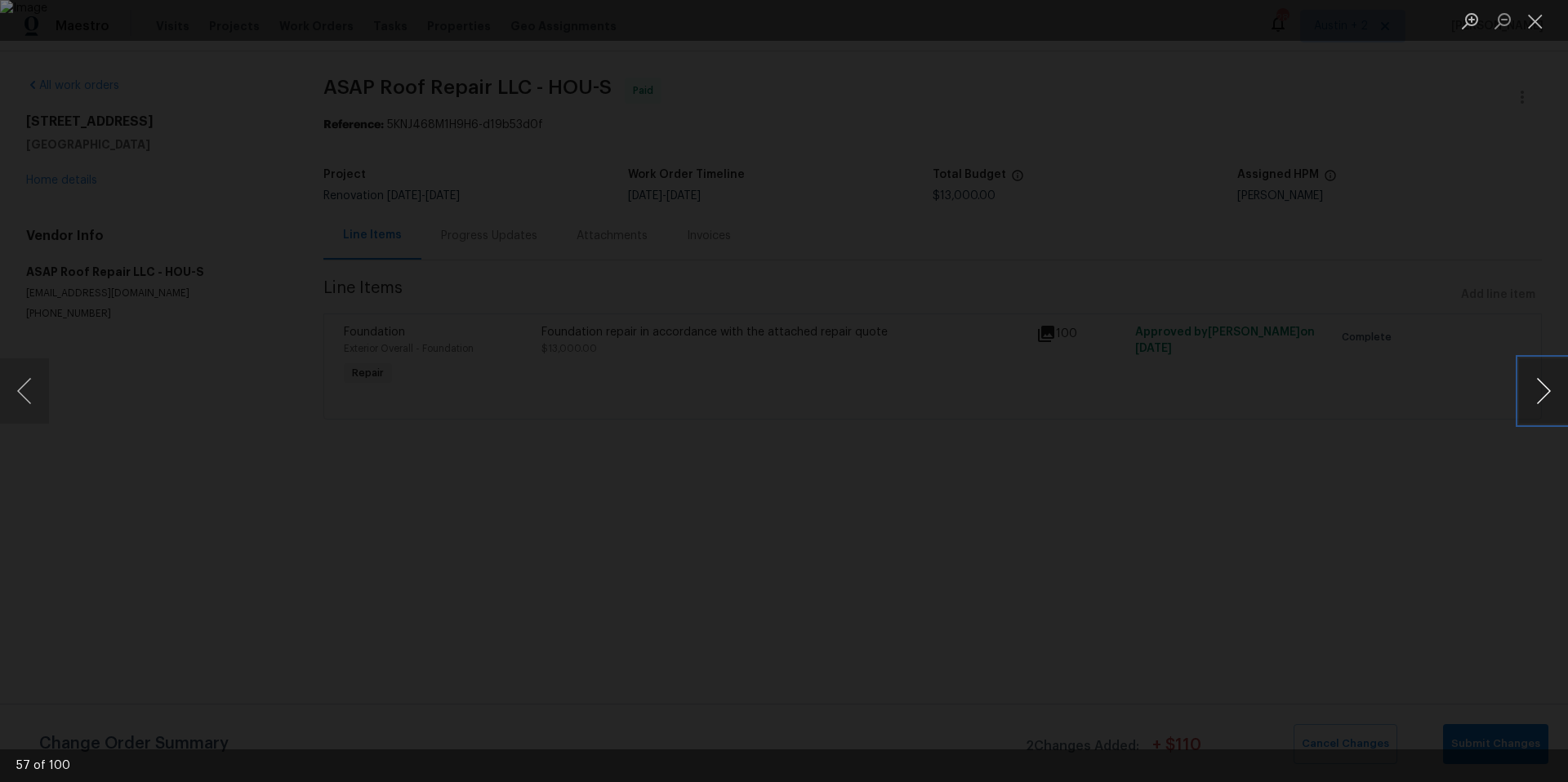
click at [1551, 391] on button "Next image" at bounding box center [1543, 391] width 49 height 66
drag, startPoint x: 1551, startPoint y: 391, endPoint x: 1463, endPoint y: 543, distance: 175.6
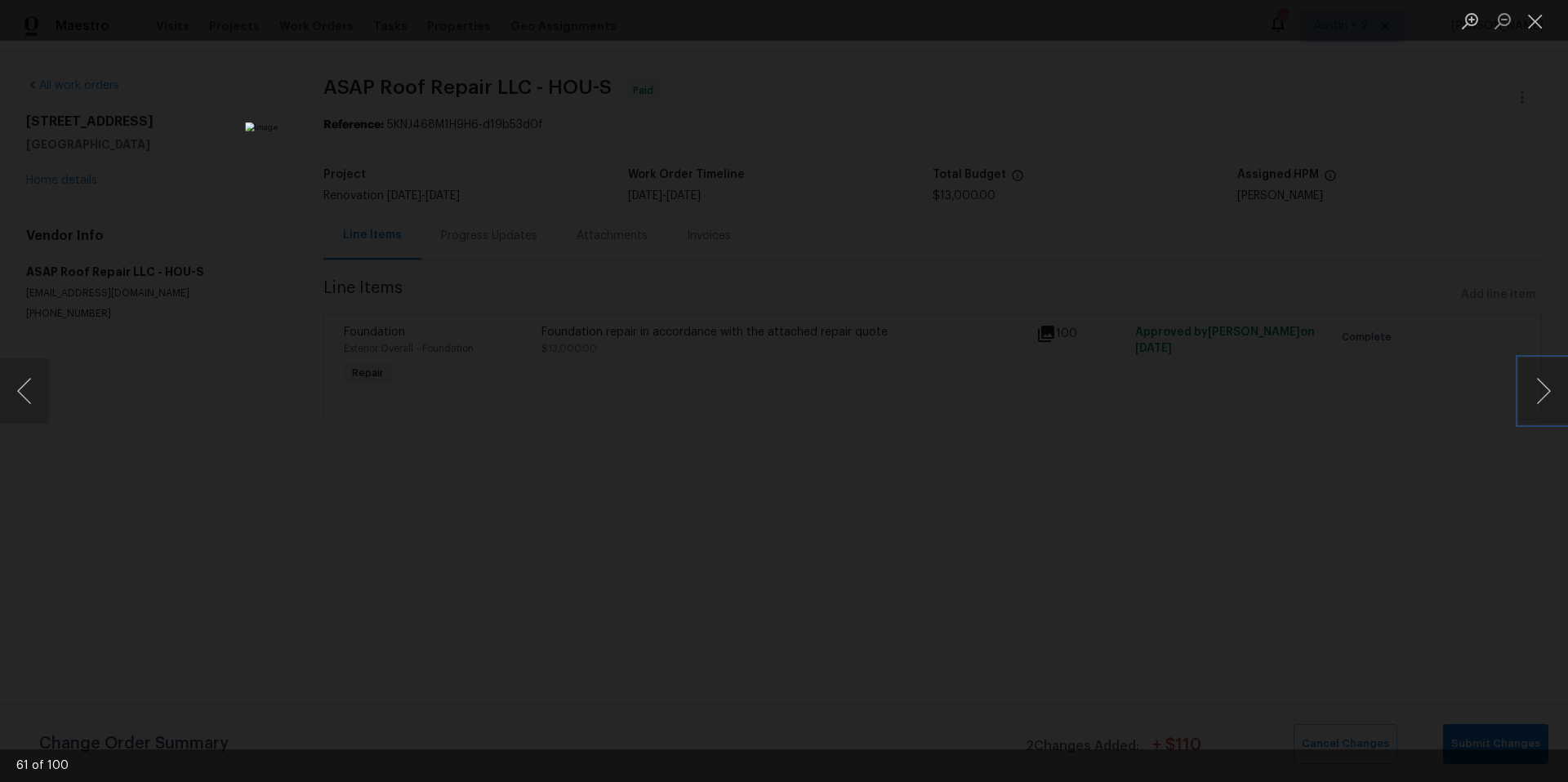
click at [1471, 539] on div "61 of 100" at bounding box center [784, 391] width 1568 height 782
click at [1548, 396] on button "Next image" at bounding box center [1543, 391] width 49 height 66
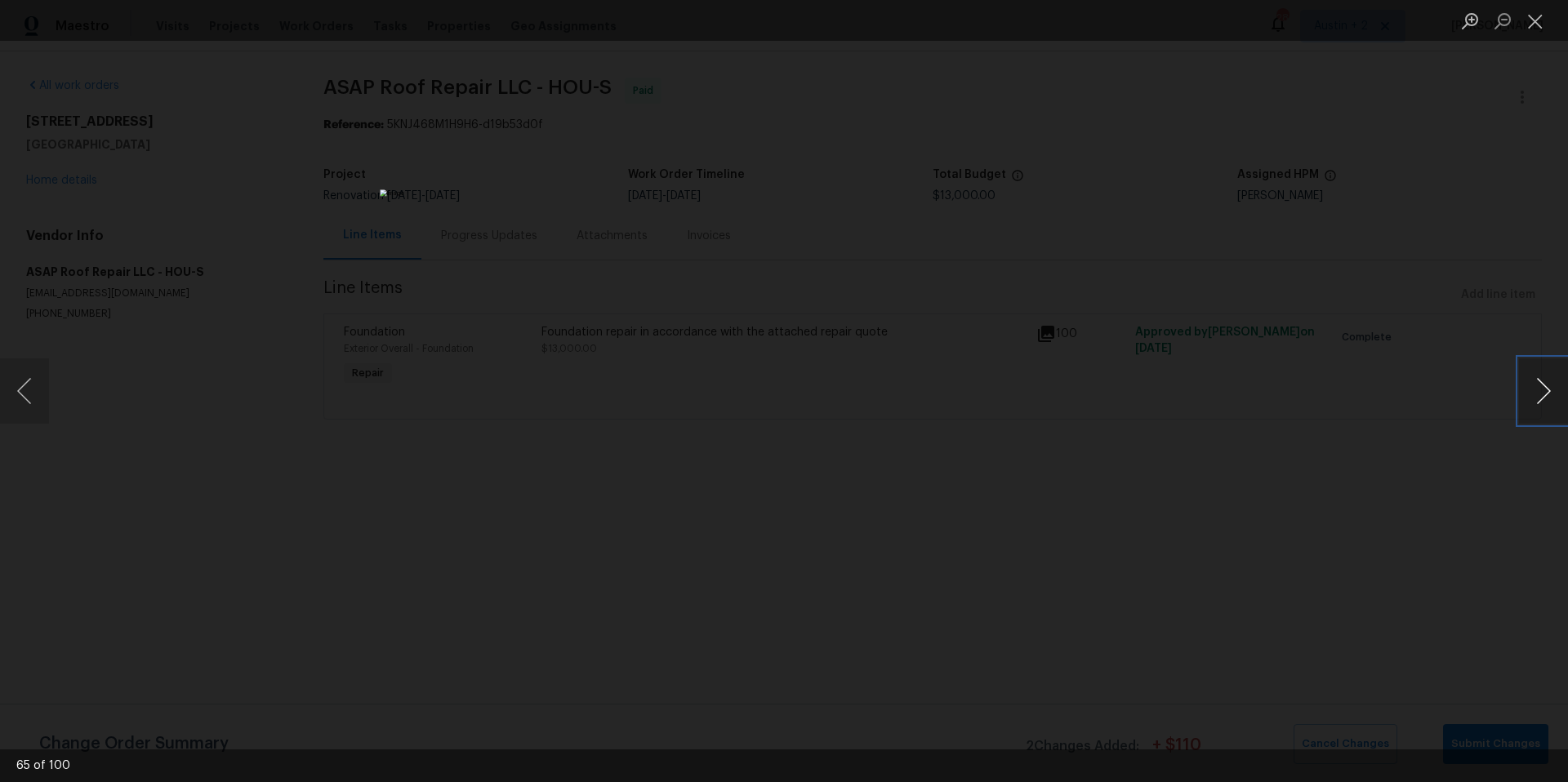
click at [1548, 396] on button "Next image" at bounding box center [1543, 391] width 49 height 66
click at [28, 399] on button "Previous image" at bounding box center [24, 391] width 49 height 66
click at [25, 405] on button "Previous image" at bounding box center [24, 391] width 49 height 66
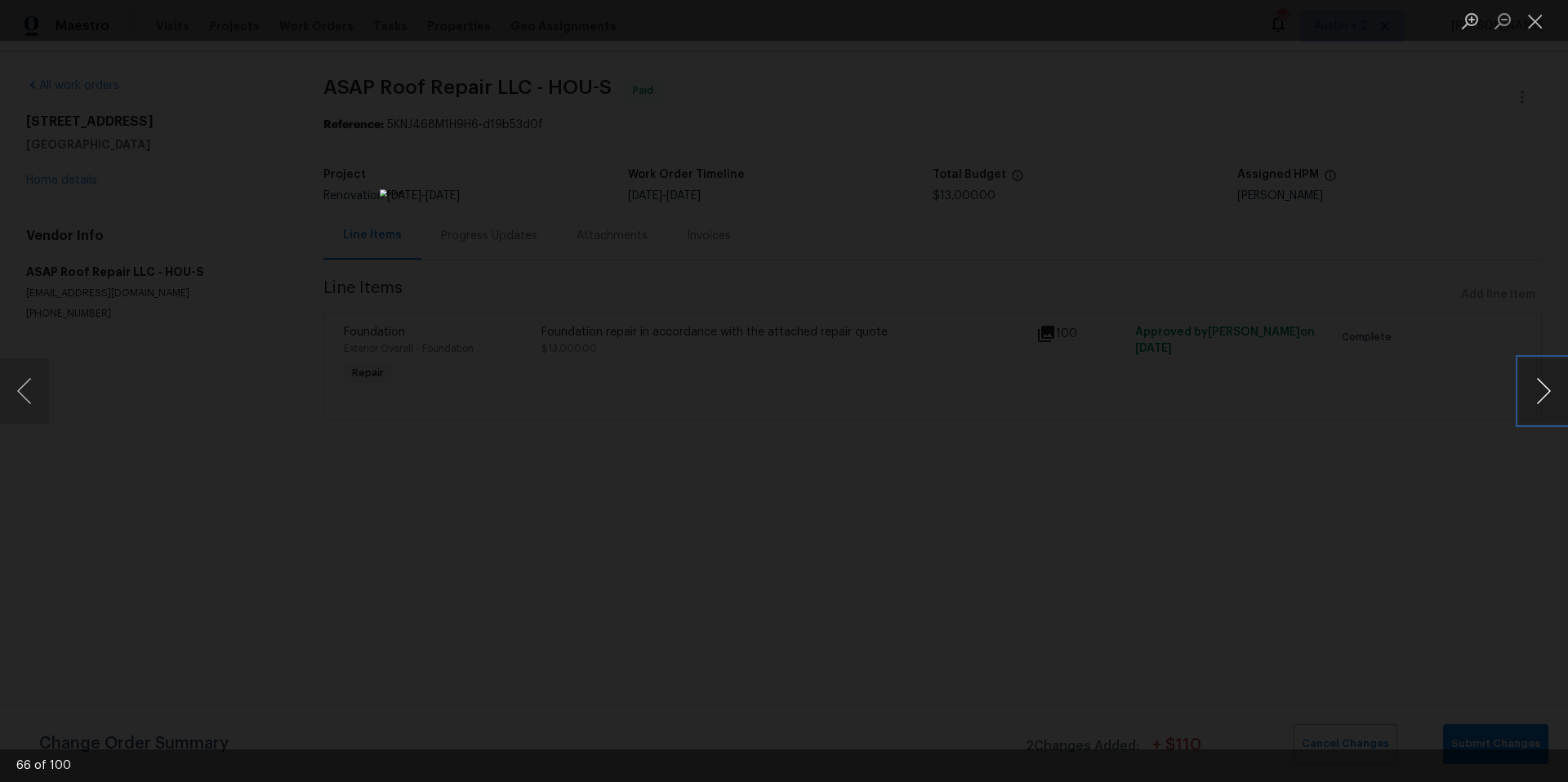
click at [1537, 387] on button "Next image" at bounding box center [1543, 391] width 49 height 66
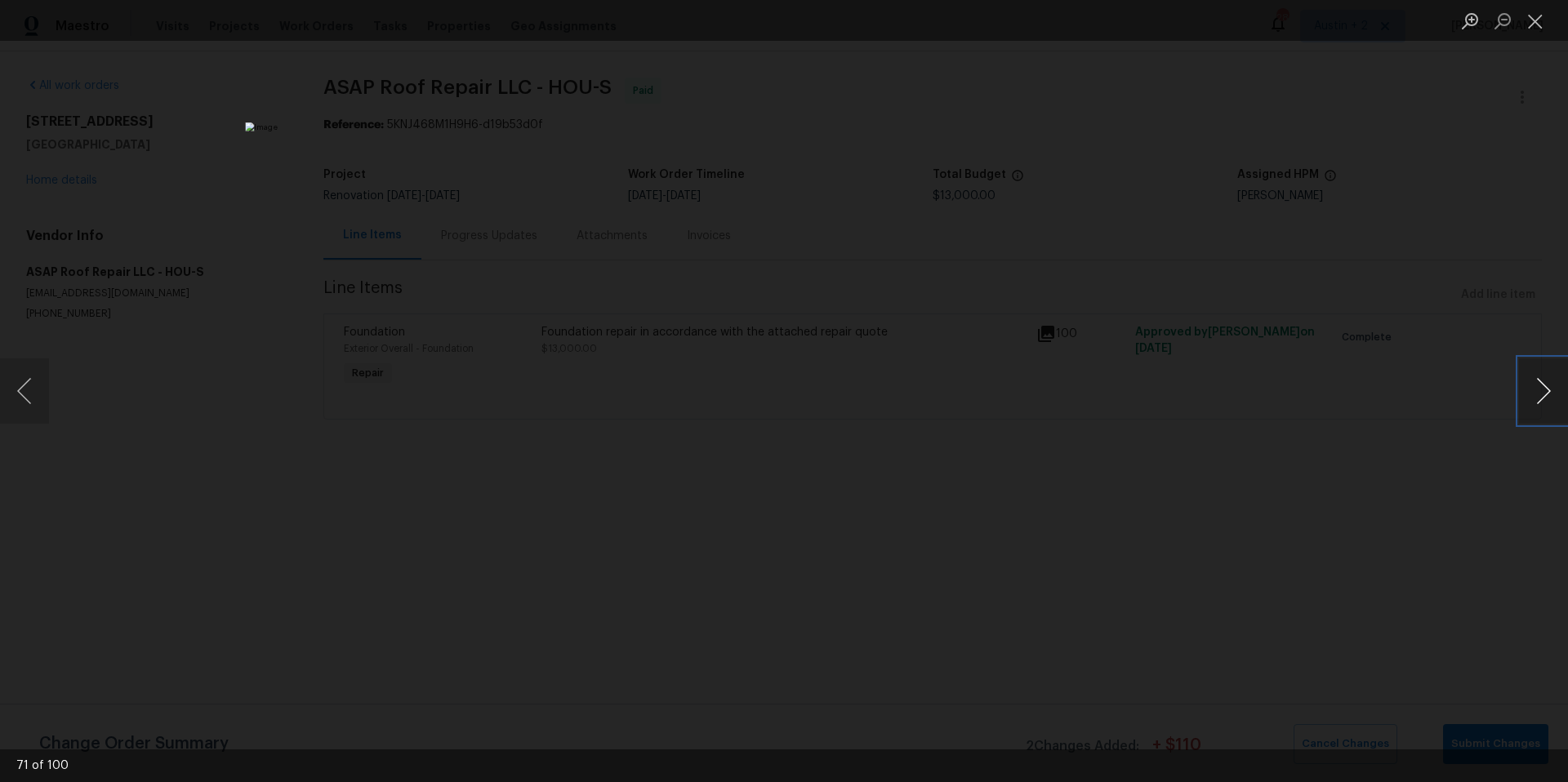
click at [1537, 387] on button "Next image" at bounding box center [1543, 391] width 49 height 66
click at [1534, 391] on button "Next image" at bounding box center [1543, 391] width 49 height 66
click at [1556, 391] on button "Next image" at bounding box center [1543, 391] width 49 height 66
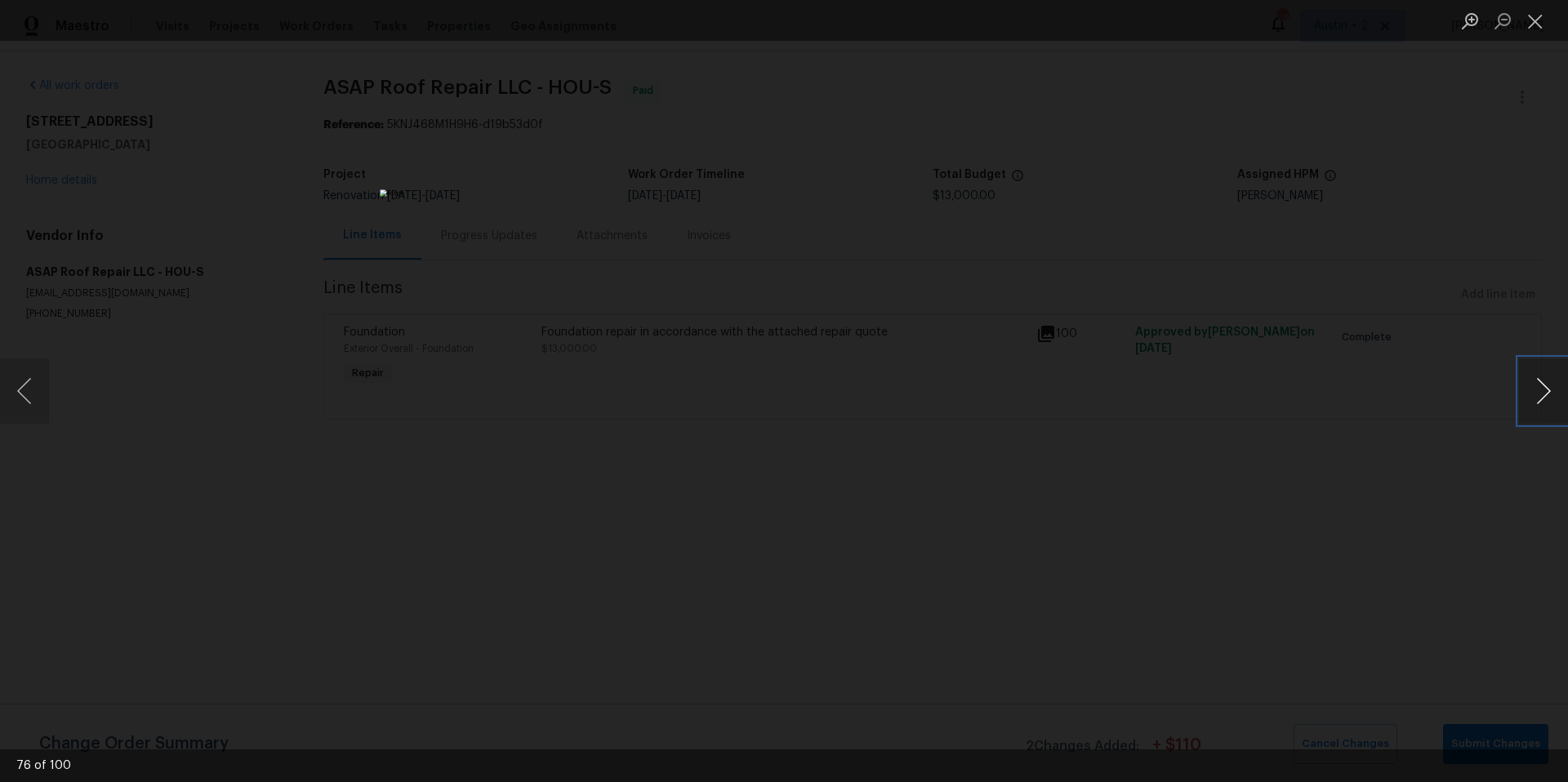
click at [1550, 392] on button "Next image" at bounding box center [1543, 391] width 49 height 66
click at [1545, 395] on button "Next image" at bounding box center [1543, 391] width 49 height 66
click at [1543, 397] on button "Next image" at bounding box center [1543, 391] width 49 height 66
click at [1542, 386] on button "Next image" at bounding box center [1543, 391] width 49 height 66
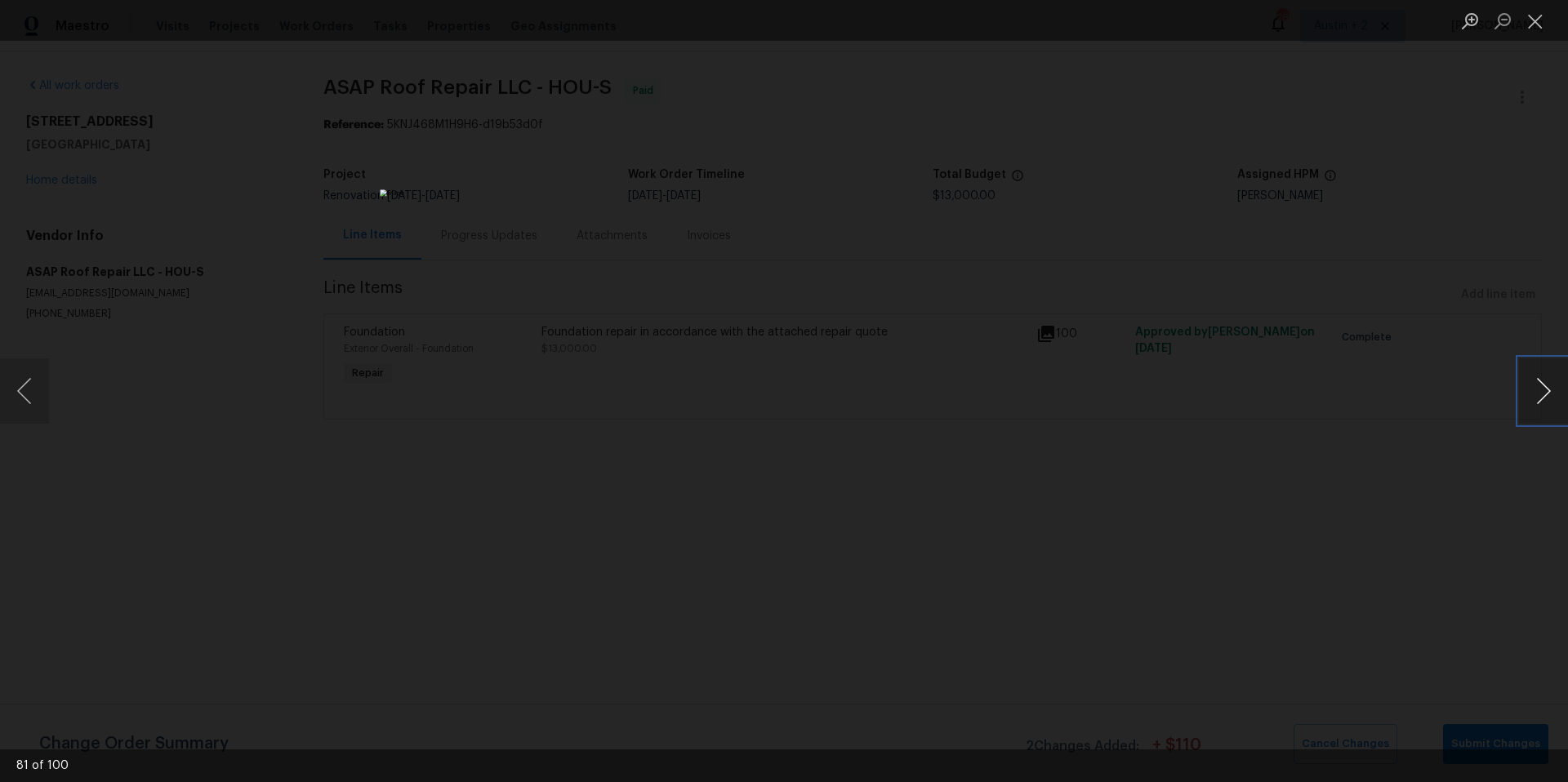
click at [1542, 386] on button "Next image" at bounding box center [1543, 391] width 49 height 66
click at [1540, 389] on button "Next image" at bounding box center [1543, 391] width 49 height 66
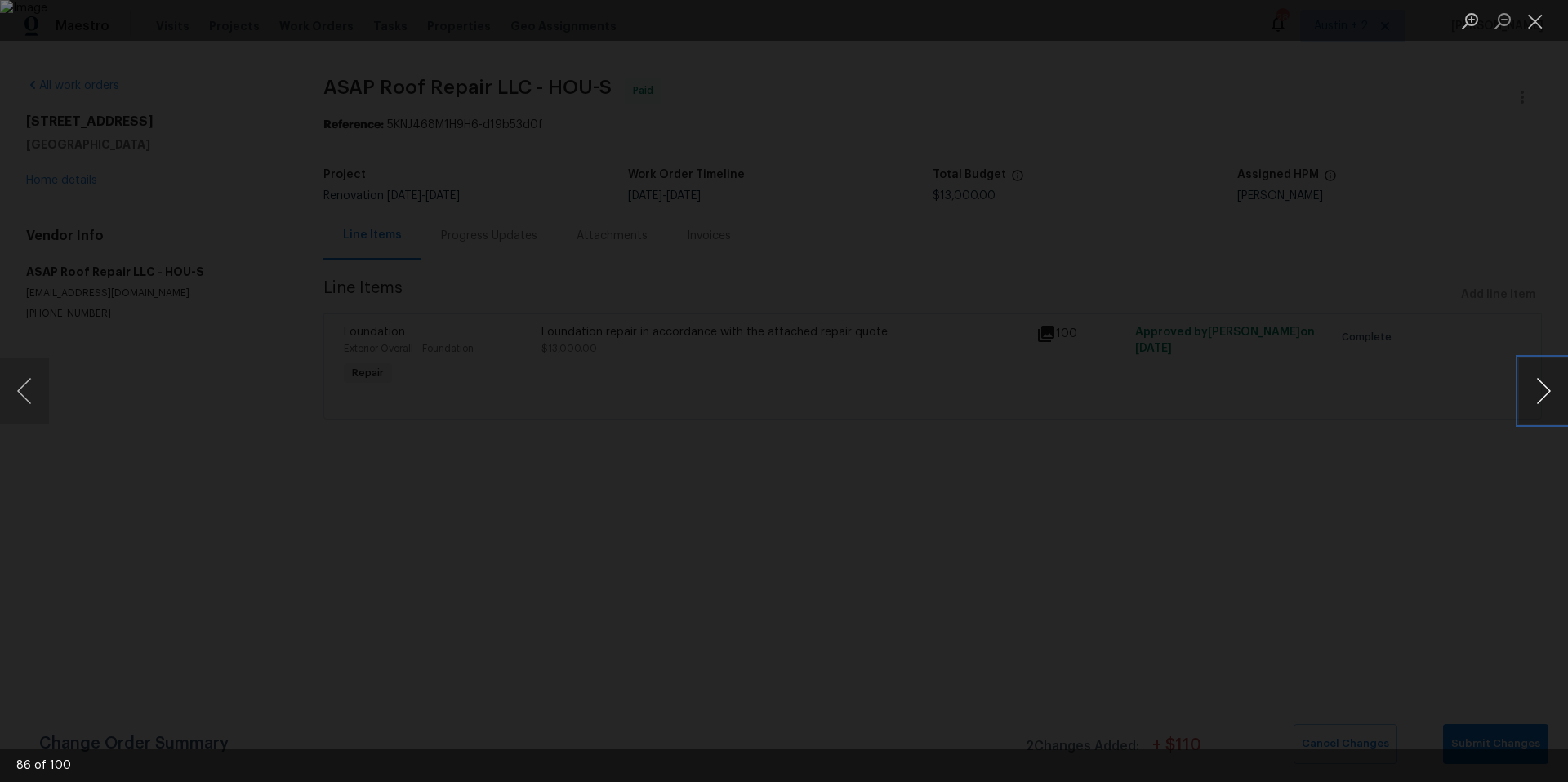
click at [1540, 389] on button "Next image" at bounding box center [1543, 391] width 49 height 66
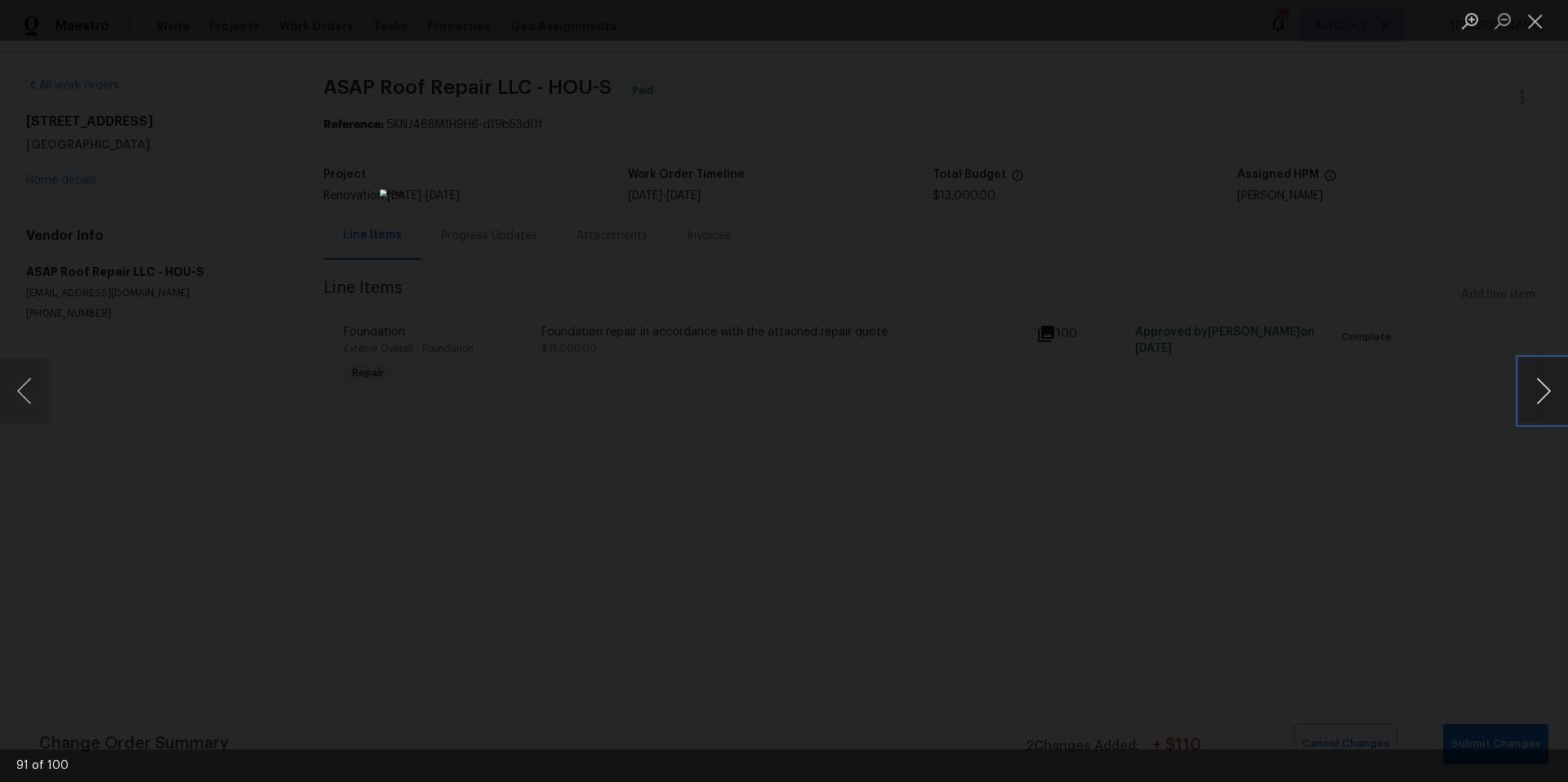
click at [1540, 389] on button "Next image" at bounding box center [1543, 391] width 49 height 66
click at [1535, 393] on button "Next image" at bounding box center [1543, 391] width 49 height 66
click at [33, 388] on button "Previous image" at bounding box center [24, 391] width 49 height 66
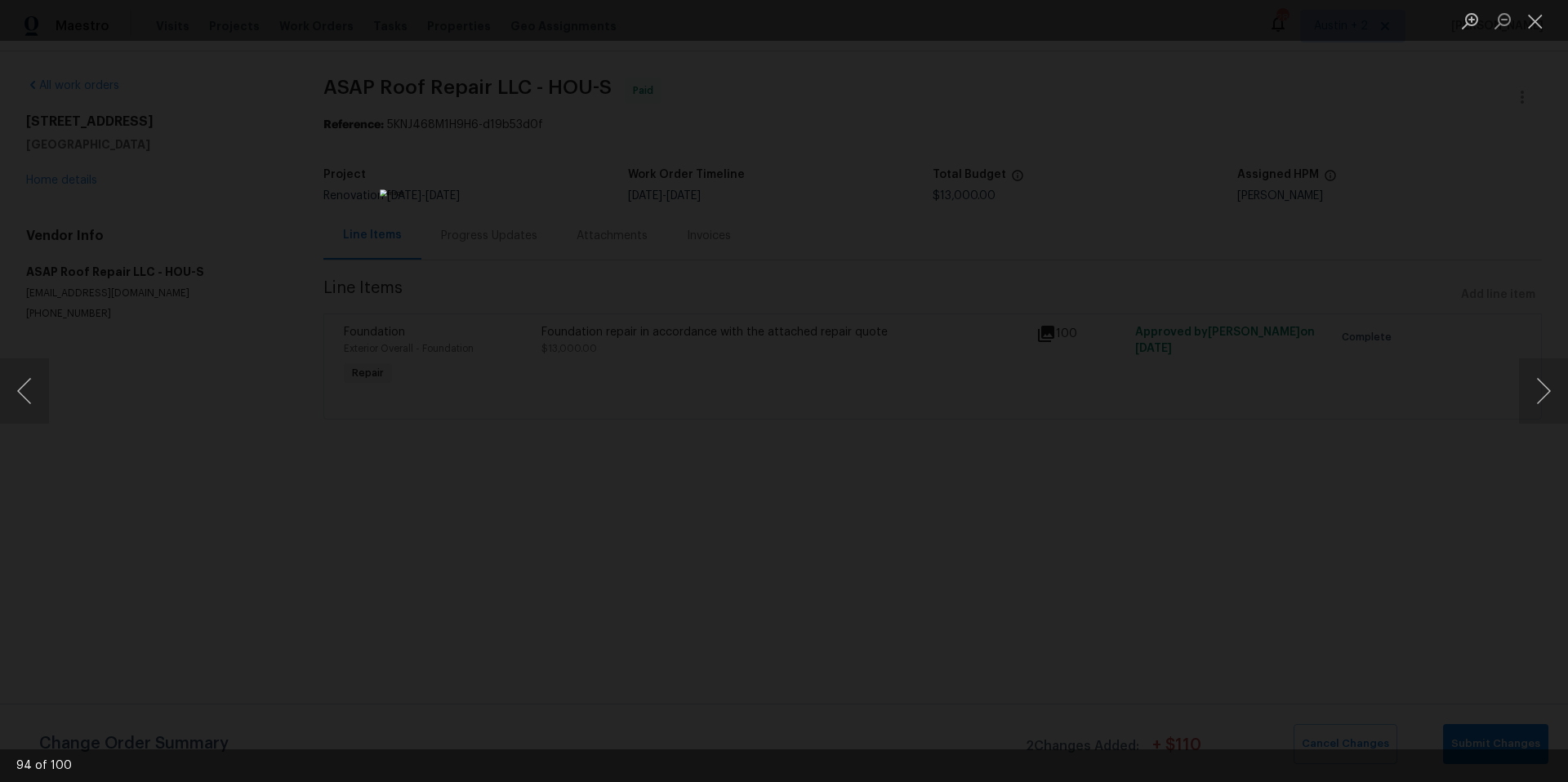
drag, startPoint x: 1367, startPoint y: 397, endPoint x: 1451, endPoint y: 391, distance: 84.2
click at [1441, 389] on div "Lightbox" at bounding box center [784, 391] width 1568 height 782
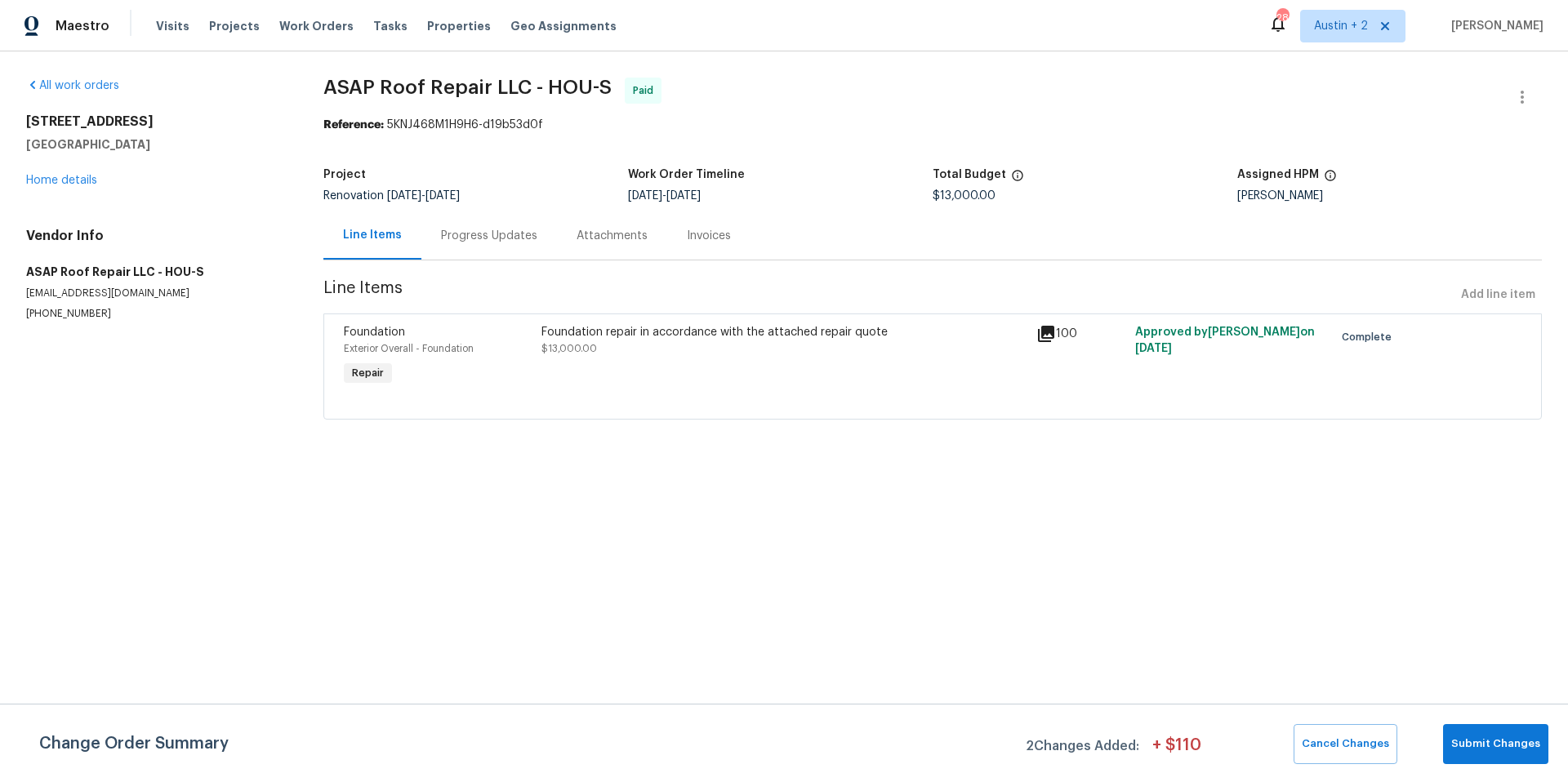
click at [45, 189] on div "All work orders 14542 Circlewood Way Houston, TX 77062 Home details Vendor Info…" at bounding box center [154, 199] width 258 height 243
click at [50, 181] on link "Home details" at bounding box center [61, 180] width 71 height 11
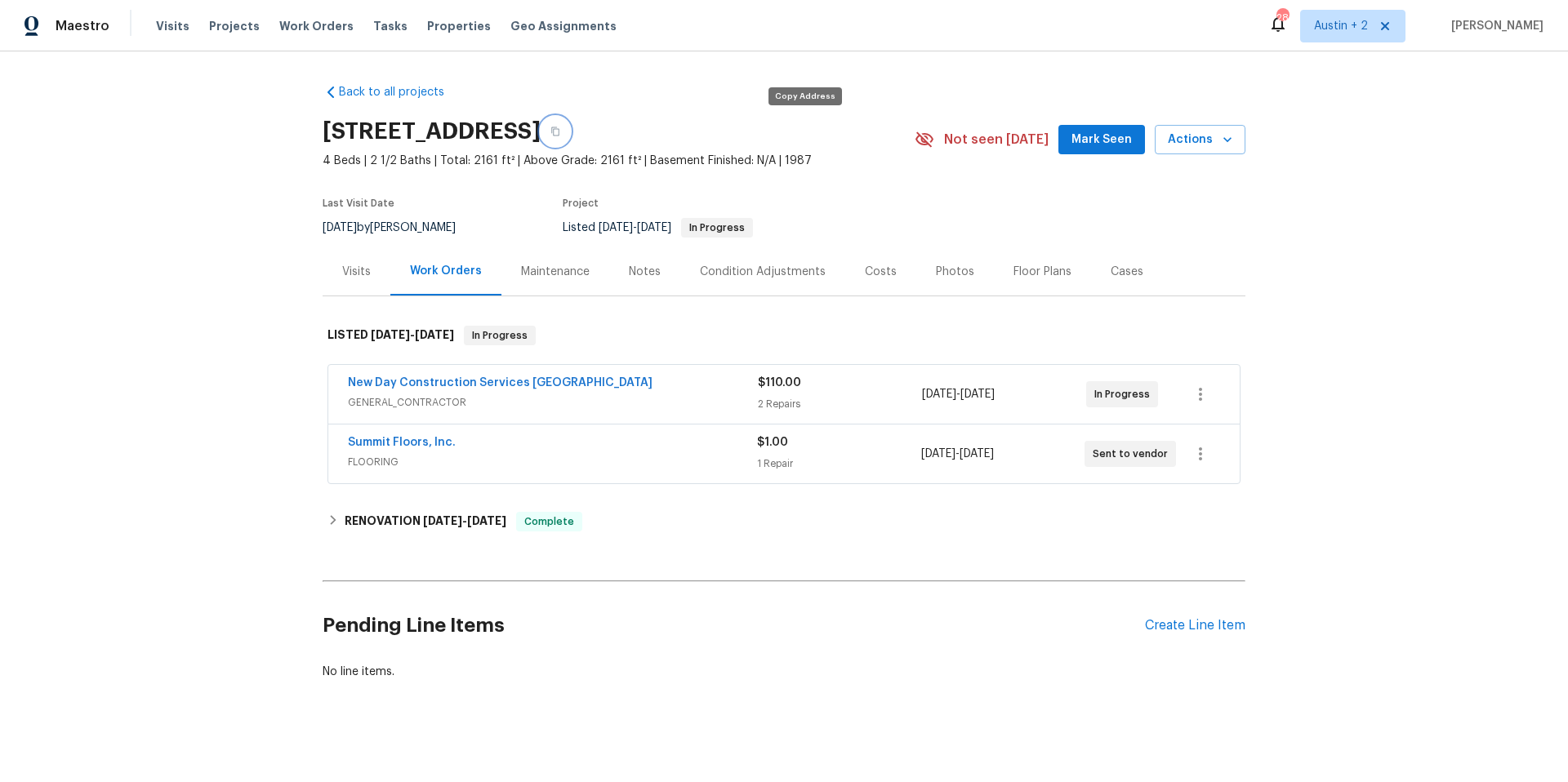
click at [561, 131] on icon "button" at bounding box center [555, 131] width 9 height 9
click at [877, 274] on div "Costs" at bounding box center [881, 272] width 32 height 16
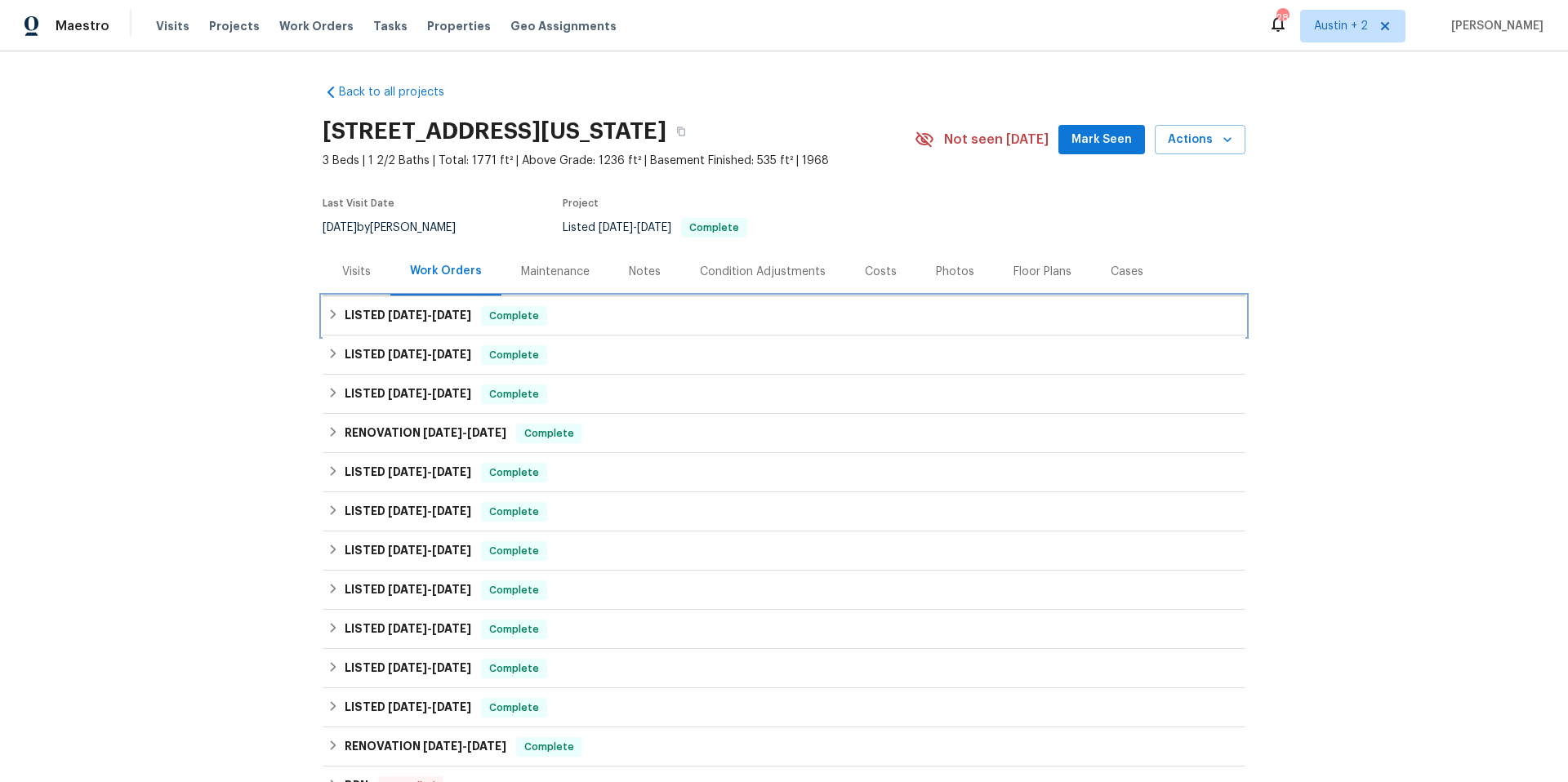
click at [523, 322] on span "Complete" at bounding box center [514, 316] width 63 height 16
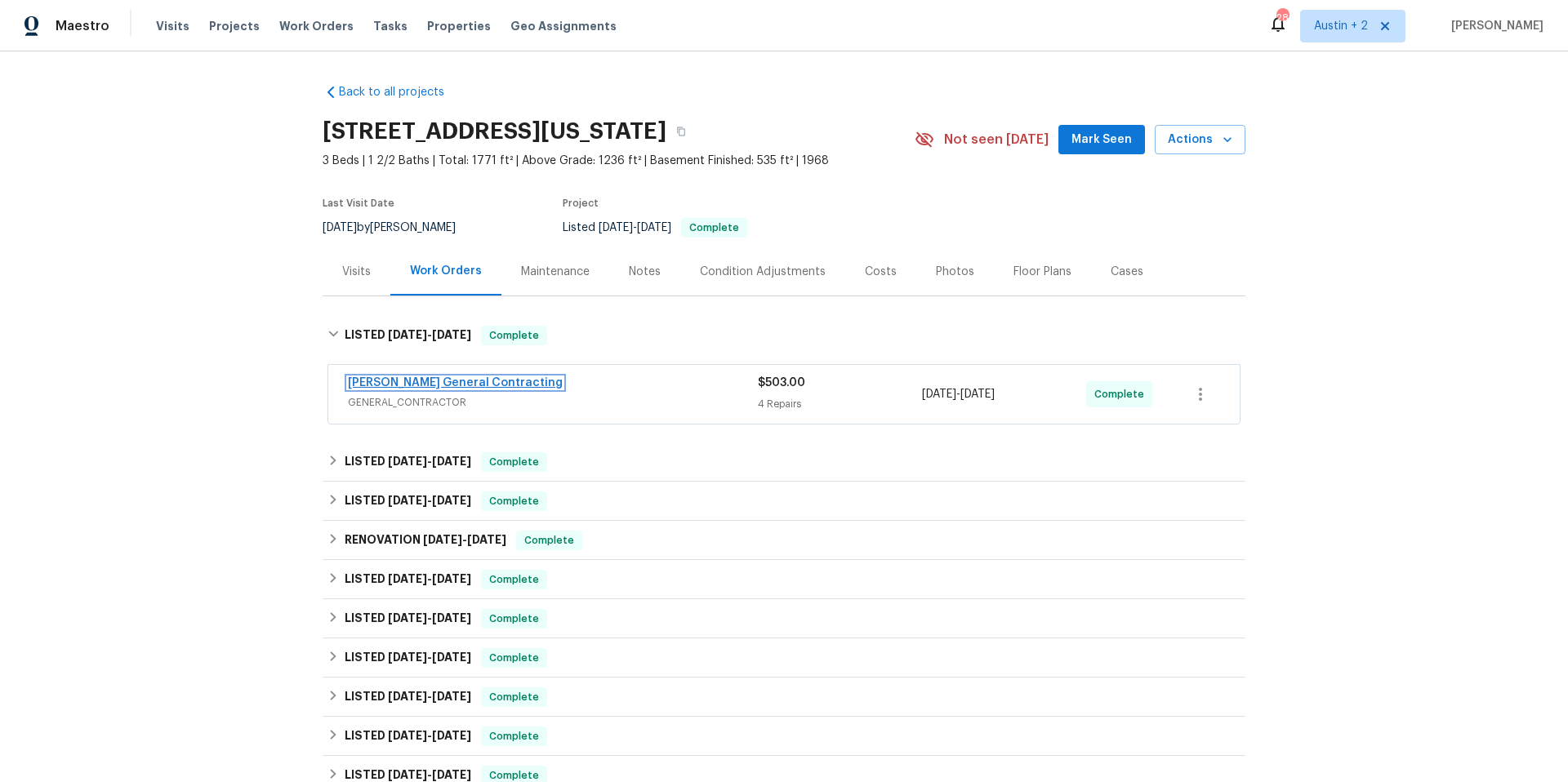
click at [446, 382] on link "[PERSON_NAME] General Contracting" at bounding box center [455, 383] width 215 height 11
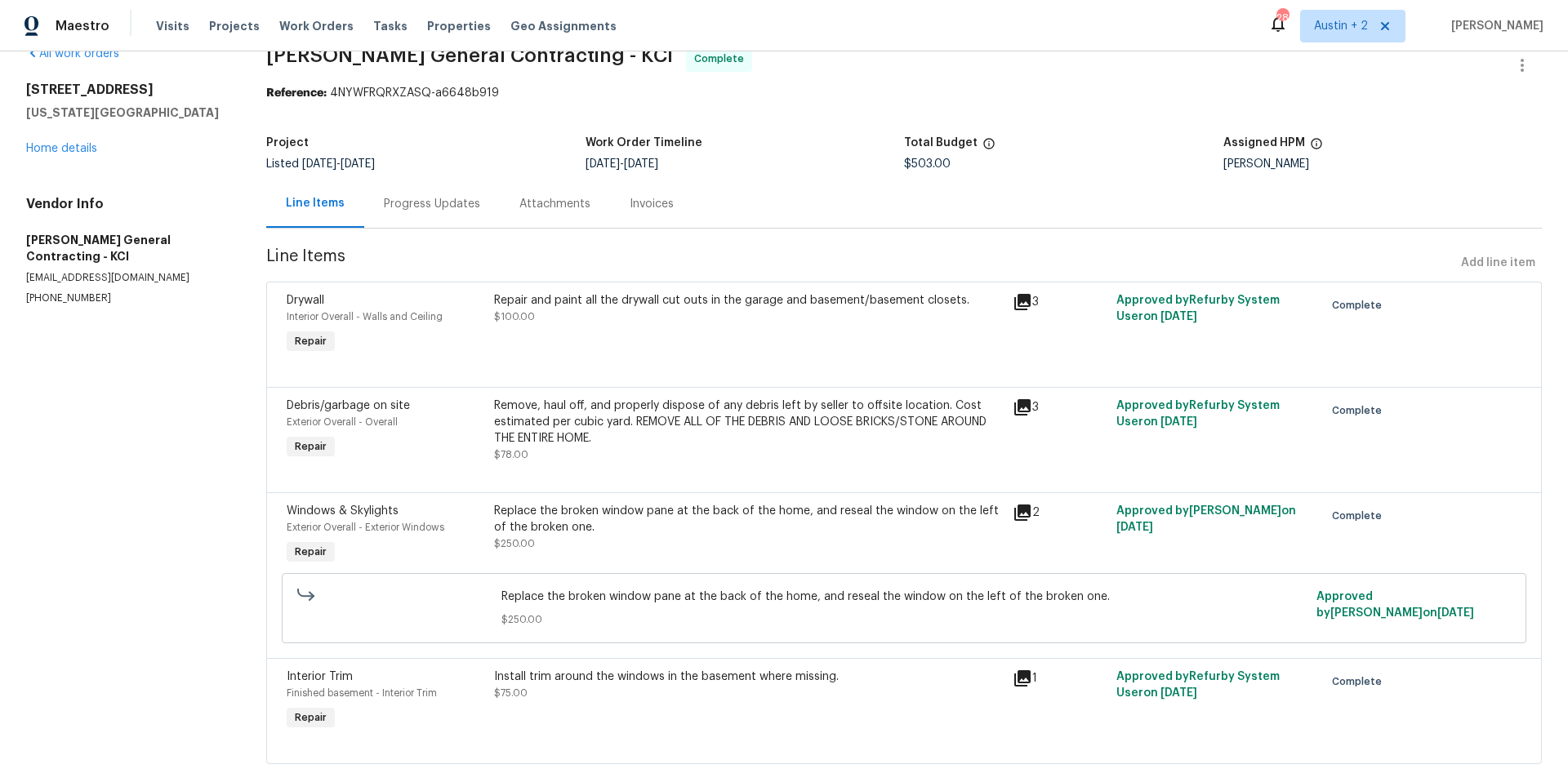
scroll to position [72, 0]
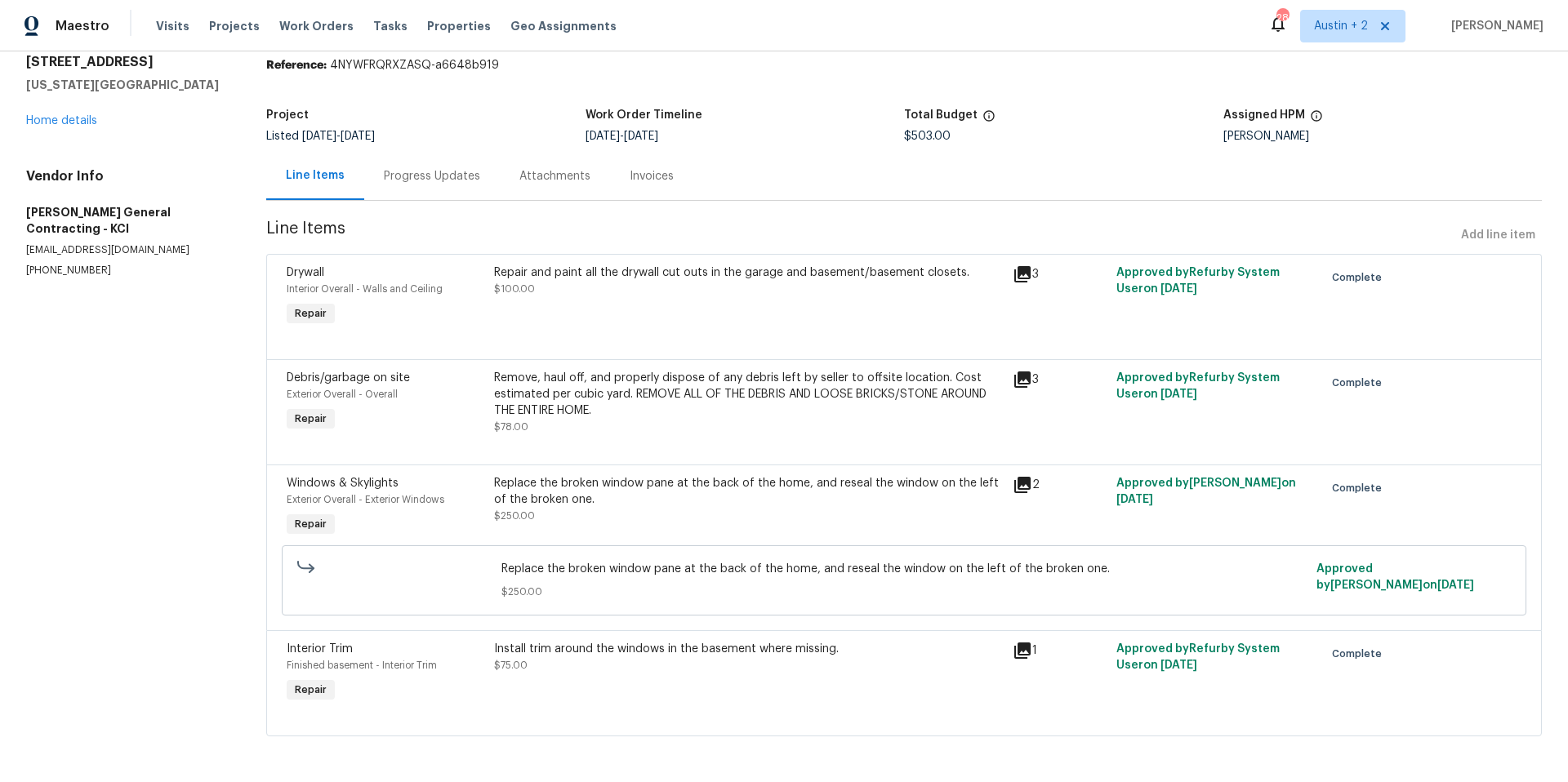
click at [1016, 644] on icon at bounding box center [1022, 650] width 16 height 16
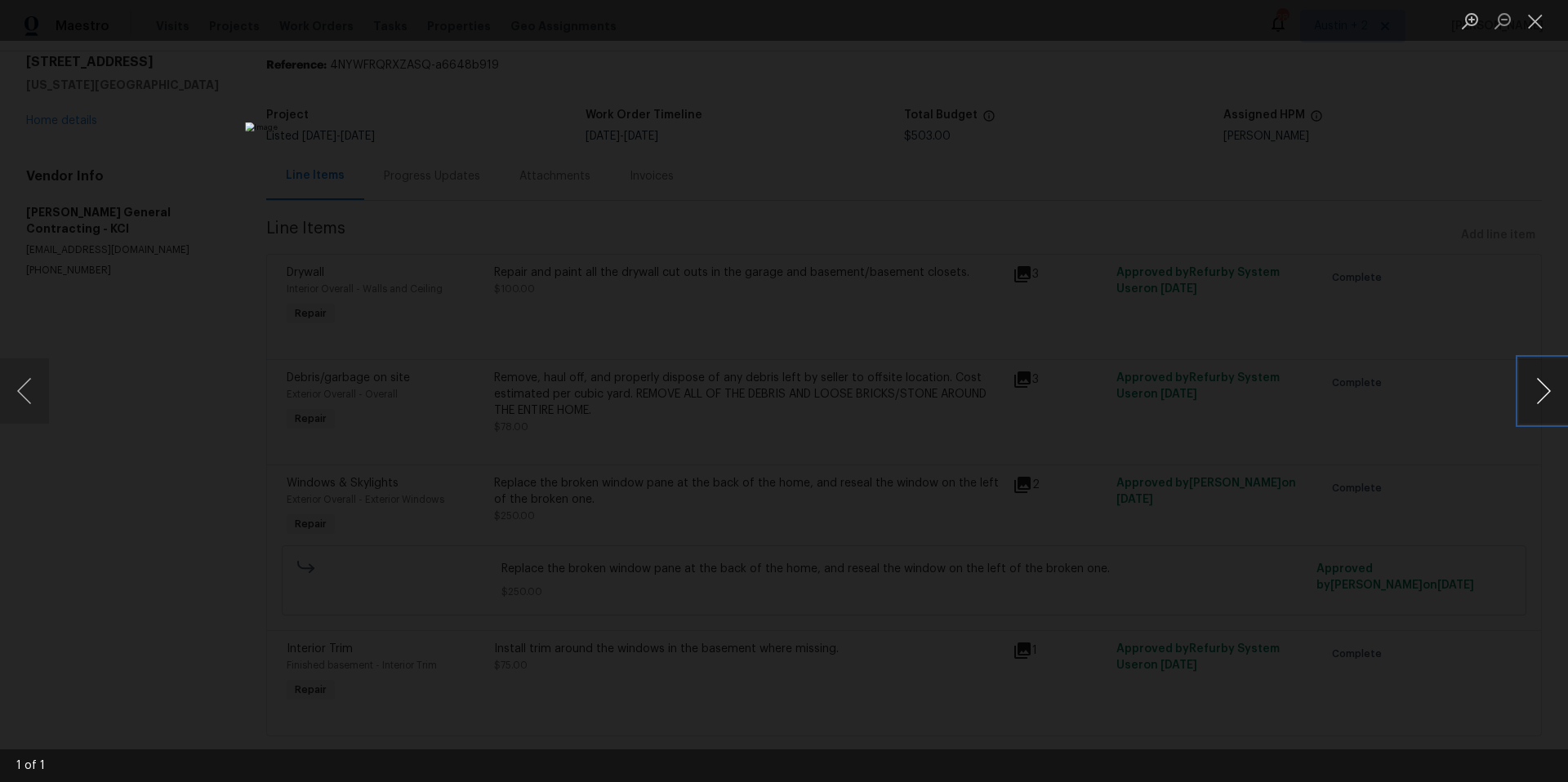
click at [1541, 391] on button "Next image" at bounding box center [1543, 391] width 49 height 66
click at [1540, 396] on button "Next image" at bounding box center [1543, 391] width 49 height 66
click at [1541, 395] on button "Next image" at bounding box center [1543, 391] width 49 height 66
click at [792, 472] on img "Lightbox" at bounding box center [783, 391] width 1077 height 537
click at [794, 497] on img "Lightbox" at bounding box center [783, 391] width 1077 height 537
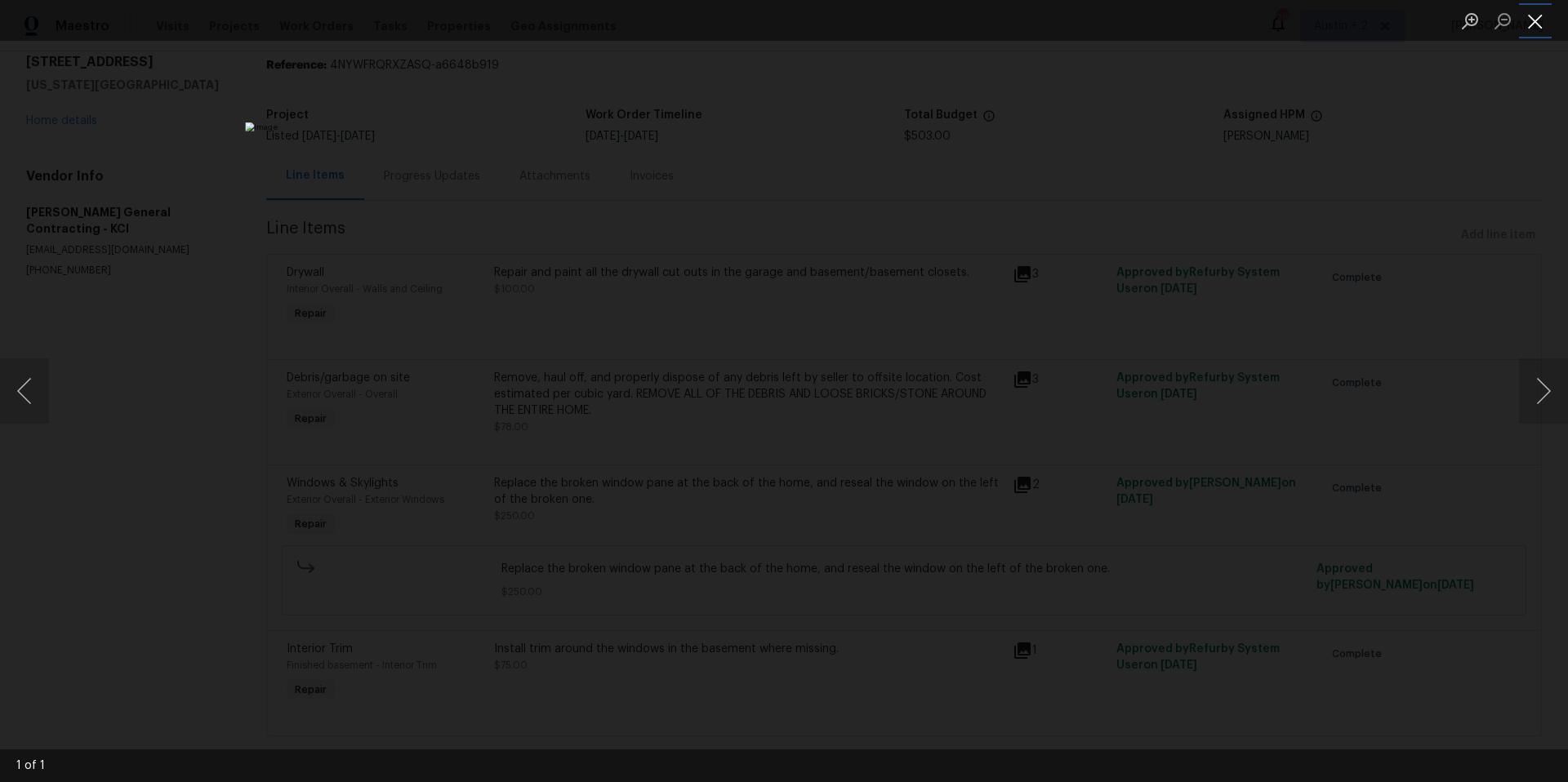
click at [1540, 23] on button "Close lightbox" at bounding box center [1535, 21] width 33 height 28
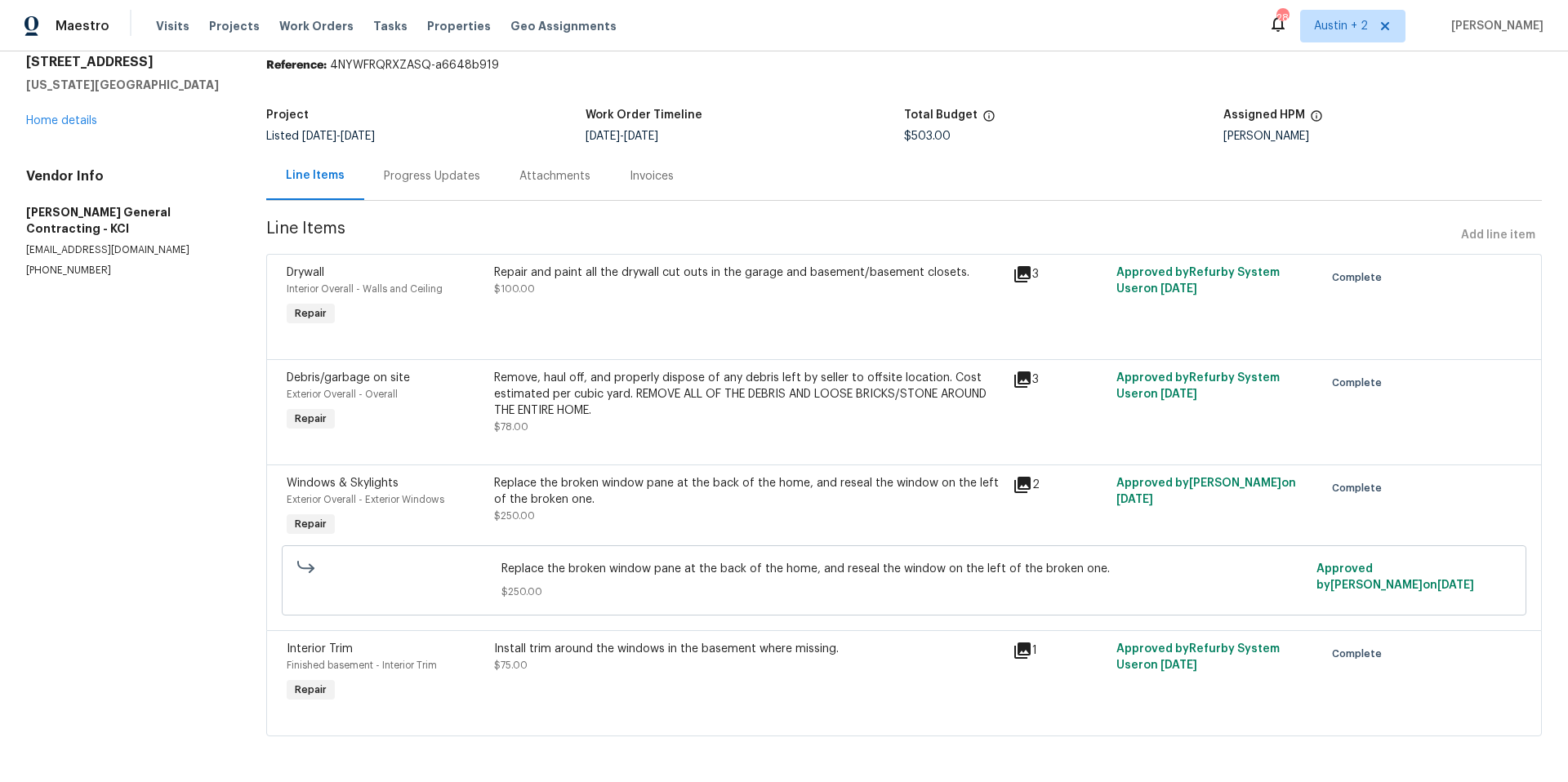
click at [1014, 477] on icon at bounding box center [1022, 485] width 16 height 16
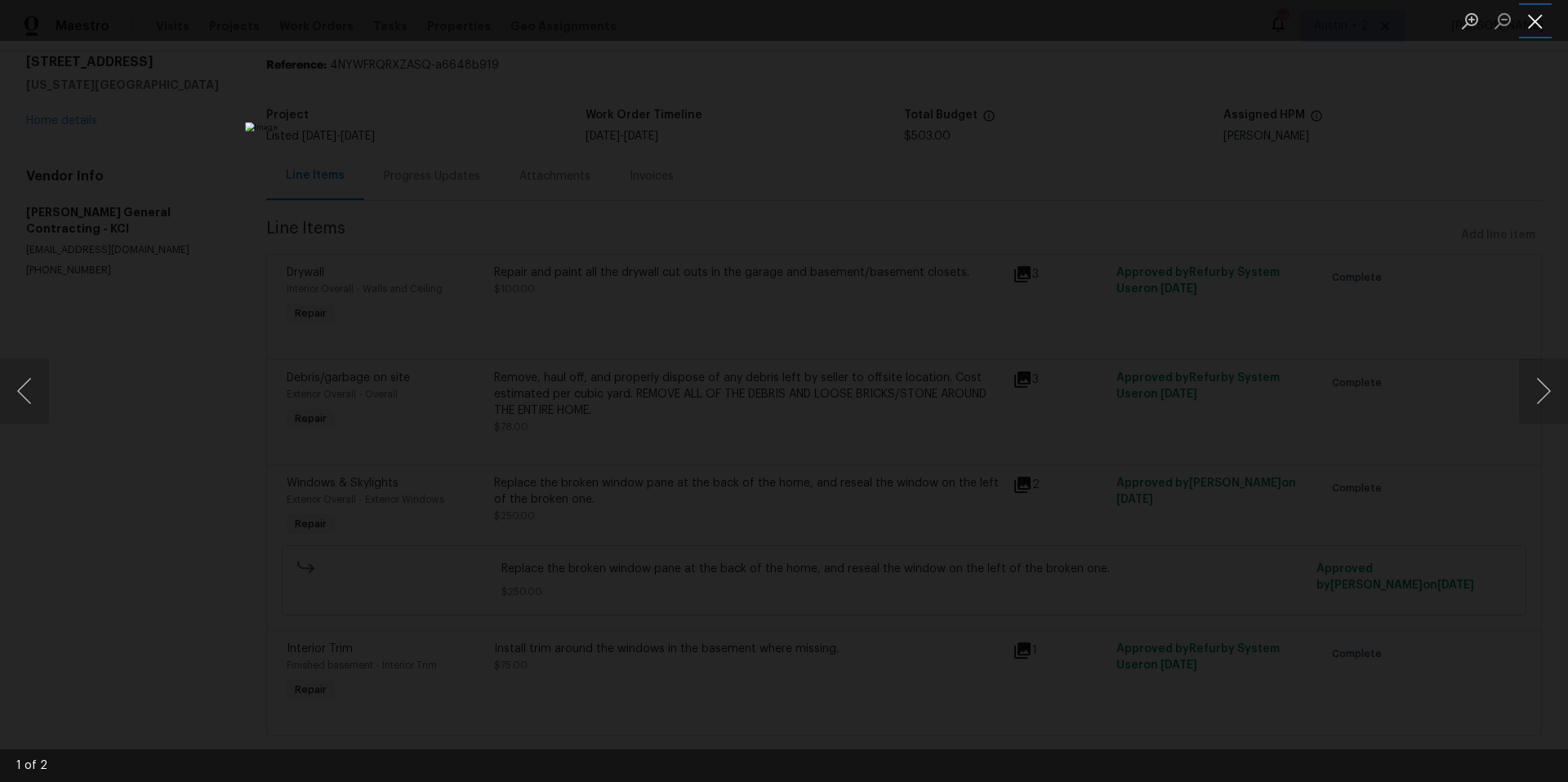
click at [1534, 20] on button "Close lightbox" at bounding box center [1535, 21] width 33 height 28
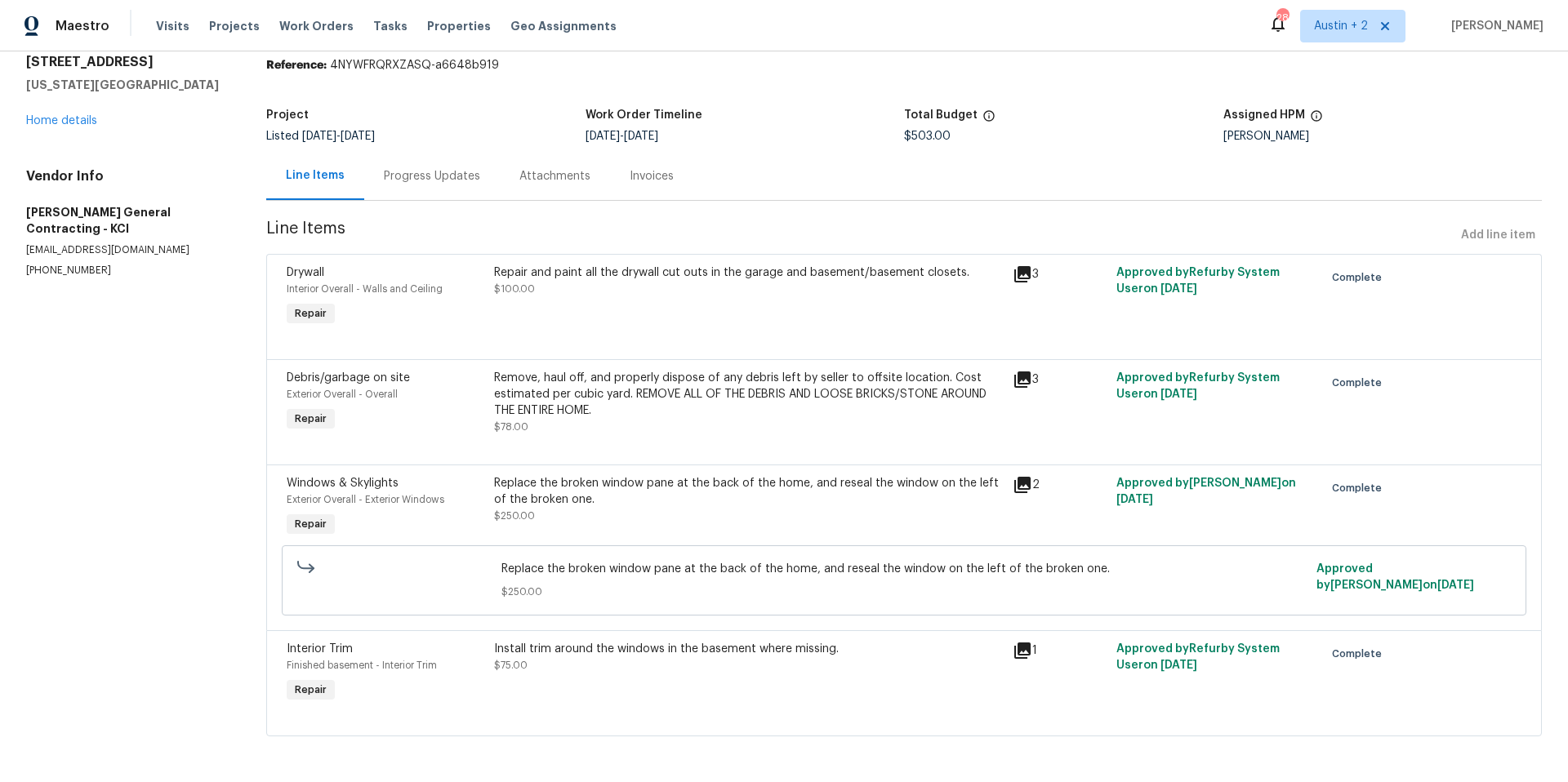
click at [1015, 266] on icon at bounding box center [1022, 274] width 16 height 16
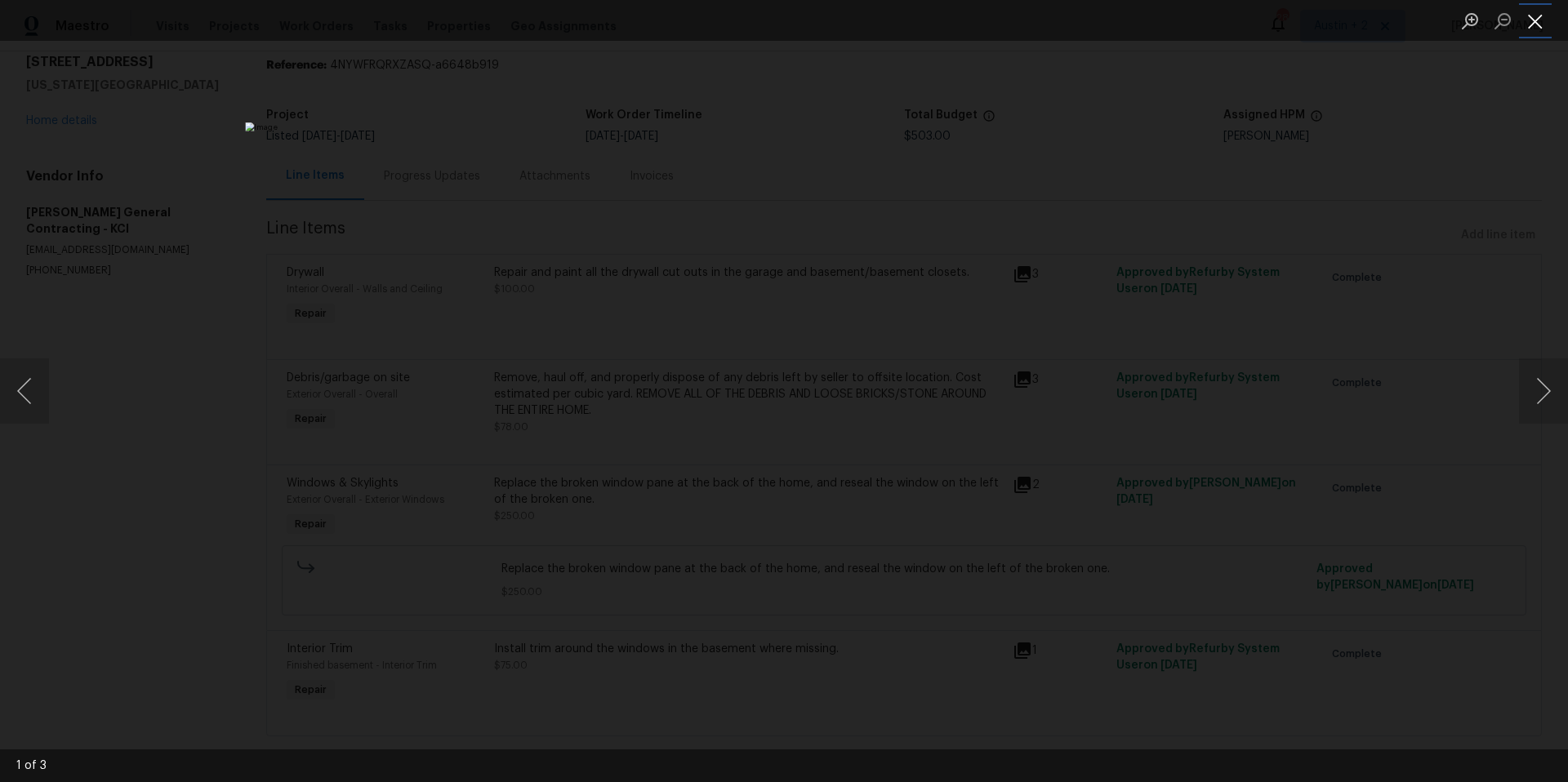
click at [1533, 24] on button "Close lightbox" at bounding box center [1535, 21] width 33 height 28
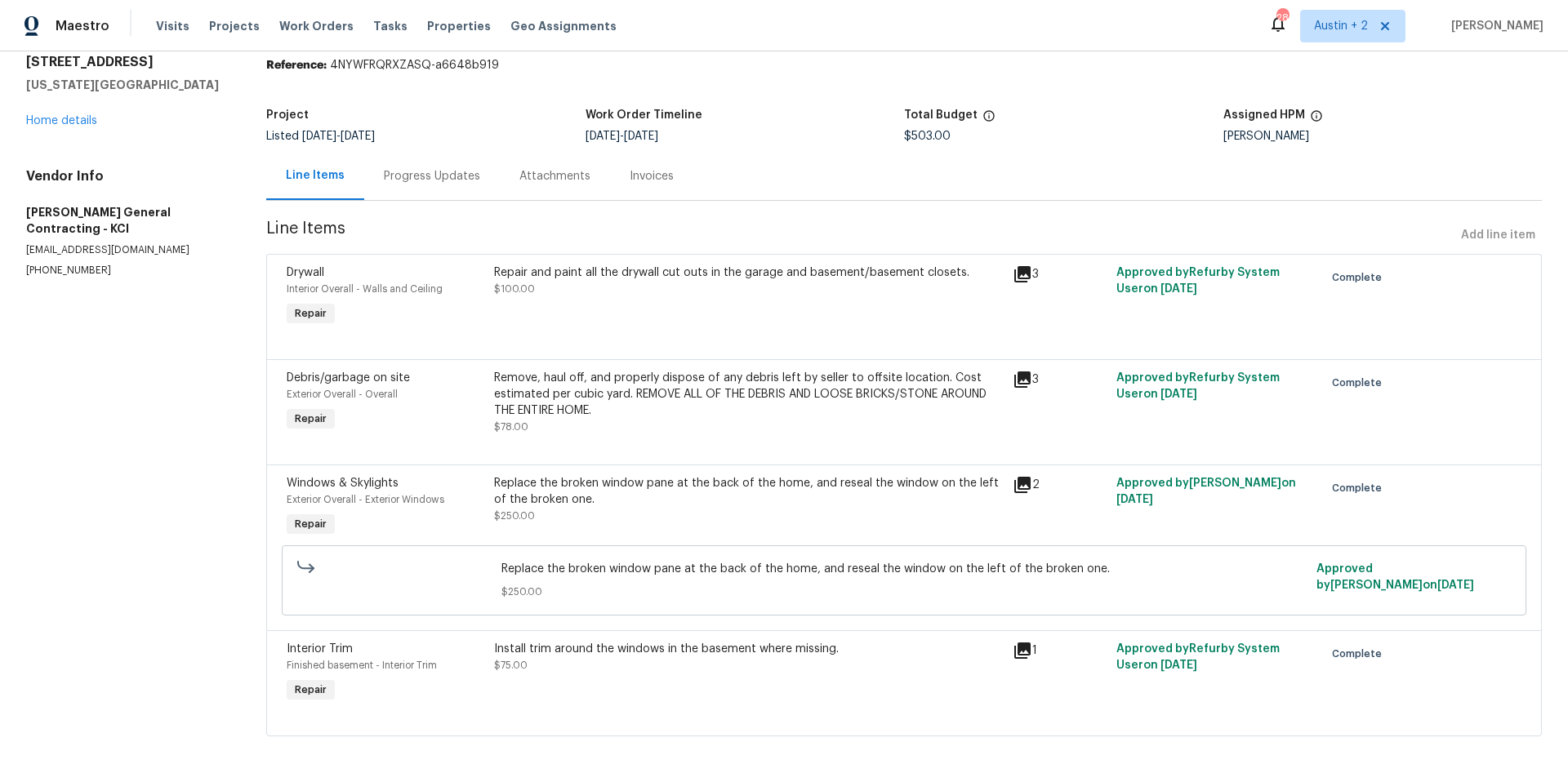
click at [1016, 642] on icon at bounding box center [1022, 650] width 16 height 16
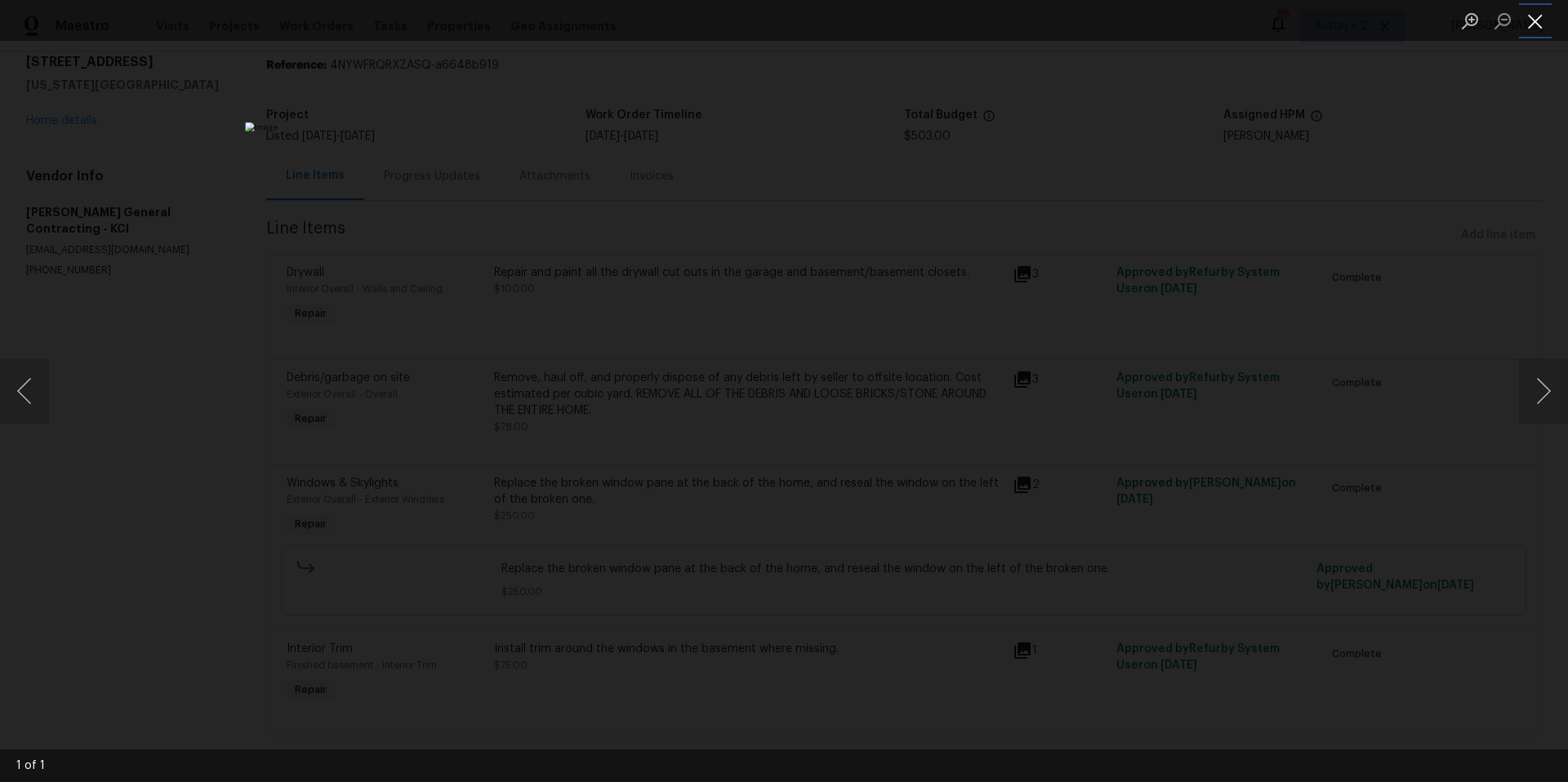
click at [1535, 26] on button "Close lightbox" at bounding box center [1535, 21] width 33 height 28
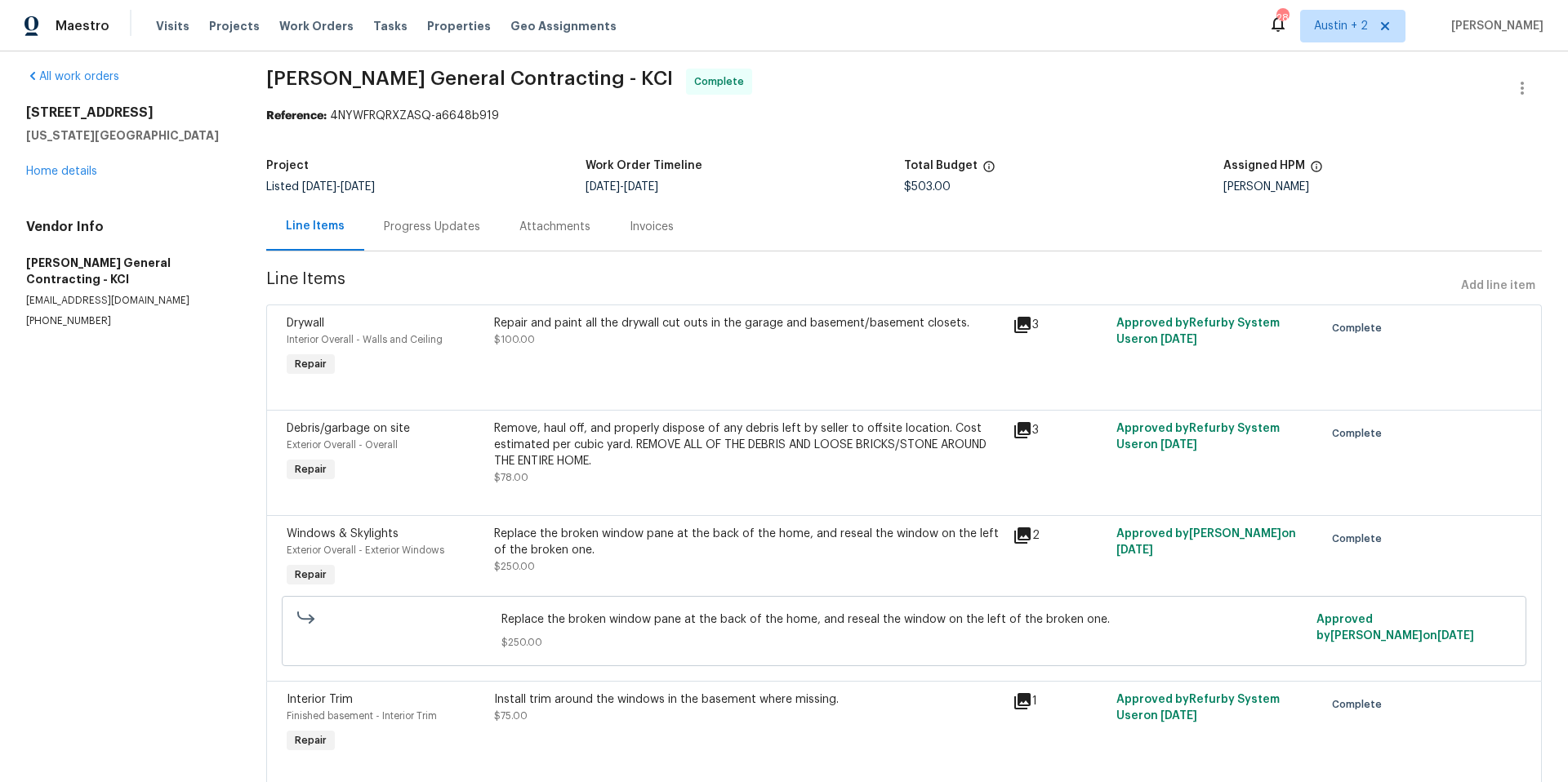
scroll to position [73, 0]
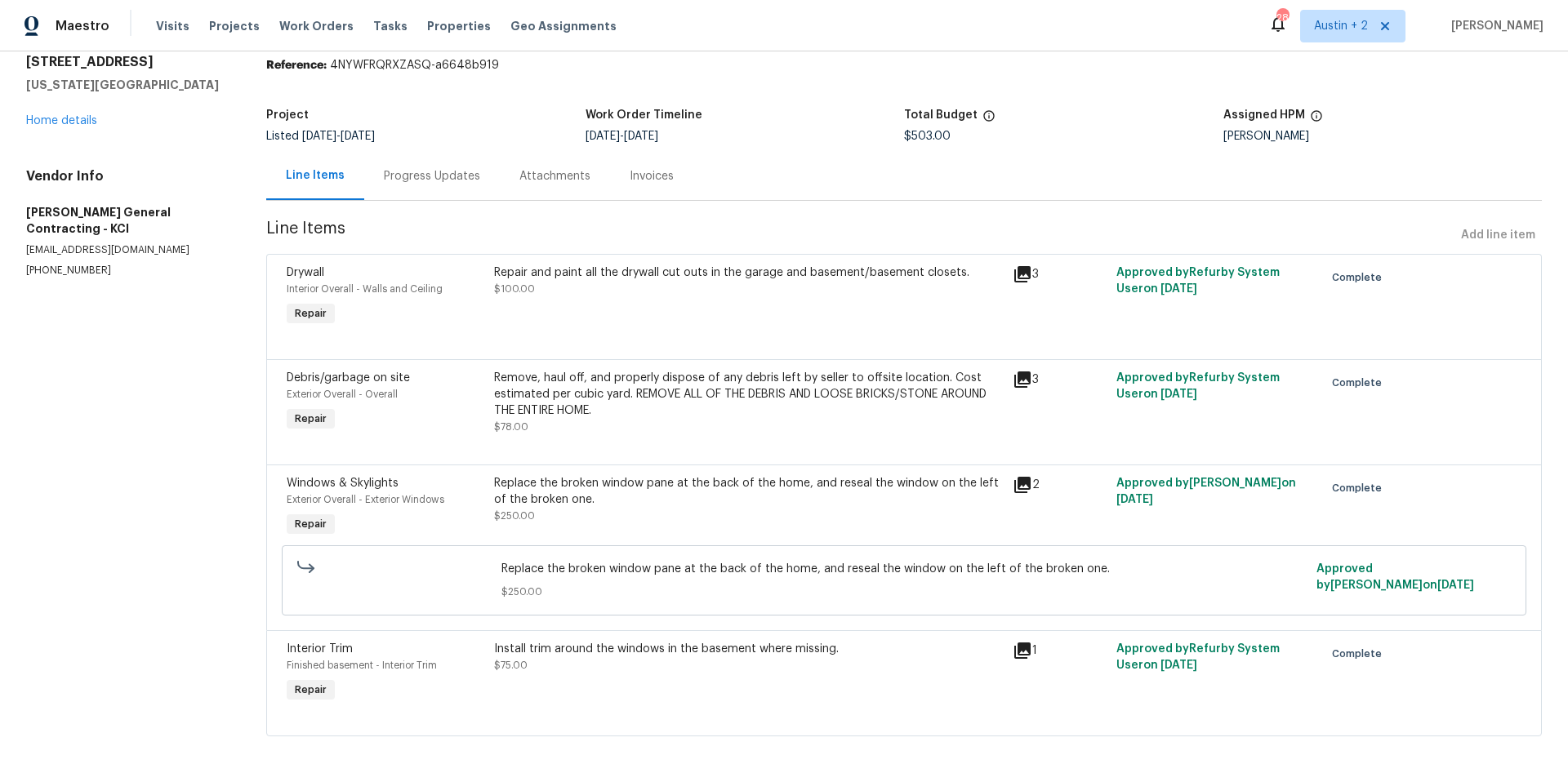
click at [1021, 372] on icon at bounding box center [1022, 379] width 16 height 16
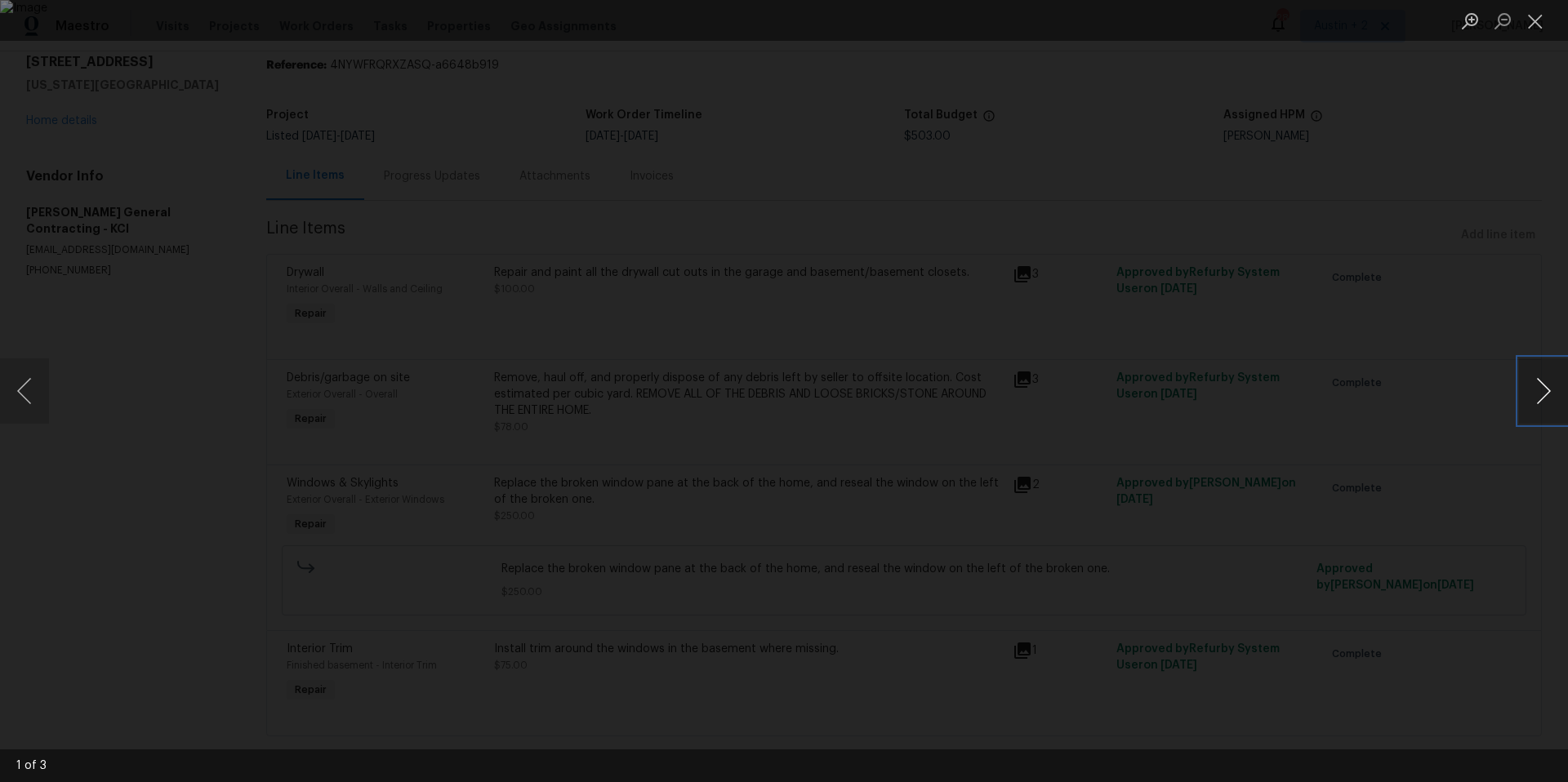
click at [1549, 392] on button "Next image" at bounding box center [1543, 391] width 49 height 66
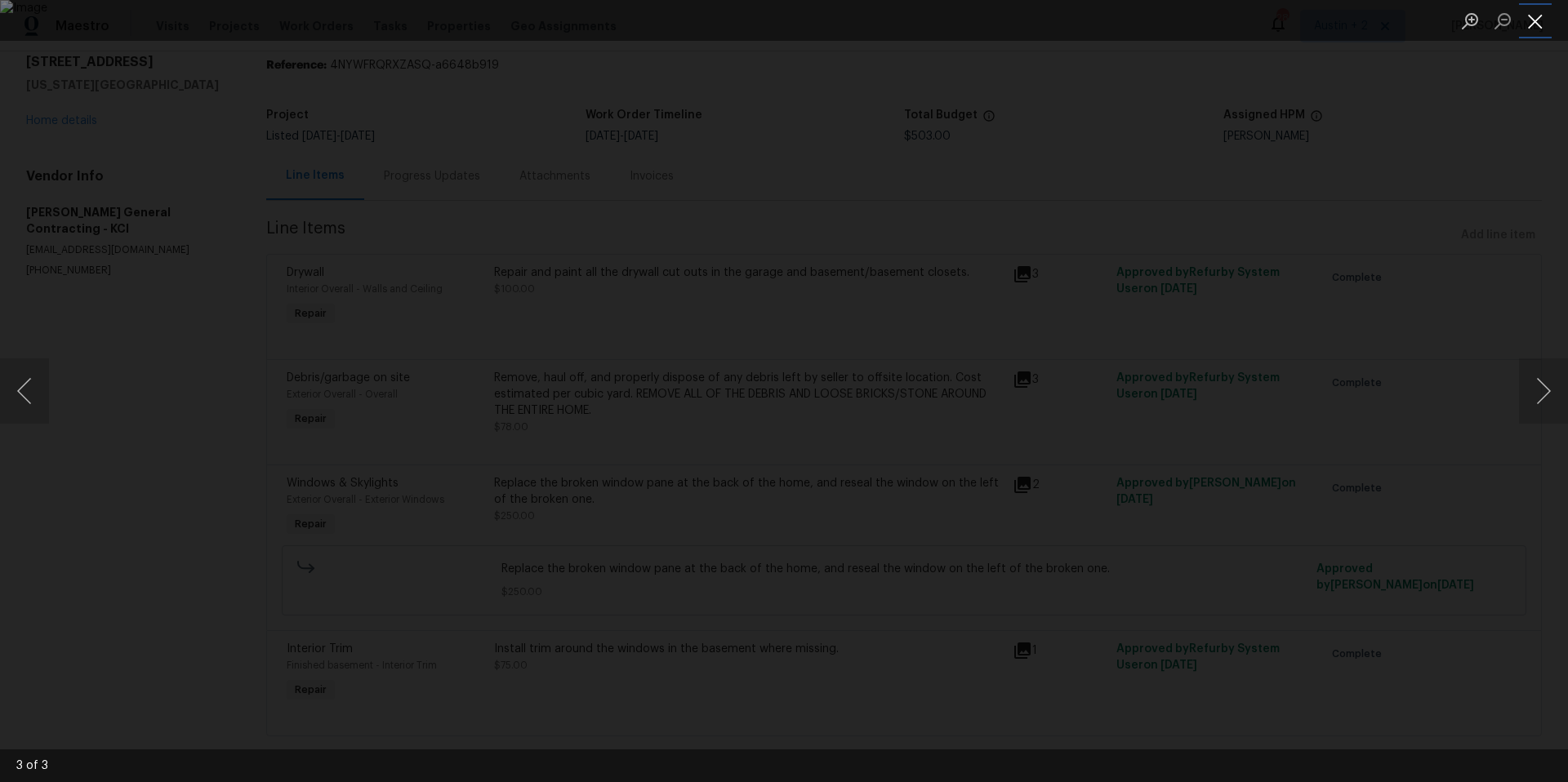
click at [1543, 19] on button "Close lightbox" at bounding box center [1535, 21] width 33 height 28
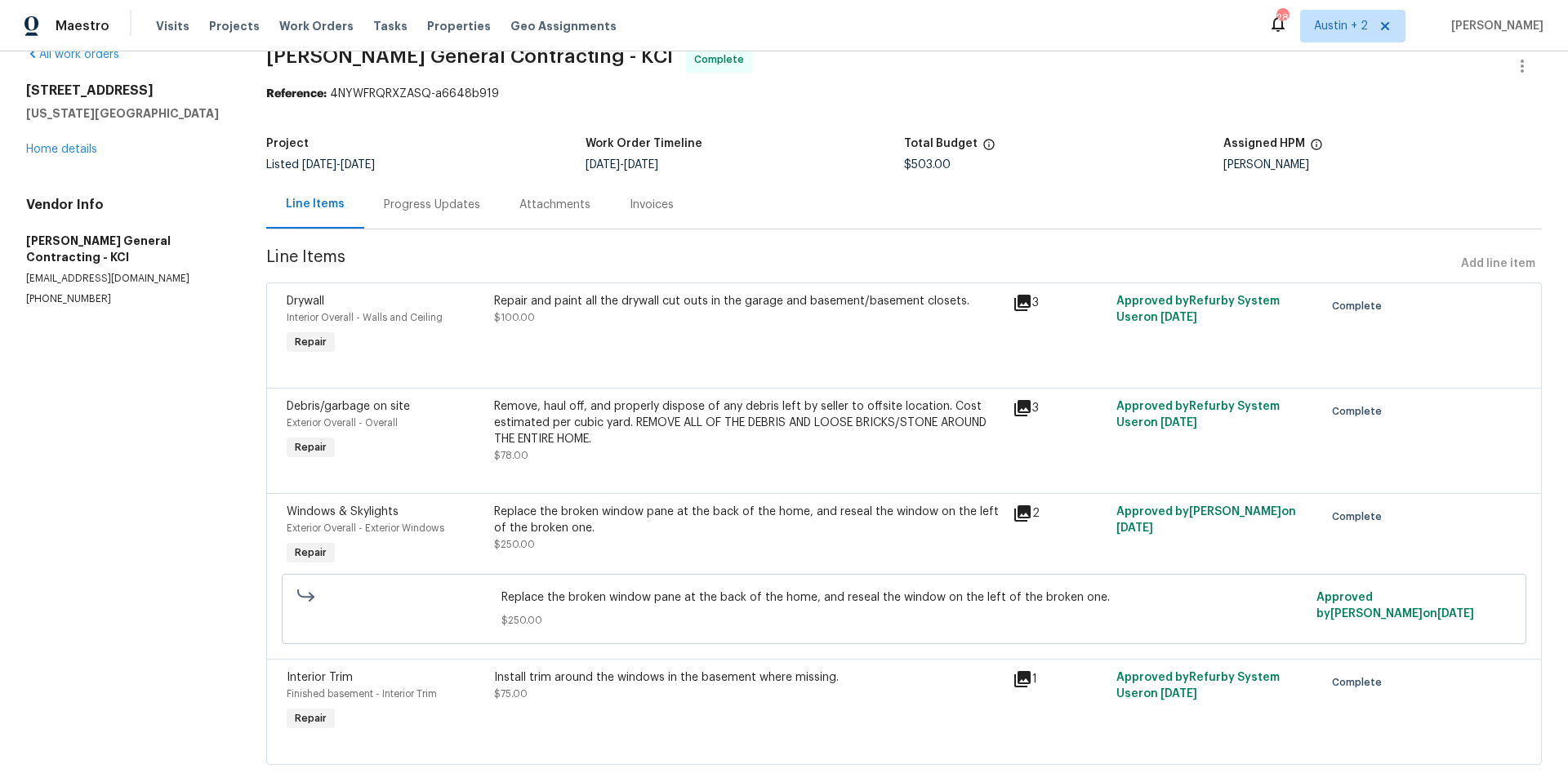
scroll to position [41, 0]
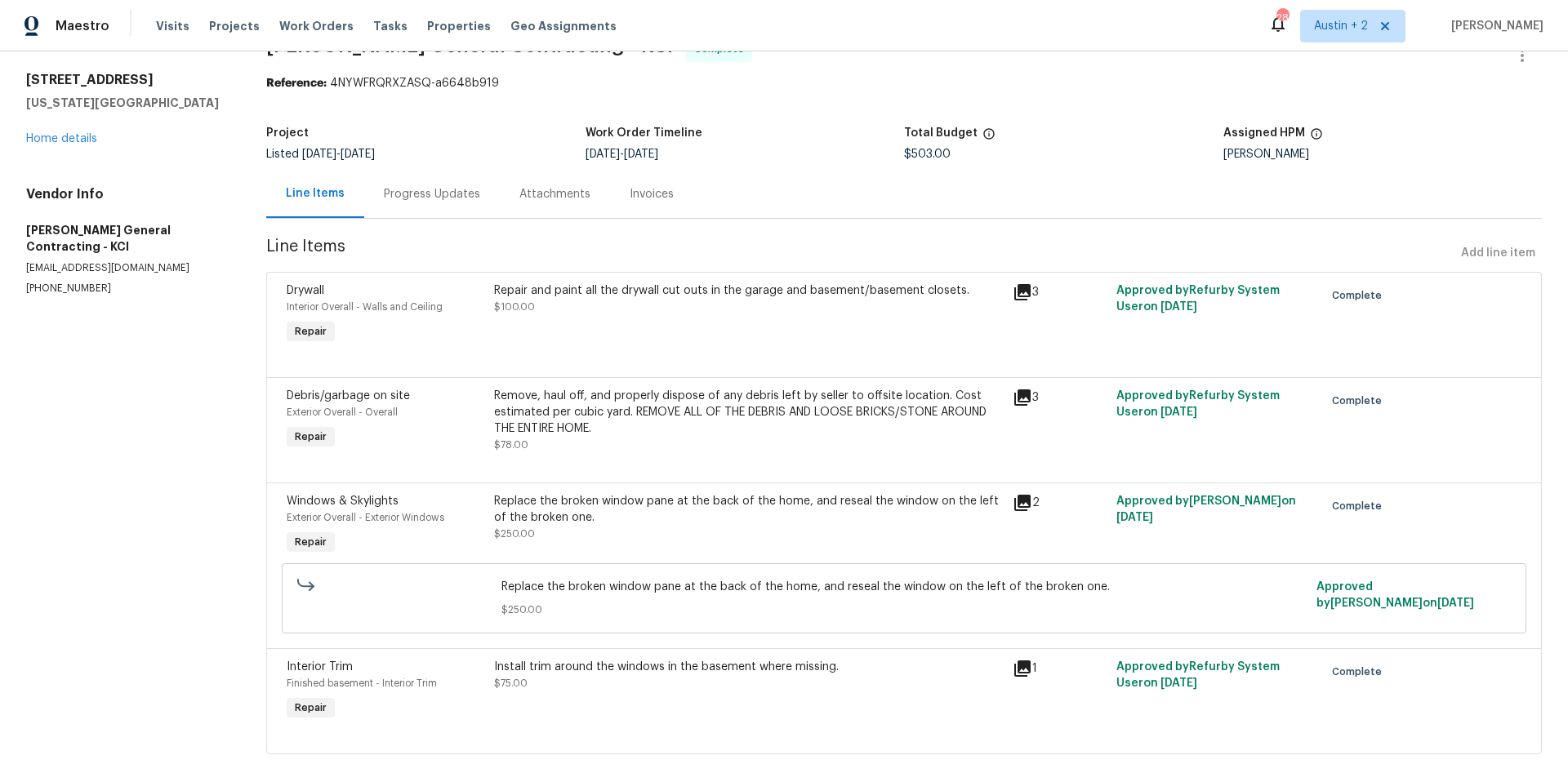
click at [1014, 668] on icon at bounding box center [1022, 668] width 16 height 16
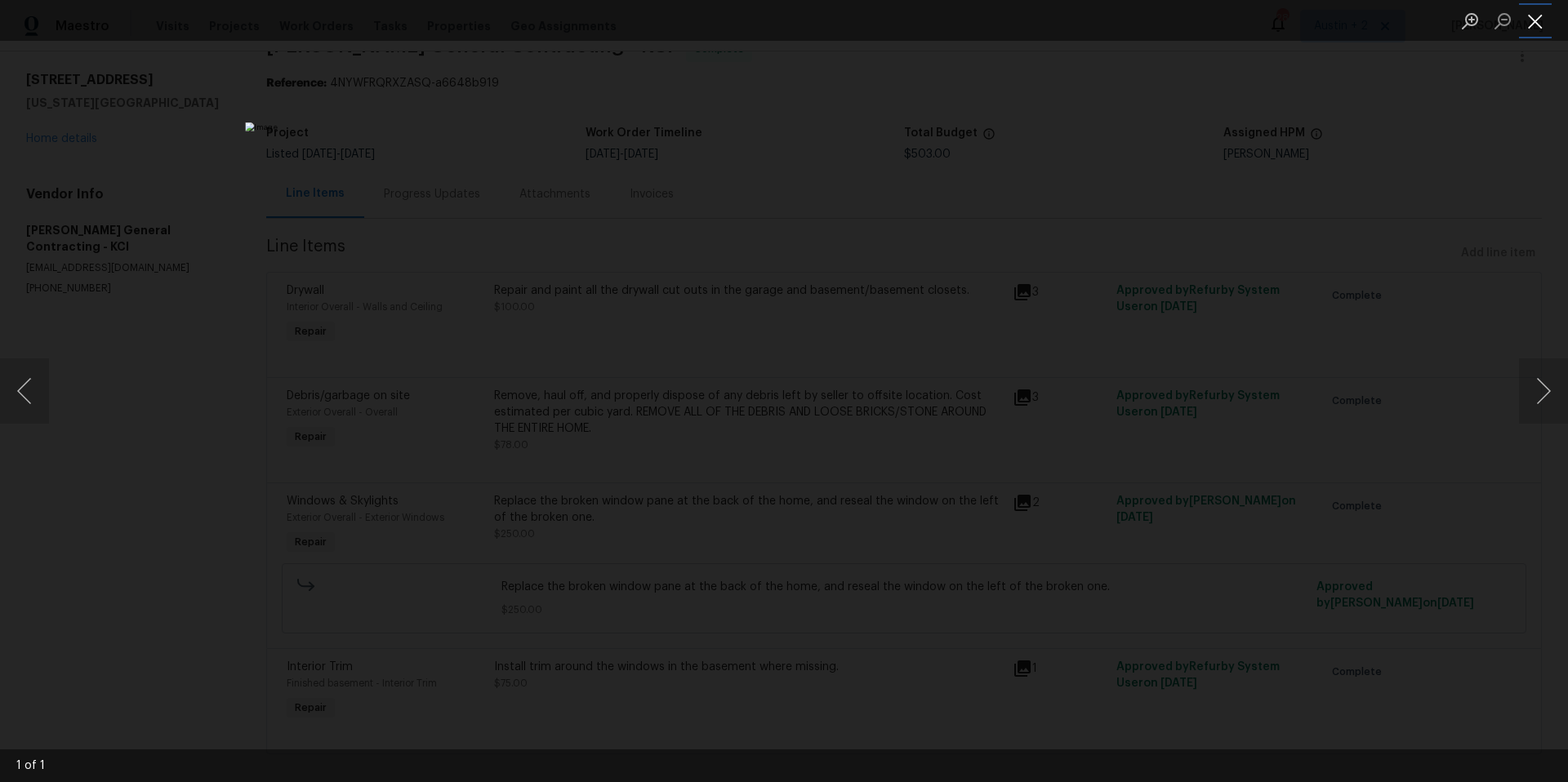
click at [1540, 20] on button "Close lightbox" at bounding box center [1535, 21] width 33 height 28
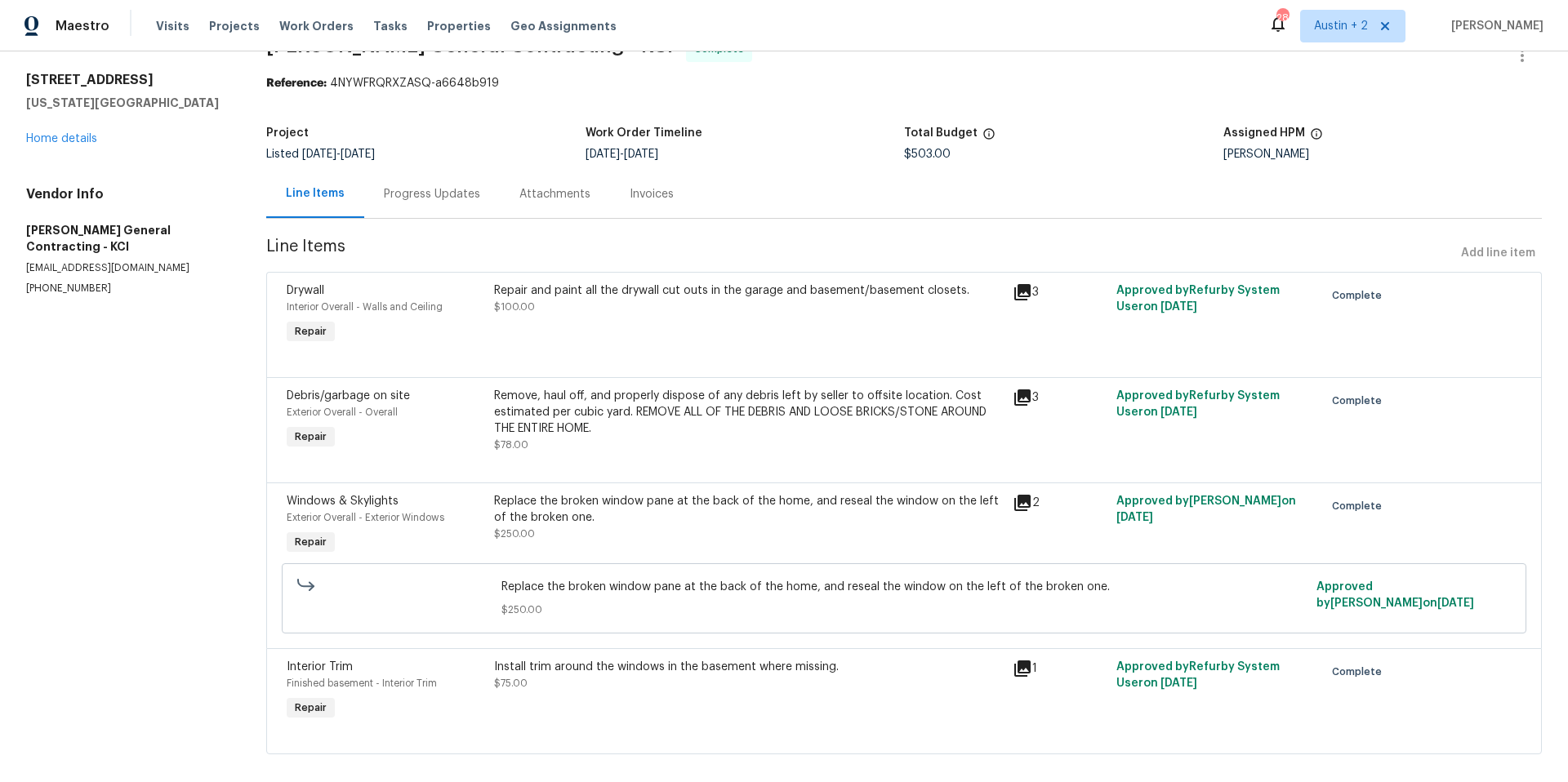
scroll to position [0, 0]
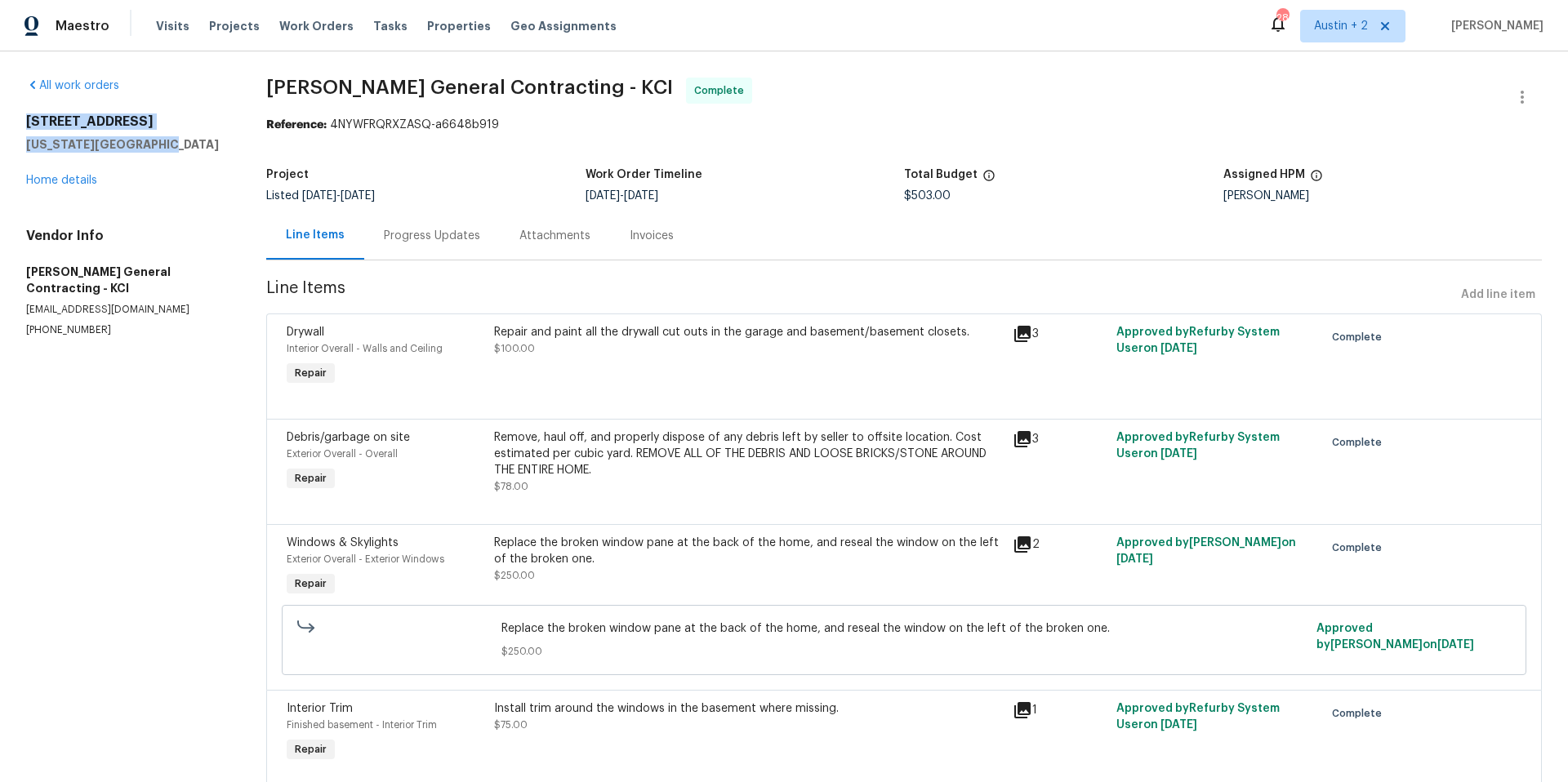
drag, startPoint x: 26, startPoint y: 122, endPoint x: 153, endPoint y: 147, distance: 129.4
click at [153, 147] on div "[STREET_ADDRESS][US_STATE]" at bounding box center [126, 133] width 201 height 39
copy div "[STREET_ADDRESS][US_STATE]"
click at [158, 309] on p "[EMAIL_ADDRESS][DOMAIN_NAME]" at bounding box center [126, 310] width 201 height 14
click at [125, 469] on section "All work orders [STREET_ADDRESS][US_STATE] Home details Vendor Info [PERSON_NAM…" at bounding box center [126, 447] width 201 height 738
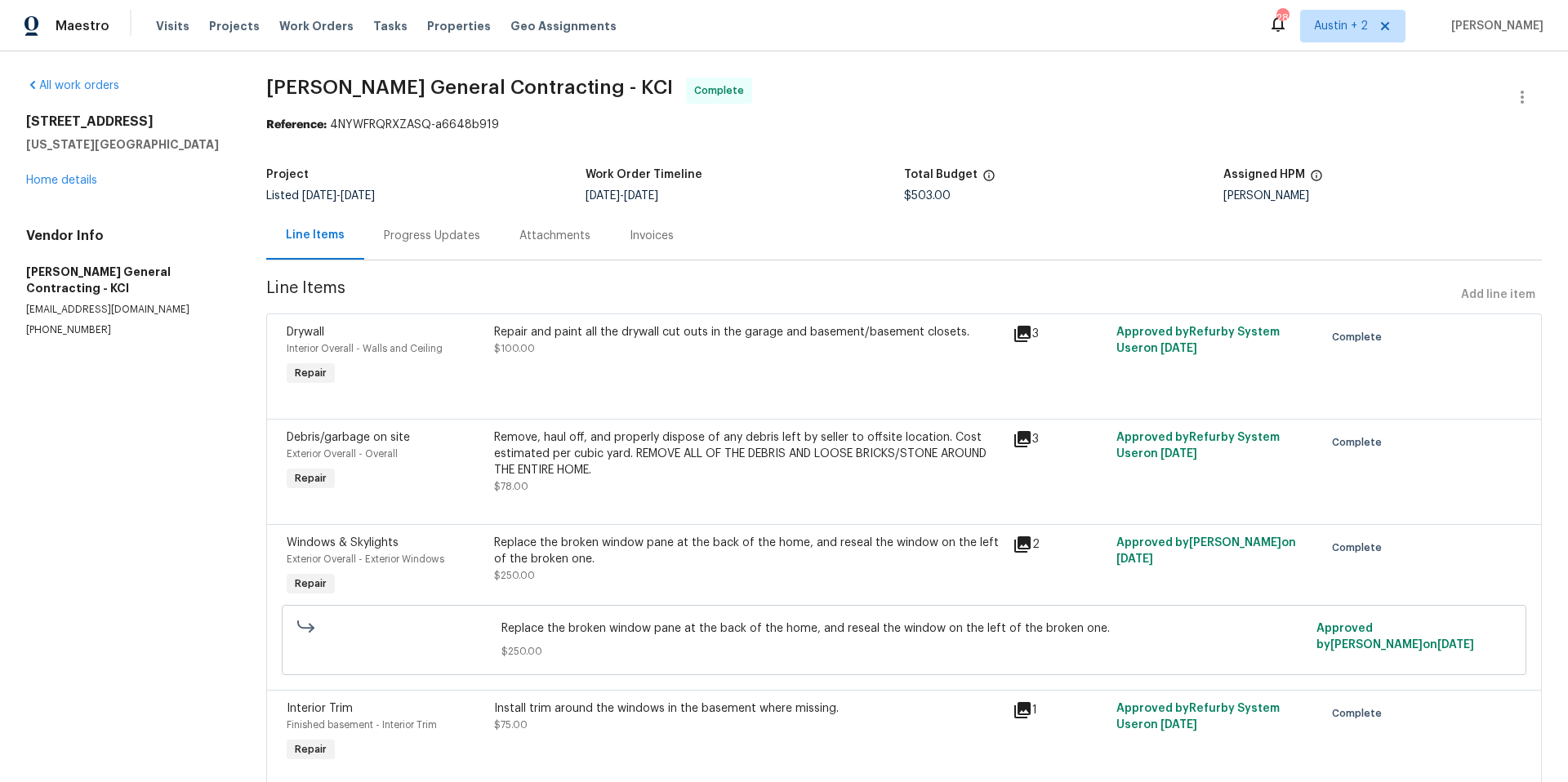
click at [222, 472] on section "All work orders [STREET_ADDRESS][US_STATE] Home details Vendor Info [PERSON_NAM…" at bounding box center [126, 447] width 201 height 738
